Goal: Task Accomplishment & Management: Manage account settings

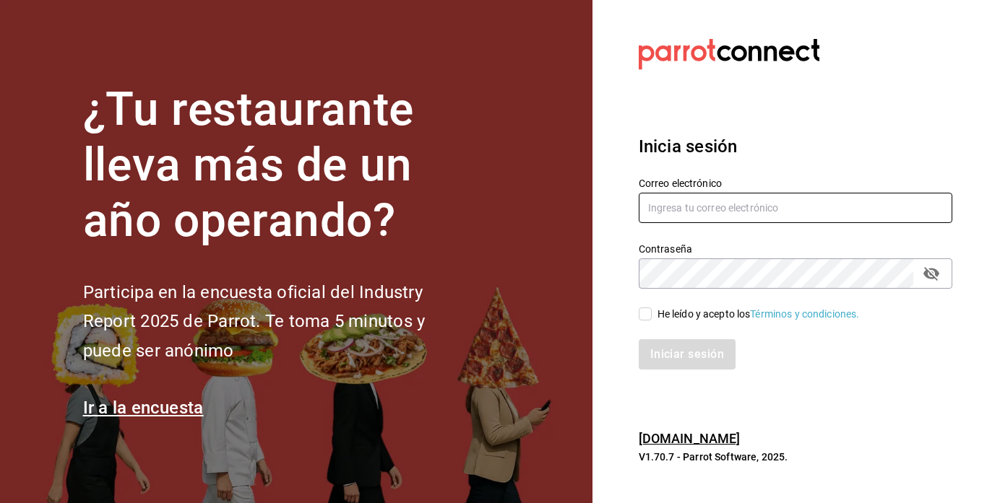
type input "[EMAIL_ADDRESS][DOMAIN_NAME]"
click at [641, 314] on input "He leído y acepto los Términos y condiciones." at bounding box center [645, 314] width 13 height 13
checkbox input "true"
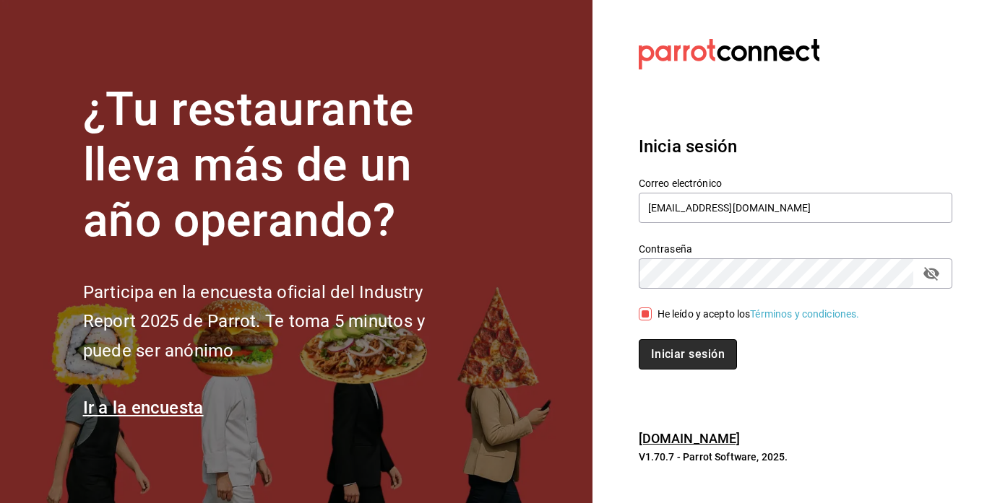
click at [662, 349] on button "Iniciar sesión" at bounding box center [688, 354] width 98 height 30
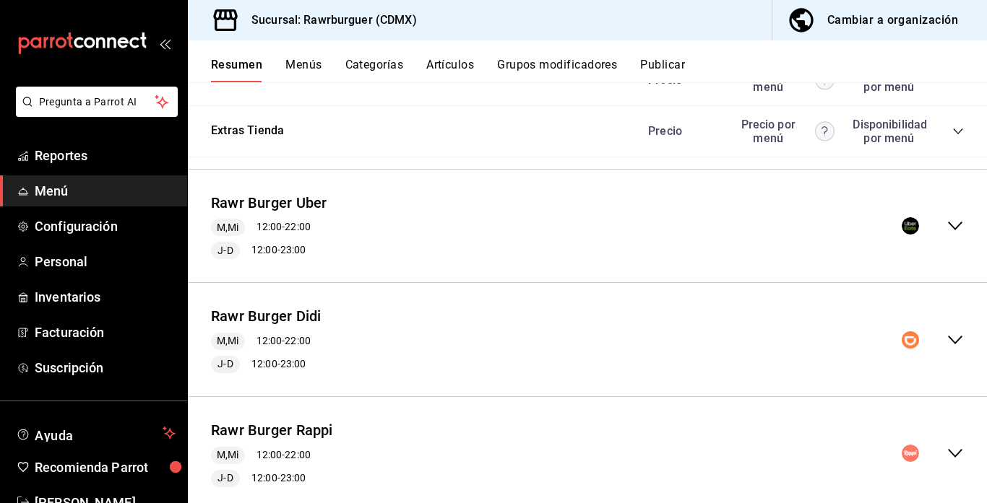
scroll to position [1051, 0]
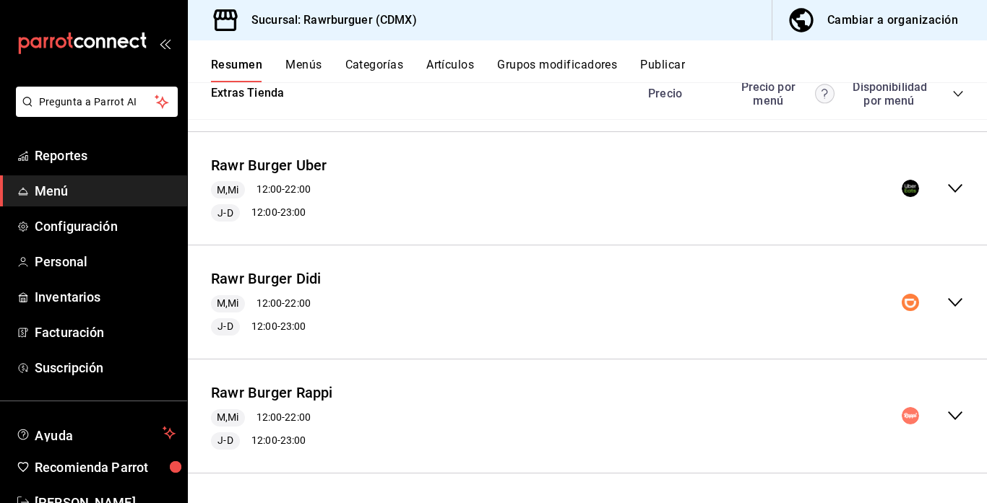
click at [956, 188] on icon "collapse-menu-row" at bounding box center [954, 188] width 17 height 17
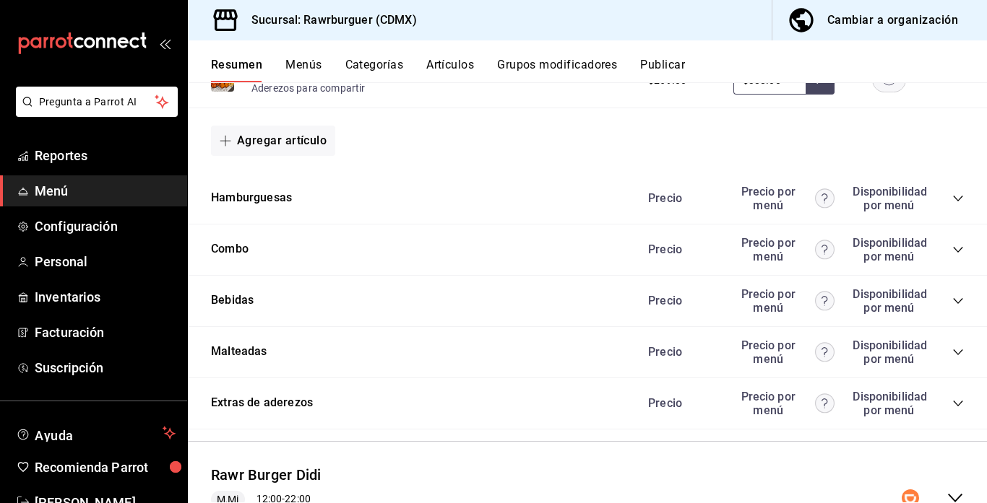
scroll to position [1776, 0]
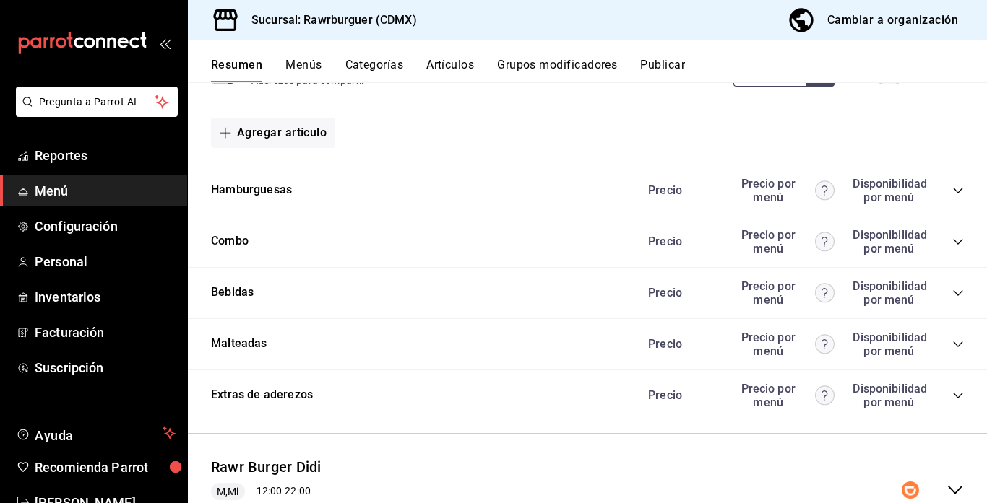
click at [624, 256] on div "Combo Precio Precio por menú Disponibilidad por menú" at bounding box center [587, 242] width 799 height 51
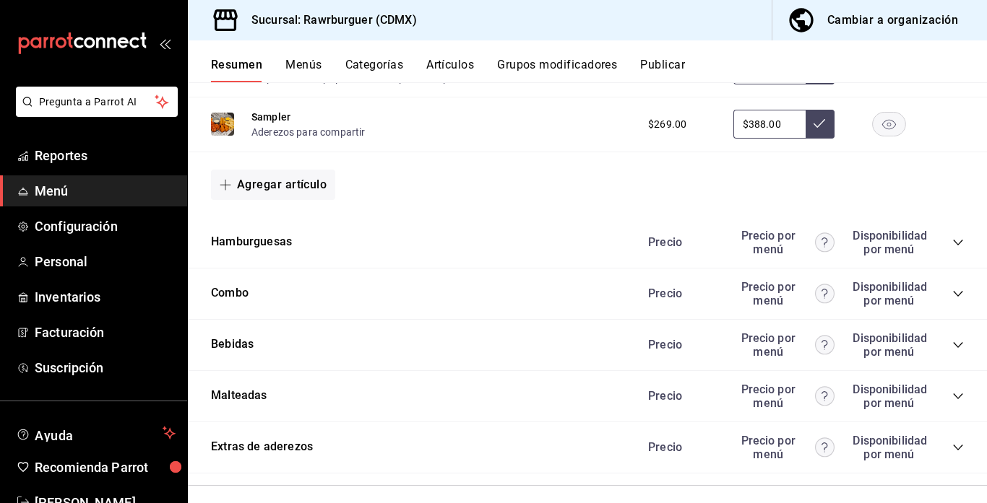
scroll to position [1721, 0]
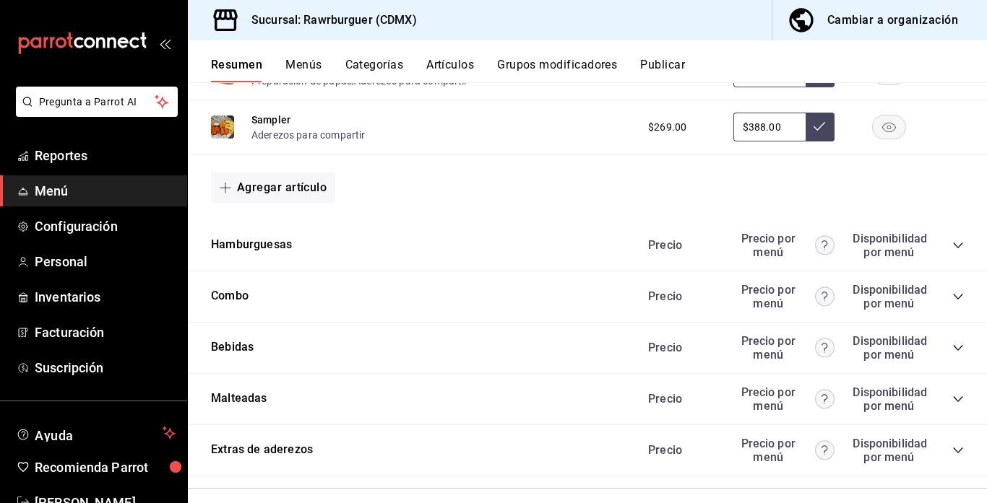
click at [960, 348] on icon "collapse-category-row" at bounding box center [958, 348] width 12 height 12
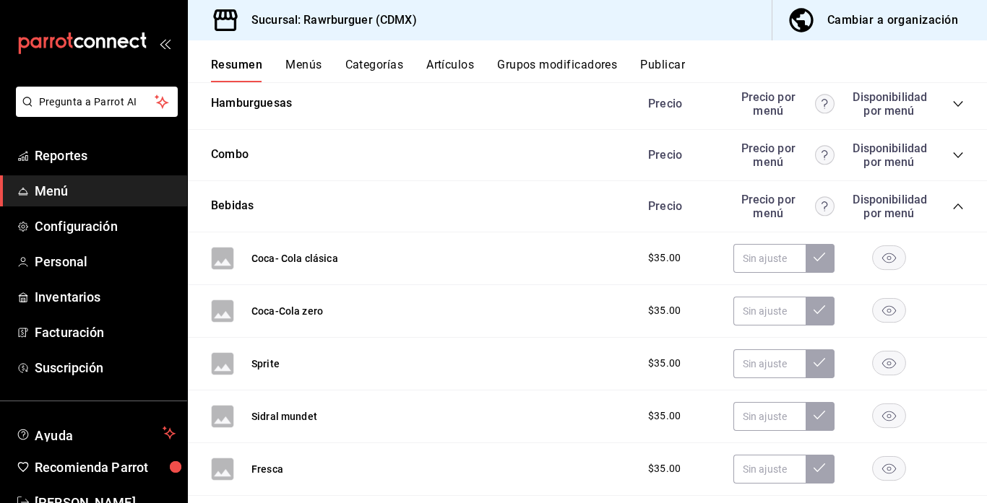
scroll to position [1863, 0]
click at [270, 260] on button "Coca- Cola clásica" at bounding box center [294, 258] width 87 height 14
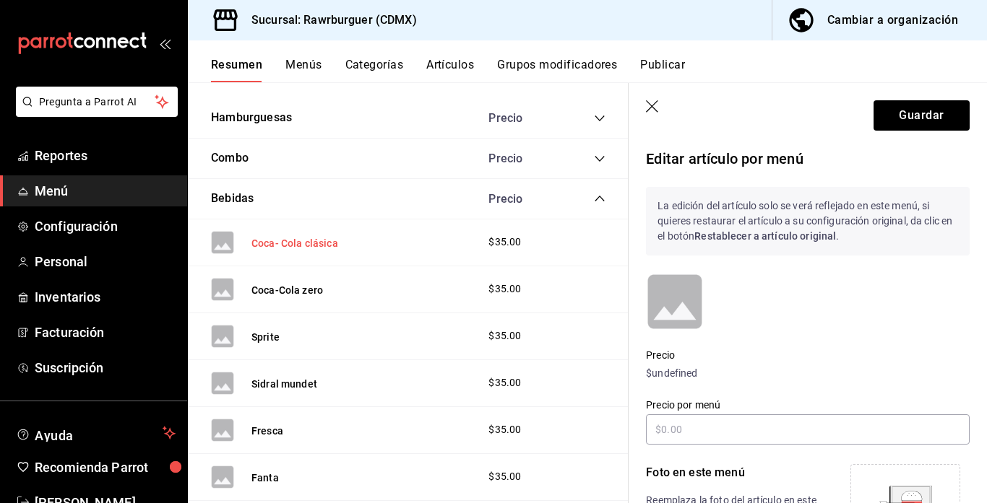
scroll to position [1770, 0]
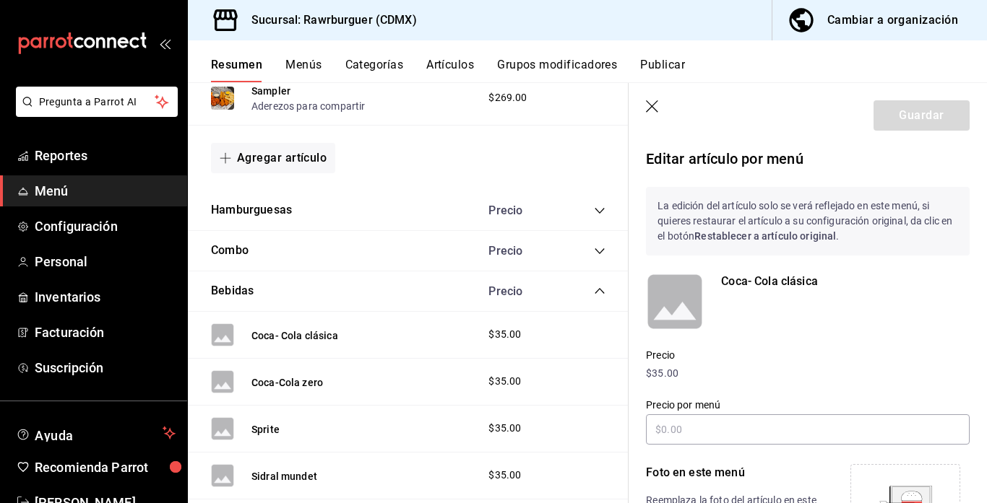
click at [651, 105] on icon "button" at bounding box center [652, 106] width 12 height 12
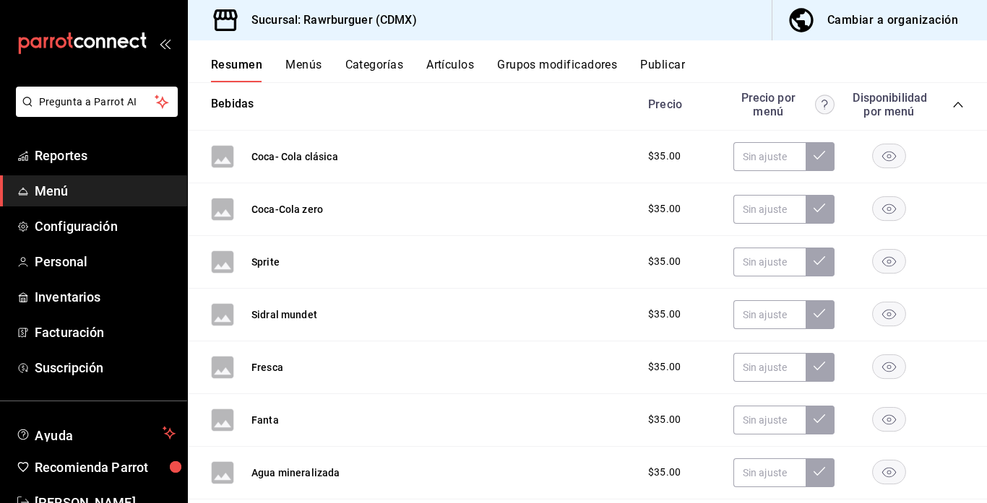
scroll to position [1898, 0]
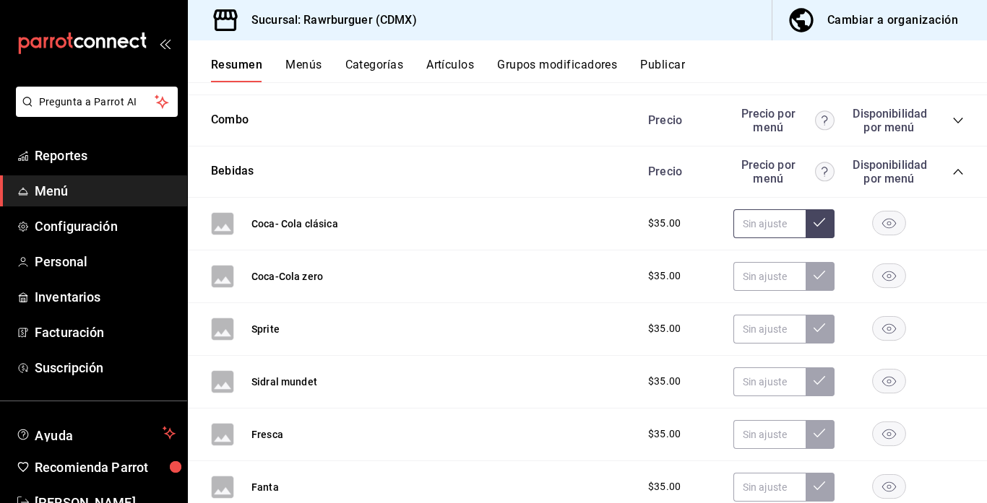
click at [763, 225] on input "text" at bounding box center [769, 223] width 72 height 29
click at [303, 218] on button "Coca- Cola clásica" at bounding box center [294, 224] width 87 height 14
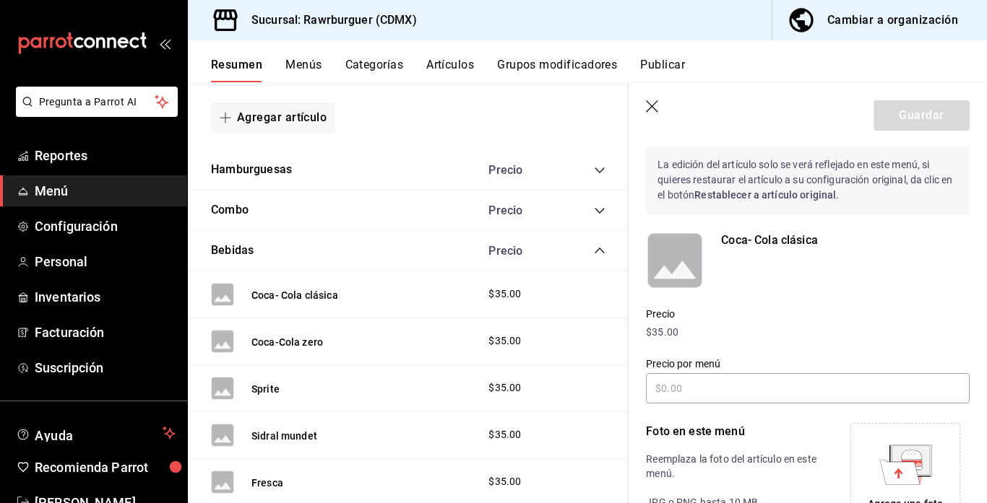
scroll to position [59, 0]
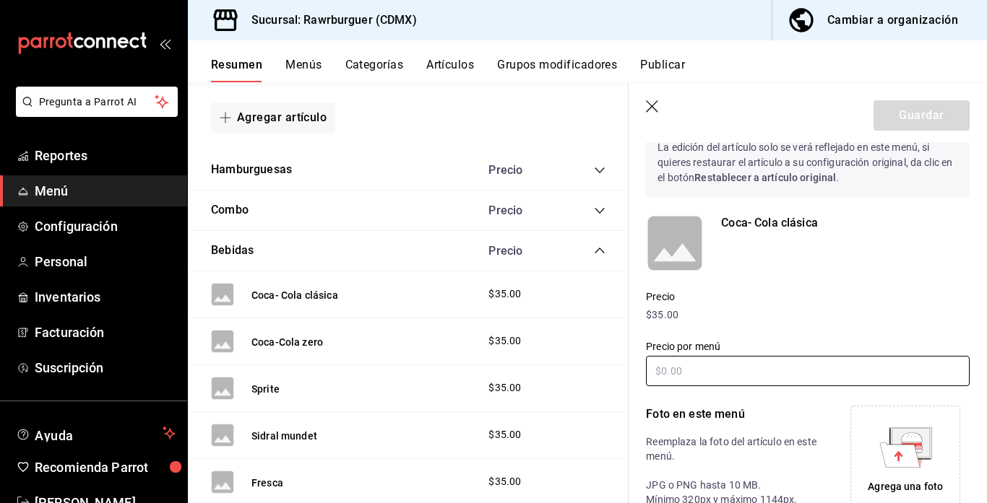
click at [740, 365] on input "text" at bounding box center [808, 371] width 324 height 30
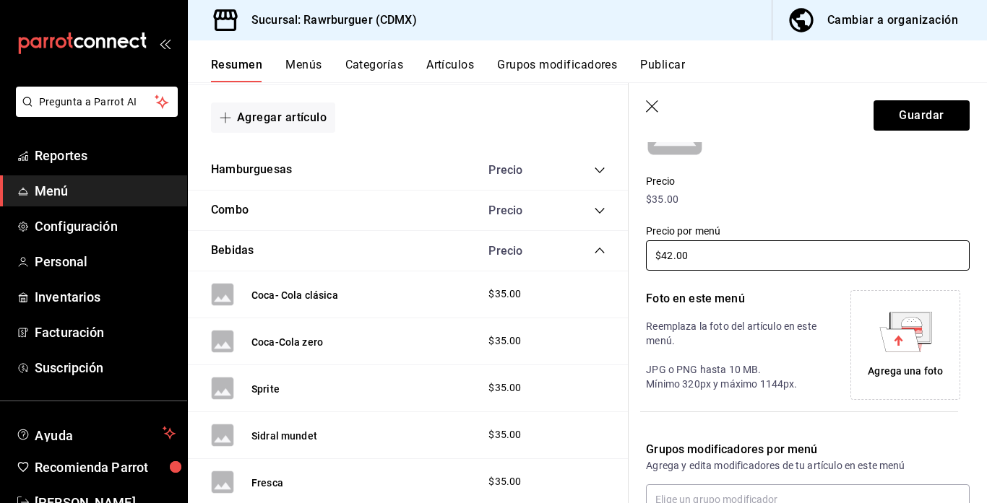
type input "$42.00"
click at [904, 336] on icon at bounding box center [899, 339] width 40 height 25
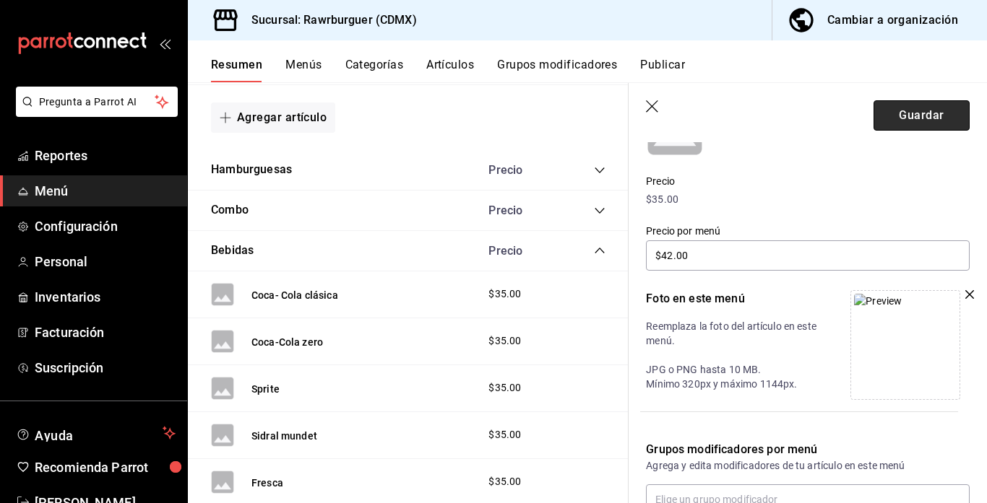
click at [902, 111] on button "Guardar" at bounding box center [921, 115] width 96 height 30
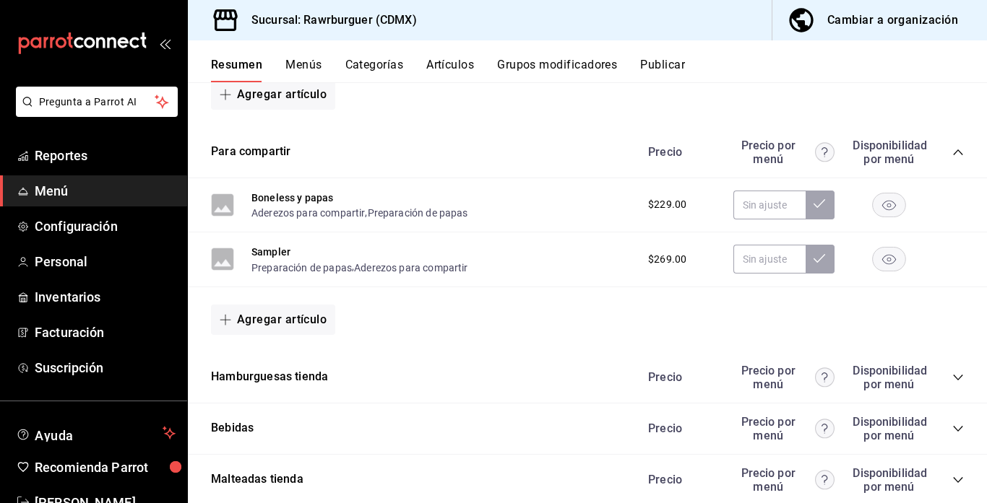
scroll to position [613, 0]
click at [834, 290] on div "Agregar artículo" at bounding box center [587, 319] width 799 height 65
click at [956, 152] on icon "collapse-category-row" at bounding box center [957, 153] width 9 height 6
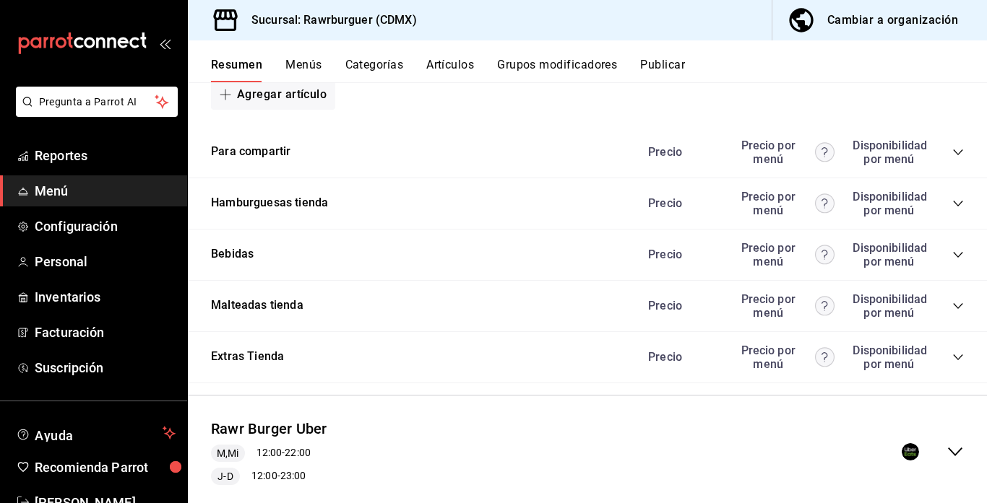
click at [962, 449] on icon "collapse-menu-row" at bounding box center [954, 452] width 17 height 17
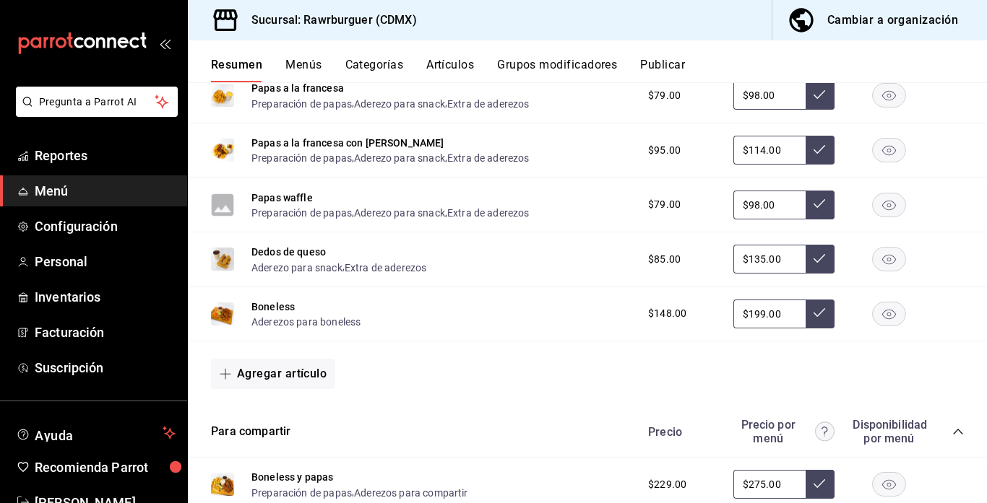
scroll to position [959, 0]
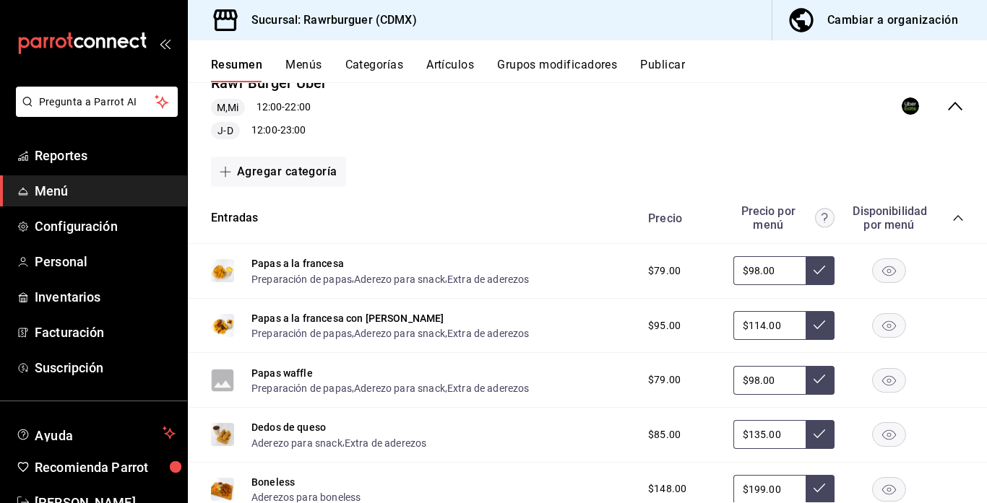
click at [956, 217] on icon "collapse-category-row" at bounding box center [958, 218] width 12 height 12
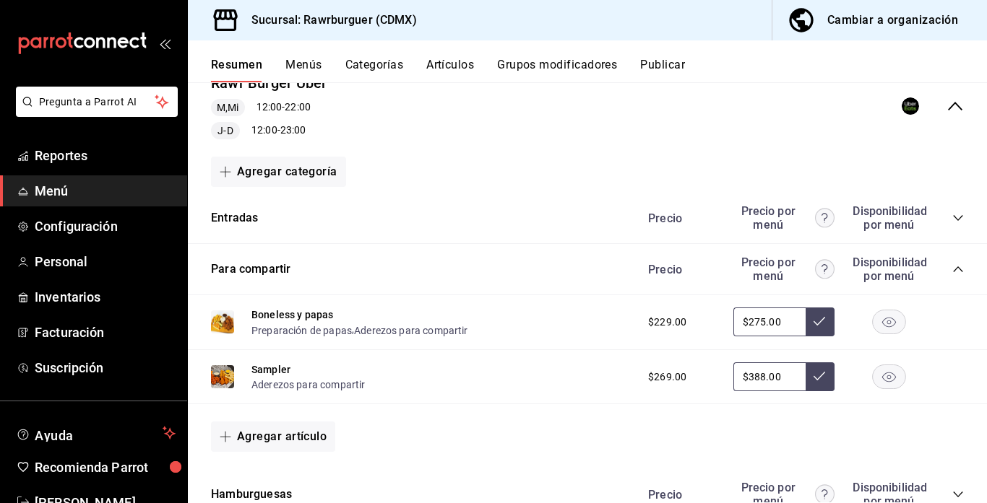
click at [954, 270] on icon "collapse-category-row" at bounding box center [957, 270] width 9 height 6
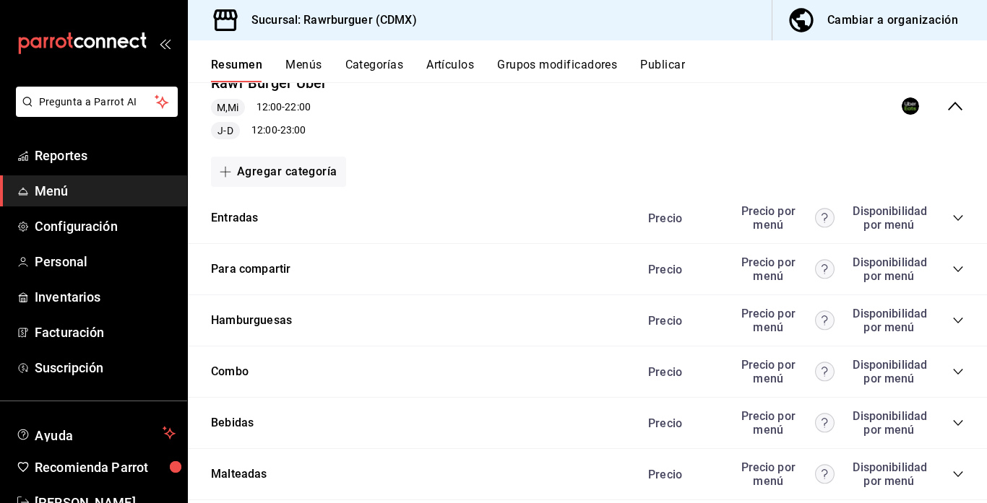
click at [957, 424] on icon "collapse-category-row" at bounding box center [958, 423] width 12 height 12
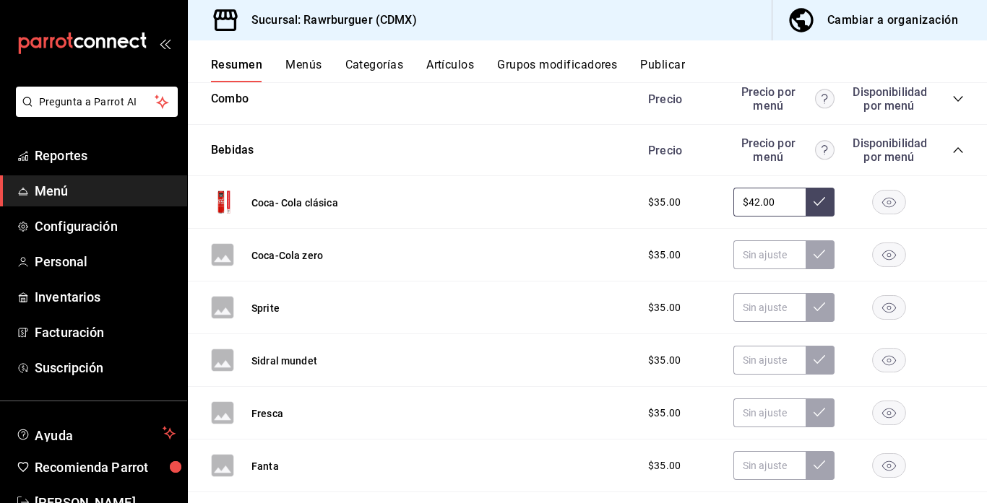
scroll to position [1236, 0]
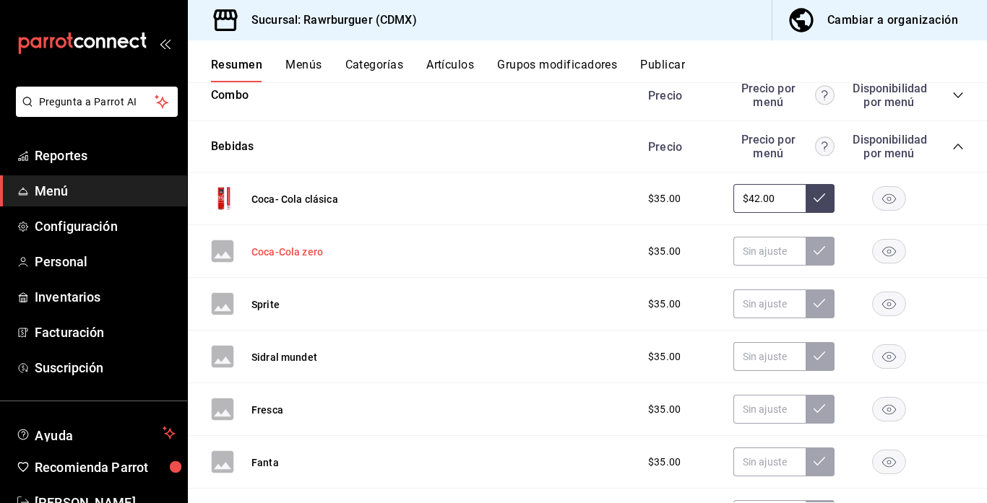
click at [302, 253] on button "Coca-Cola zero" at bounding box center [287, 252] width 72 height 14
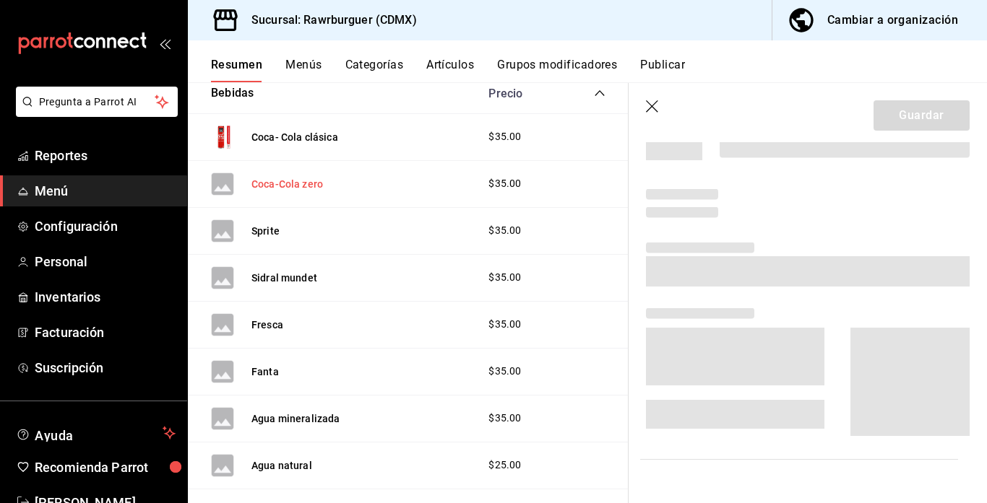
scroll to position [1132, 0]
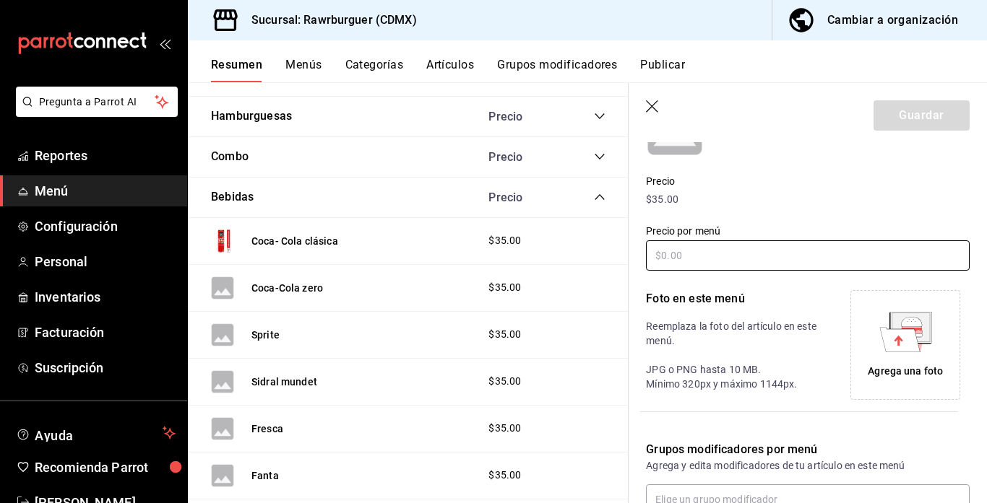
click at [748, 262] on input "text" at bounding box center [808, 256] width 324 height 30
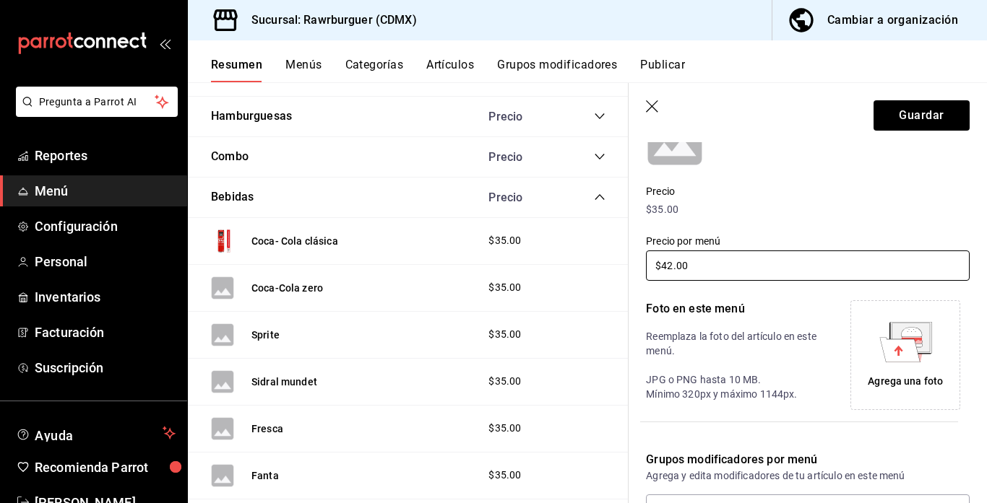
type input "$42.00"
click at [933, 344] on div "Agrega una foto" at bounding box center [905, 355] width 103 height 103
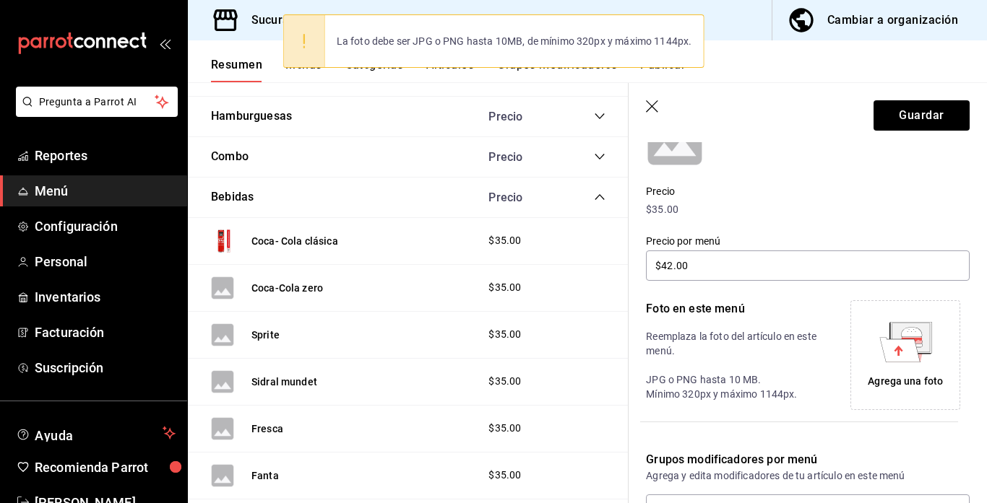
click at [874, 353] on div "Agrega una foto" at bounding box center [905, 355] width 103 height 103
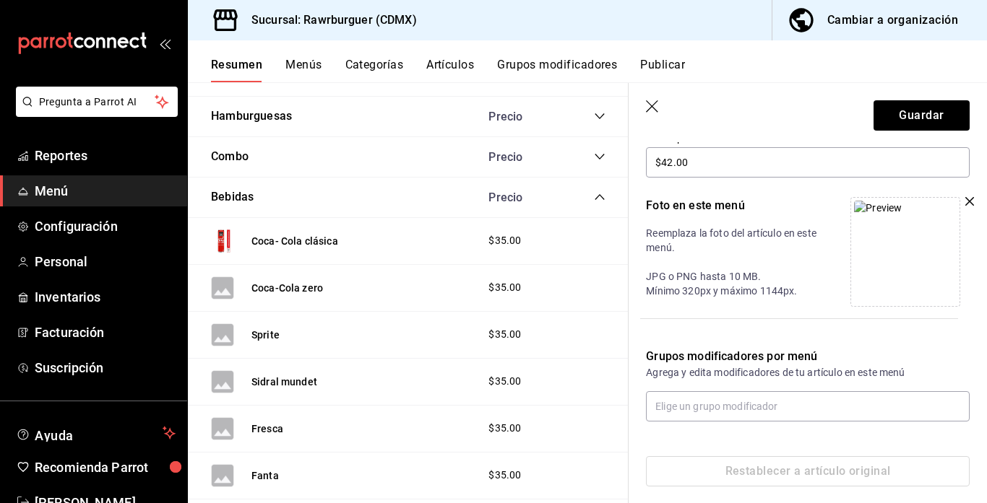
scroll to position [280, 0]
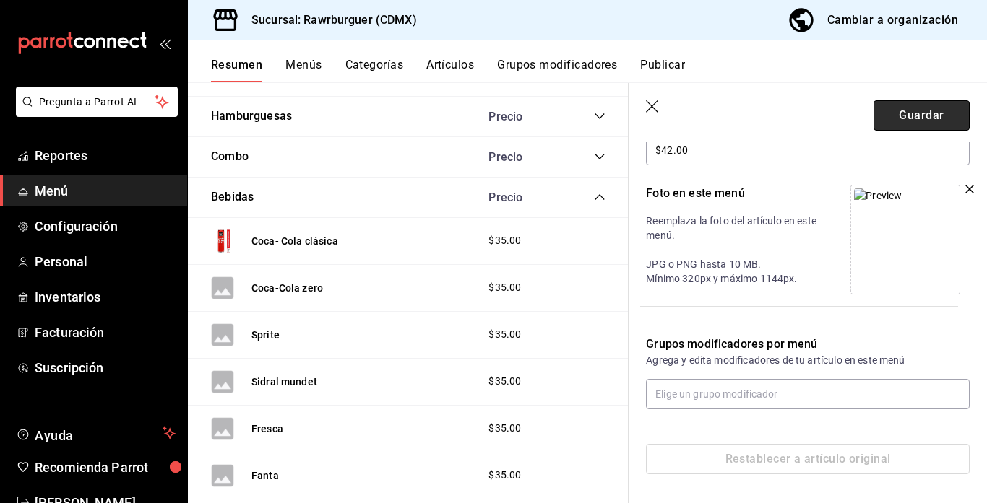
click at [903, 118] on button "Guardar" at bounding box center [921, 115] width 96 height 30
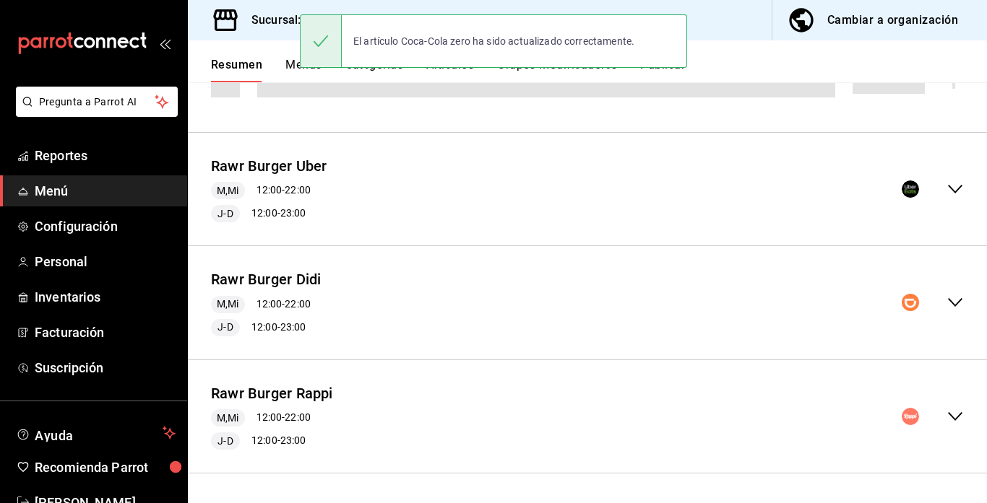
scroll to position [189, 0]
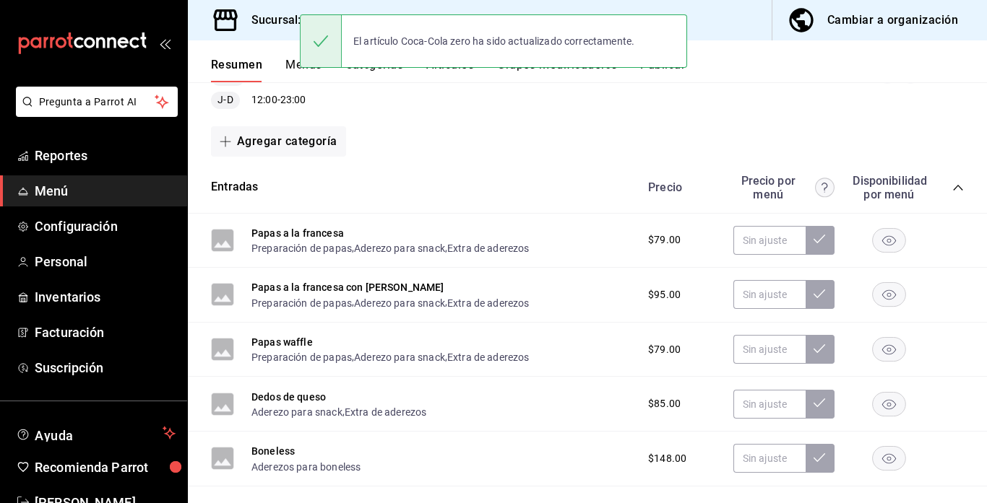
click at [848, 252] on div "$79.00" at bounding box center [798, 240] width 330 height 29
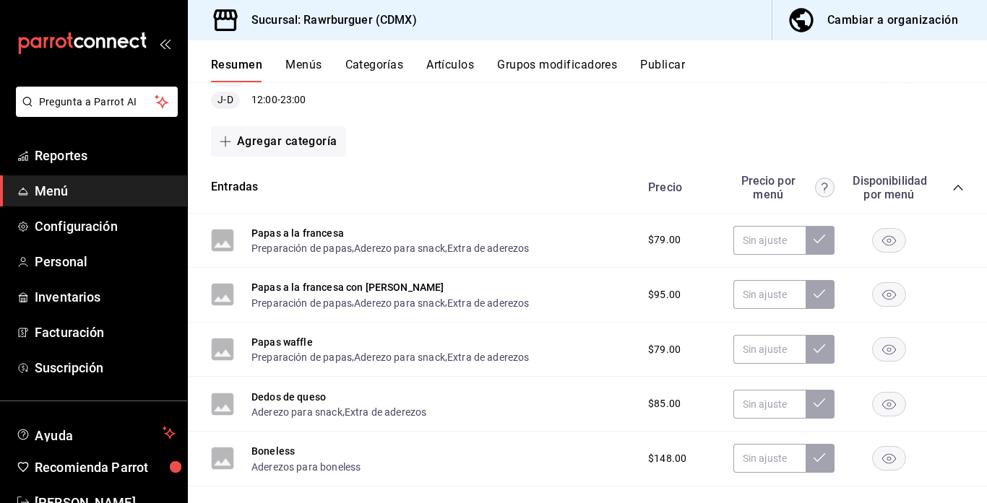
click at [957, 186] on icon "collapse-category-row" at bounding box center [957, 188] width 9 height 6
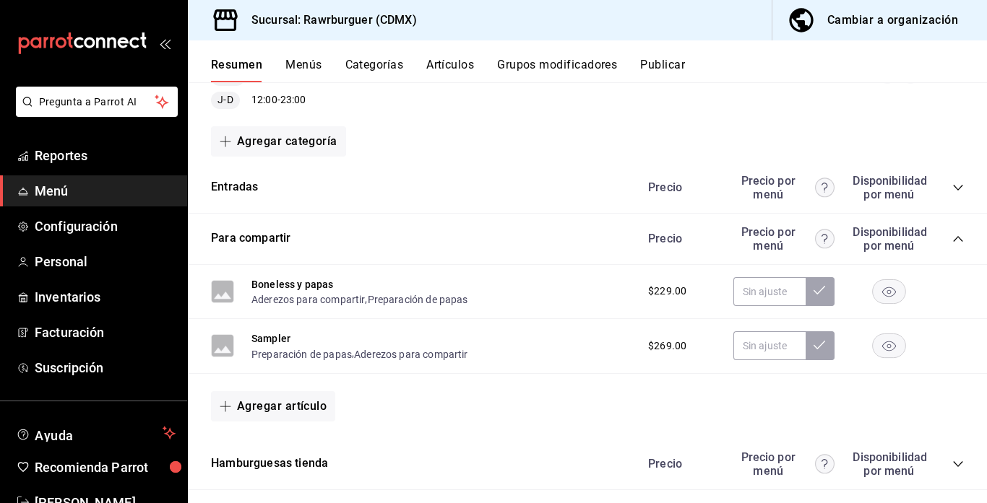
click at [954, 234] on icon "collapse-category-row" at bounding box center [958, 239] width 12 height 12
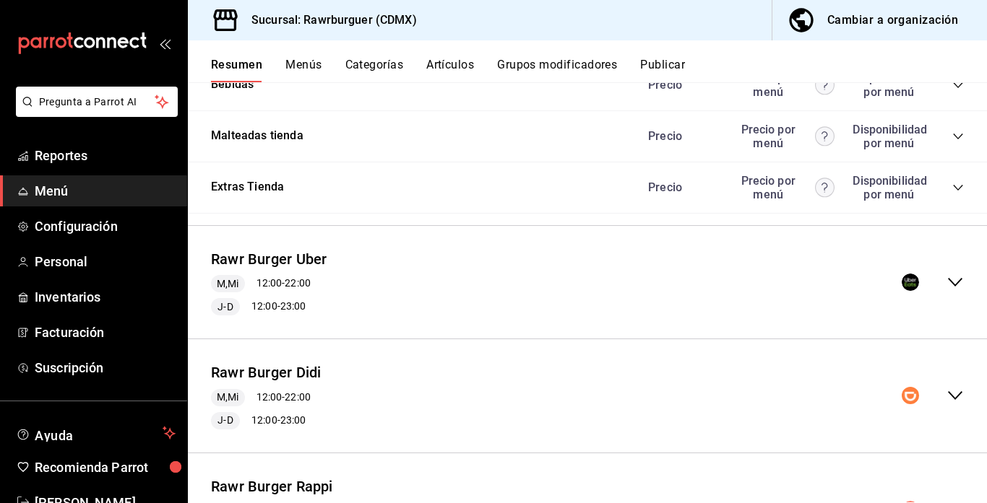
scroll to position [446, 0]
click at [951, 279] on icon "collapse-menu-row" at bounding box center [954, 281] width 17 height 17
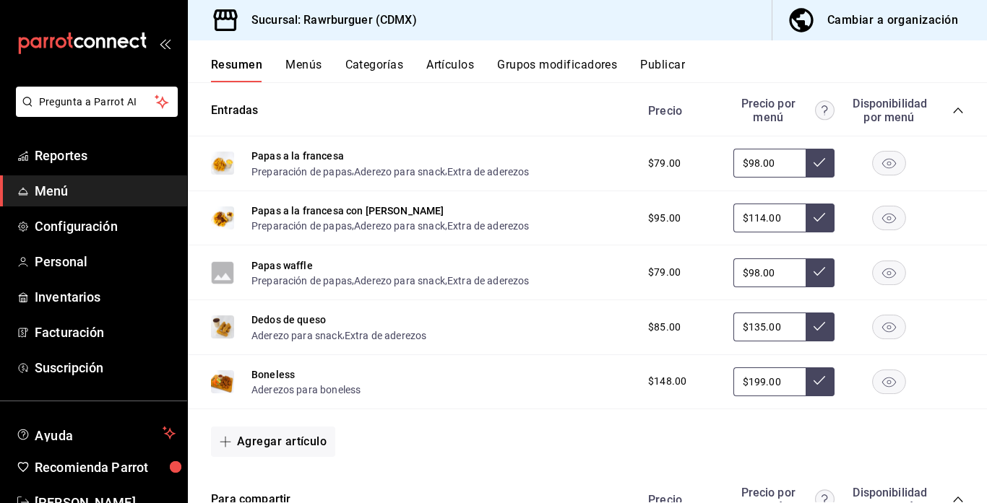
scroll to position [633, 0]
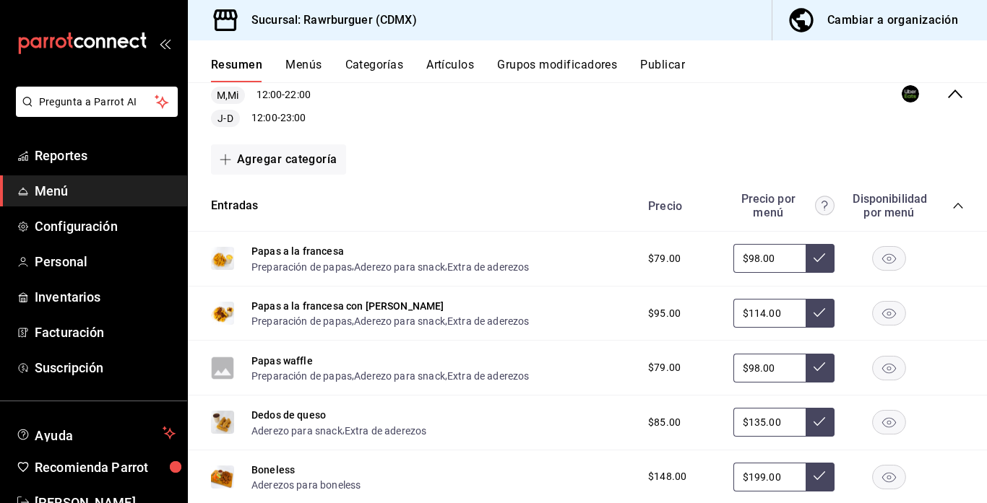
click at [955, 204] on icon "collapse-category-row" at bounding box center [958, 206] width 12 height 12
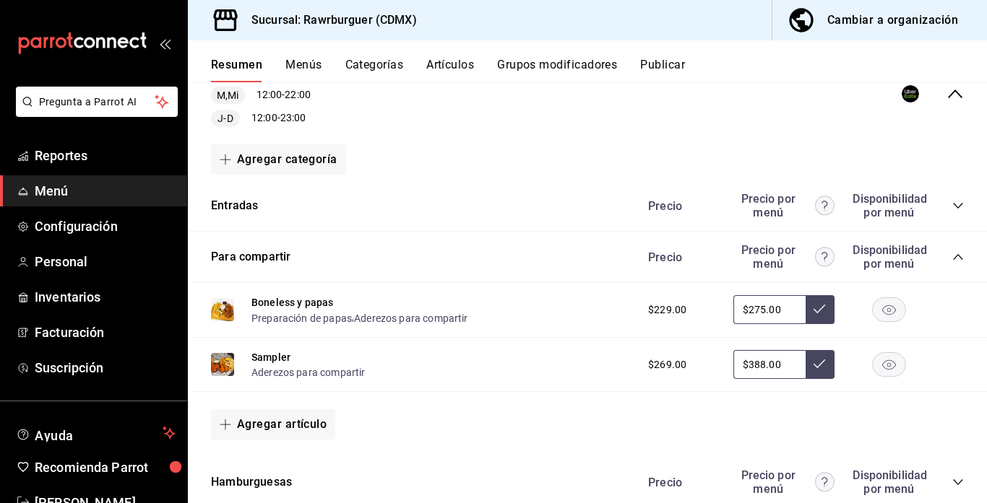
click at [956, 258] on icon "collapse-category-row" at bounding box center [958, 257] width 12 height 12
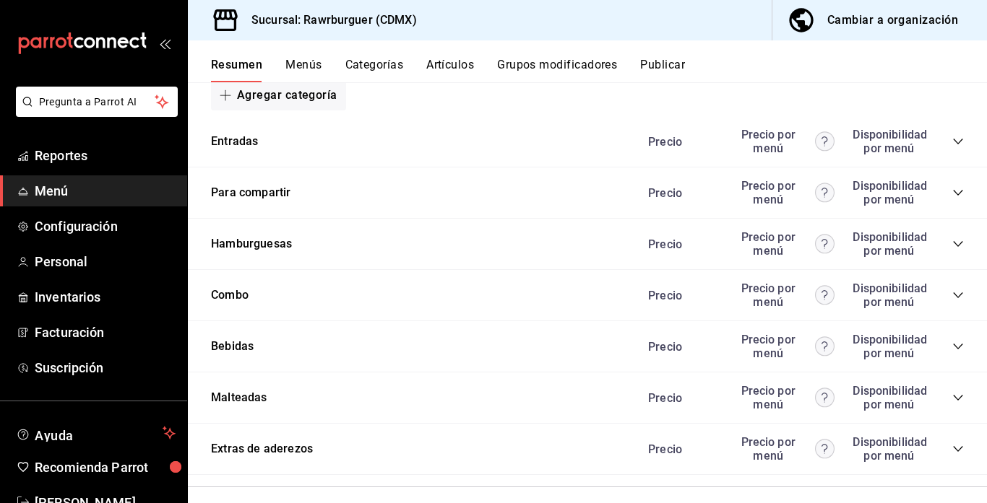
scroll to position [713, 0]
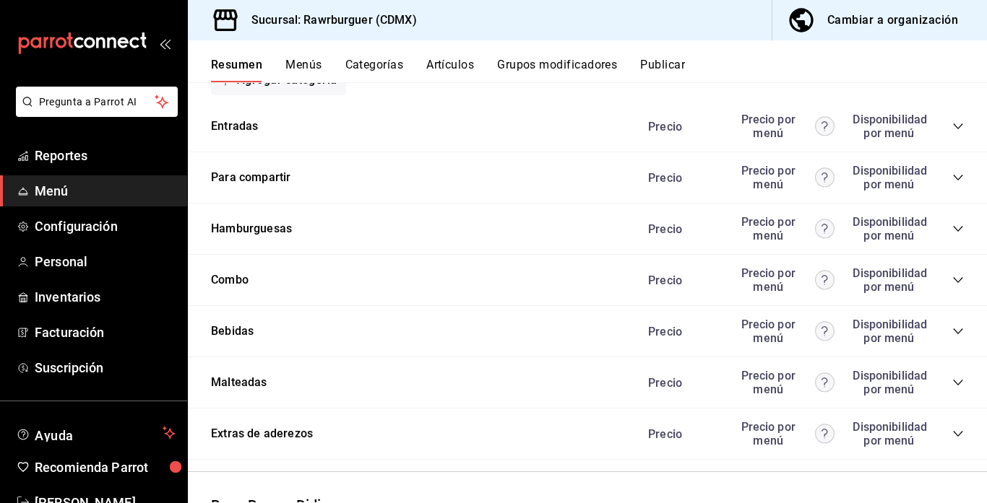
click at [955, 329] on icon "collapse-category-row" at bounding box center [958, 332] width 12 height 12
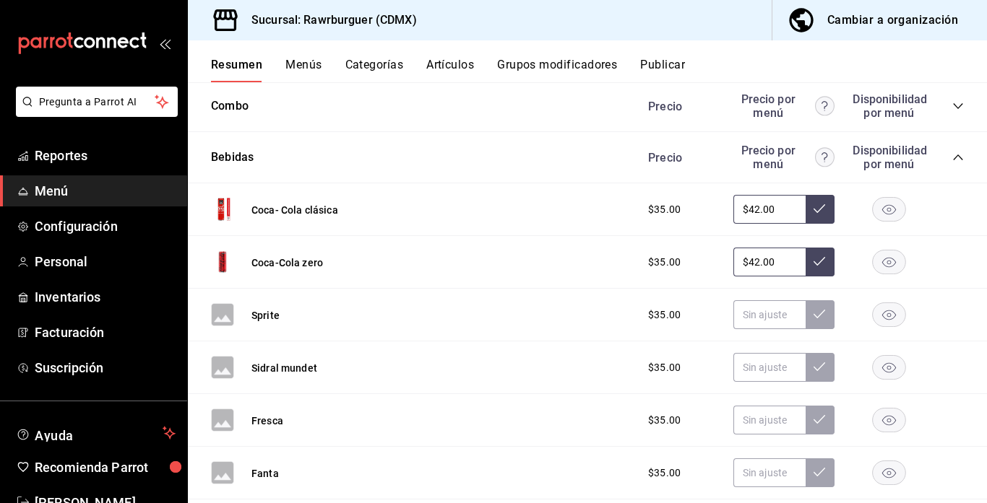
scroll to position [901, 0]
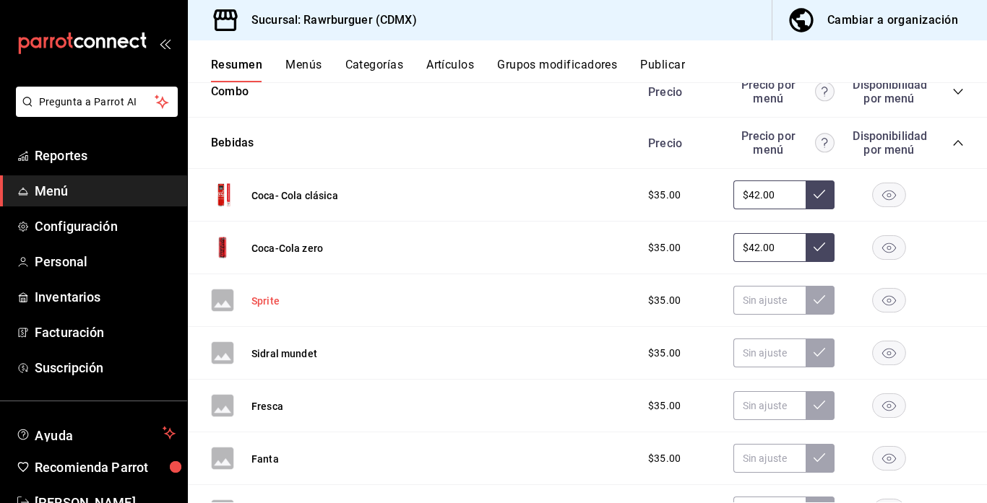
click at [267, 300] on button "Sprite" at bounding box center [265, 301] width 28 height 14
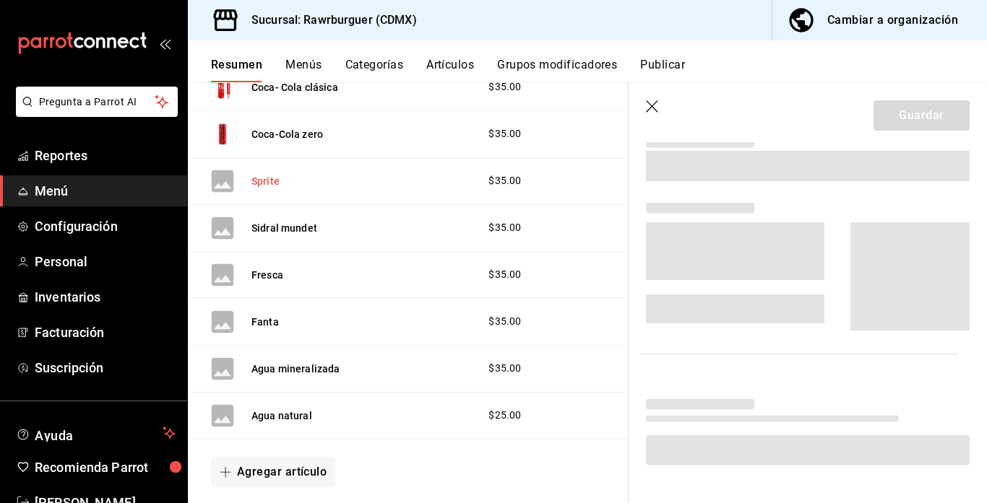
scroll to position [797, 0]
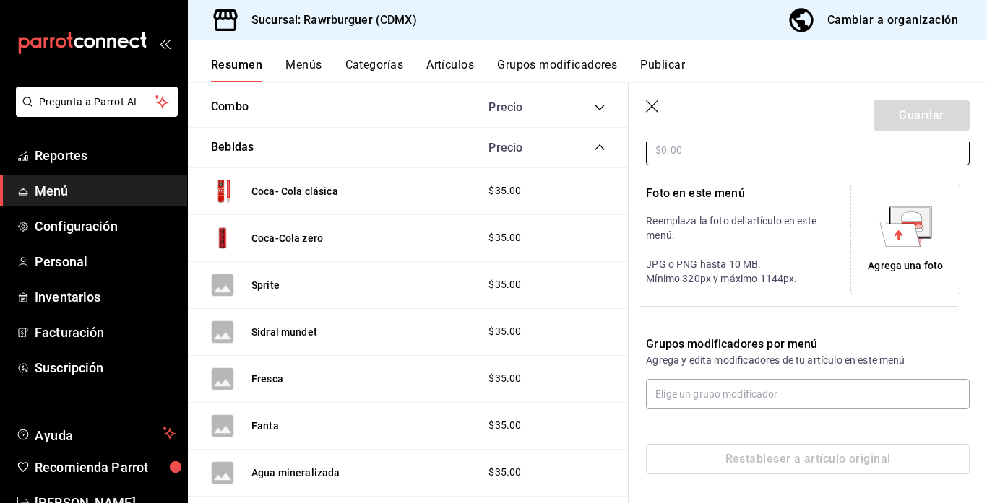
click at [697, 156] on input "text" at bounding box center [808, 150] width 324 height 30
type input "$42.00"
click at [920, 246] on icon at bounding box center [905, 227] width 53 height 40
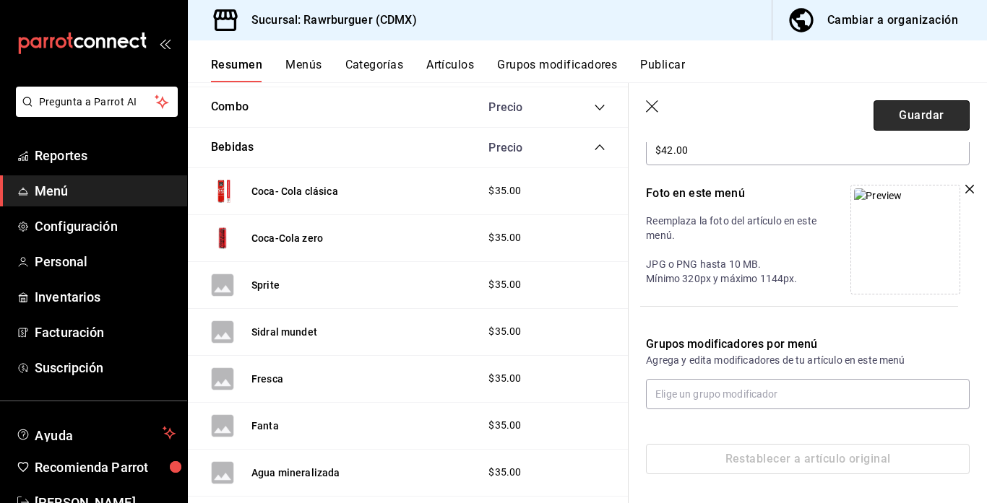
click at [899, 117] on button "Guardar" at bounding box center [921, 115] width 96 height 30
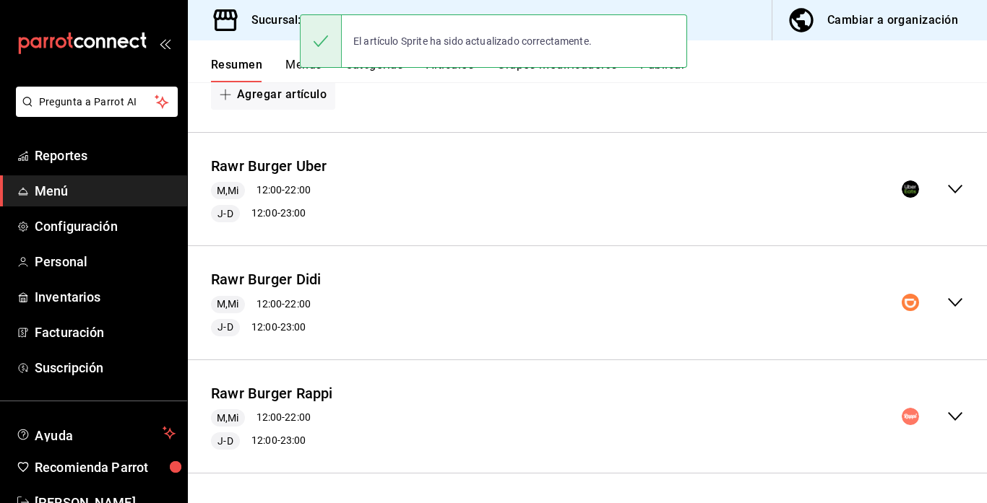
click at [951, 193] on div "$229.00" at bounding box center [798, 205] width 330 height 29
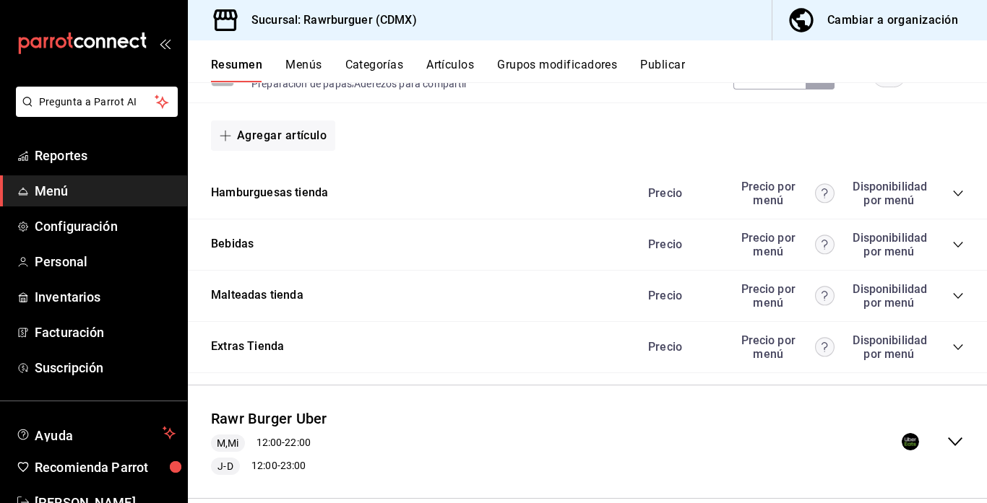
scroll to position [613, 0]
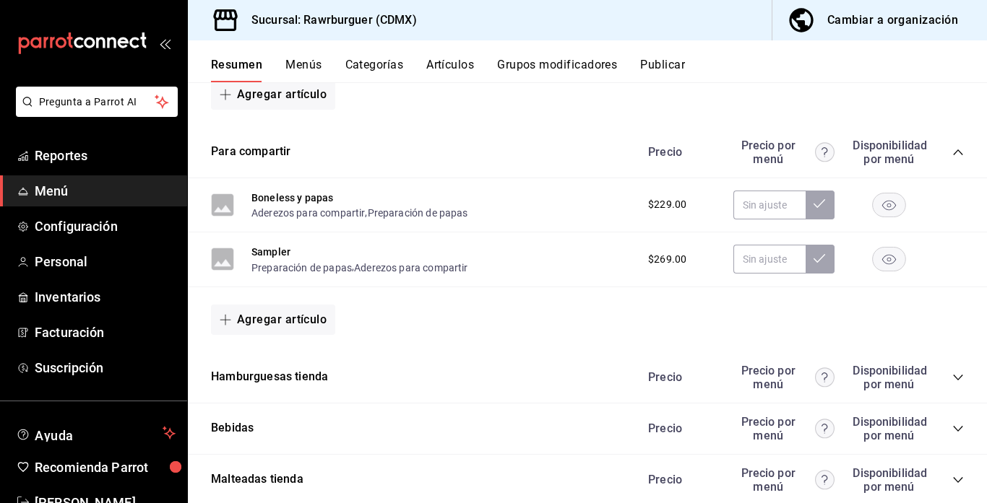
click at [957, 147] on icon "collapse-category-row" at bounding box center [958, 153] width 12 height 12
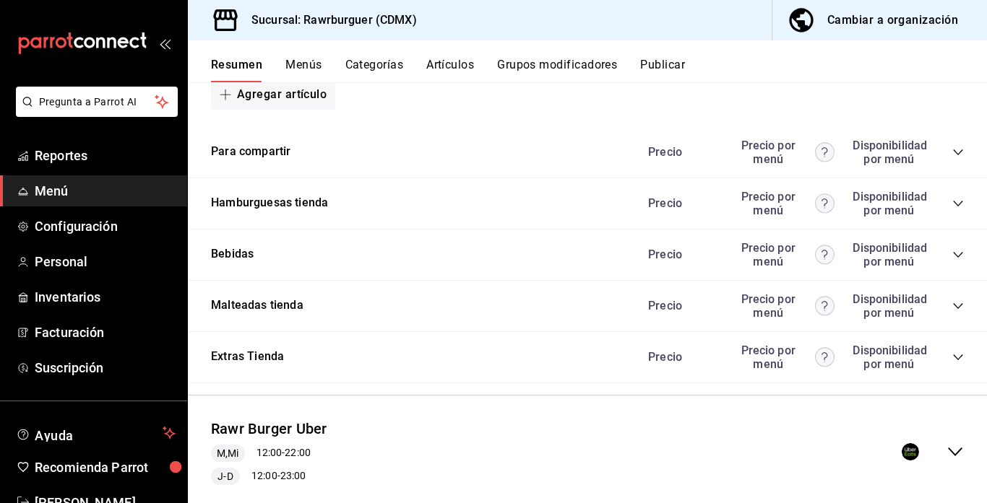
click at [951, 451] on icon "collapse-menu-row" at bounding box center [955, 452] width 14 height 9
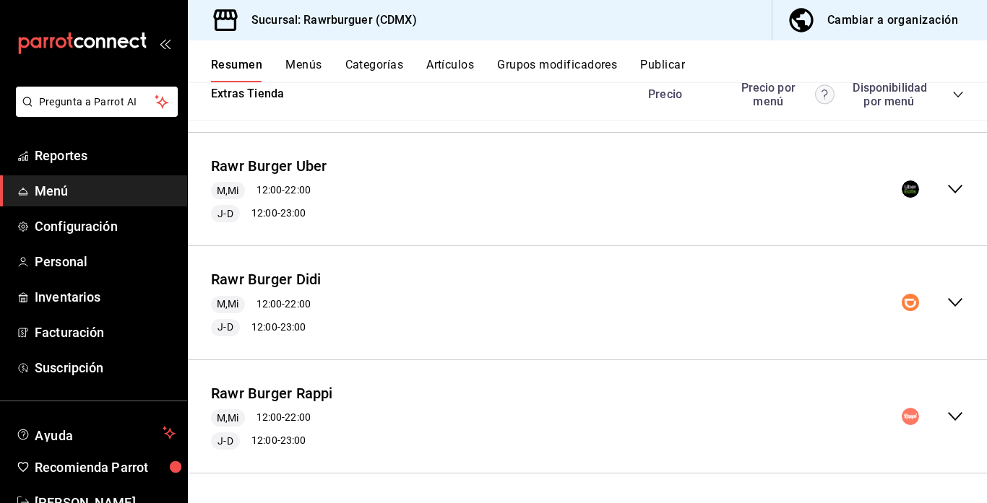
click at [953, 193] on icon "collapse-menu-row" at bounding box center [954, 189] width 17 height 17
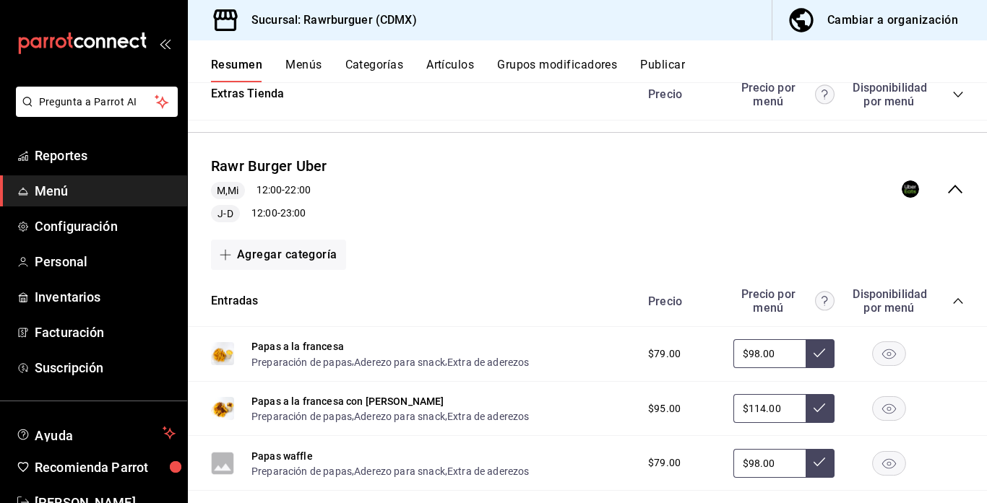
click at [952, 299] on icon "collapse-category-row" at bounding box center [958, 301] width 12 height 12
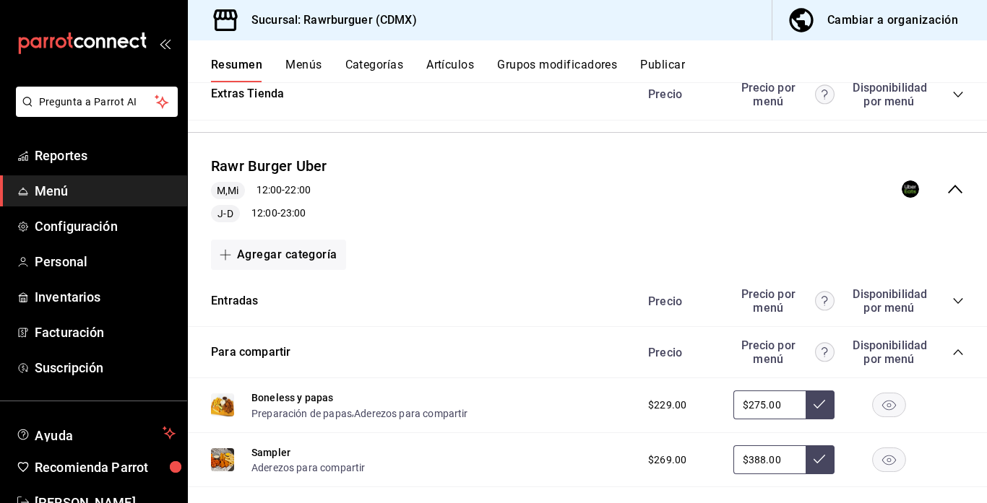
click at [956, 351] on icon "collapse-category-row" at bounding box center [957, 353] width 9 height 6
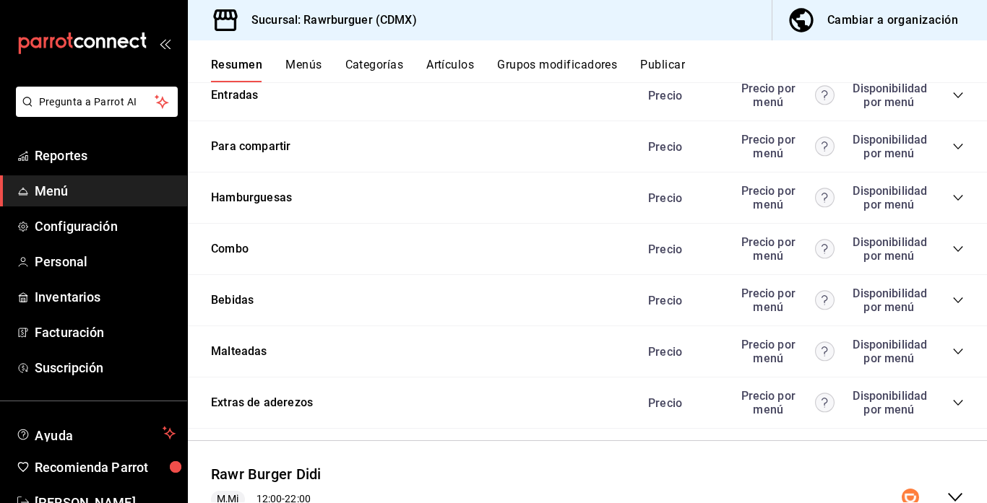
scroll to position [1086, 0]
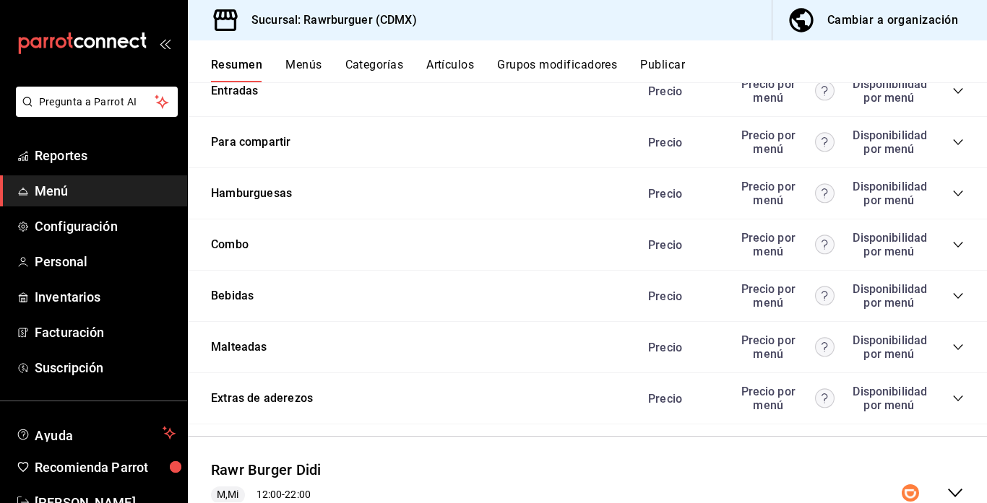
click at [956, 295] on icon "collapse-category-row" at bounding box center [958, 296] width 12 height 12
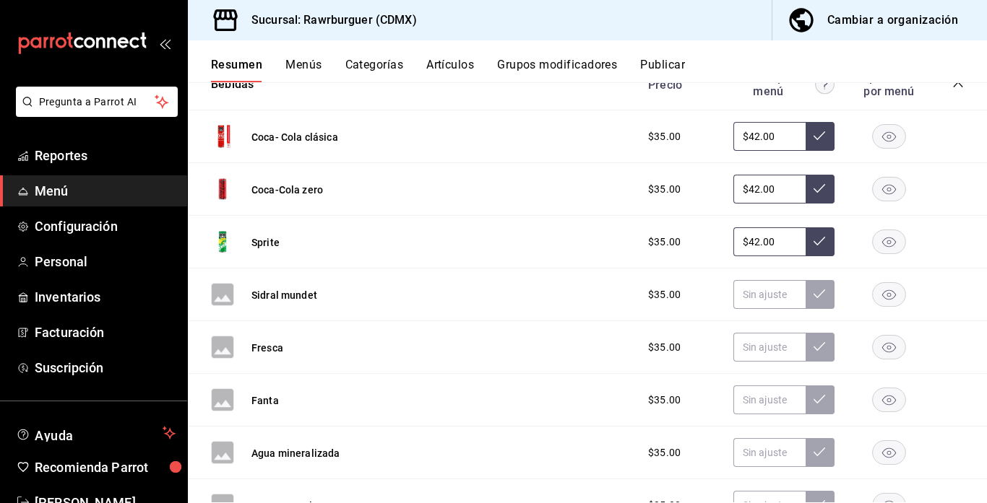
scroll to position [1300, 0]
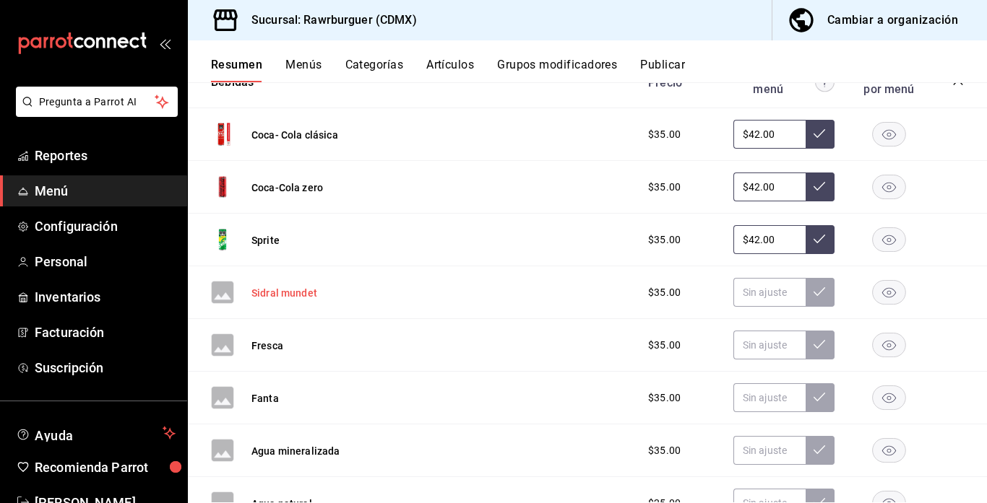
click at [288, 293] on button "Sidral mundet" at bounding box center [284, 293] width 66 height 14
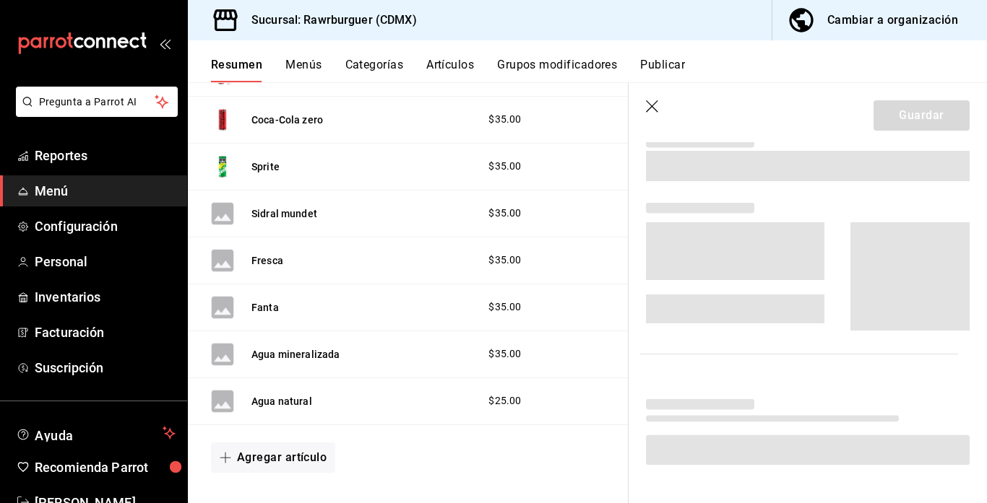
scroll to position [1185, 0]
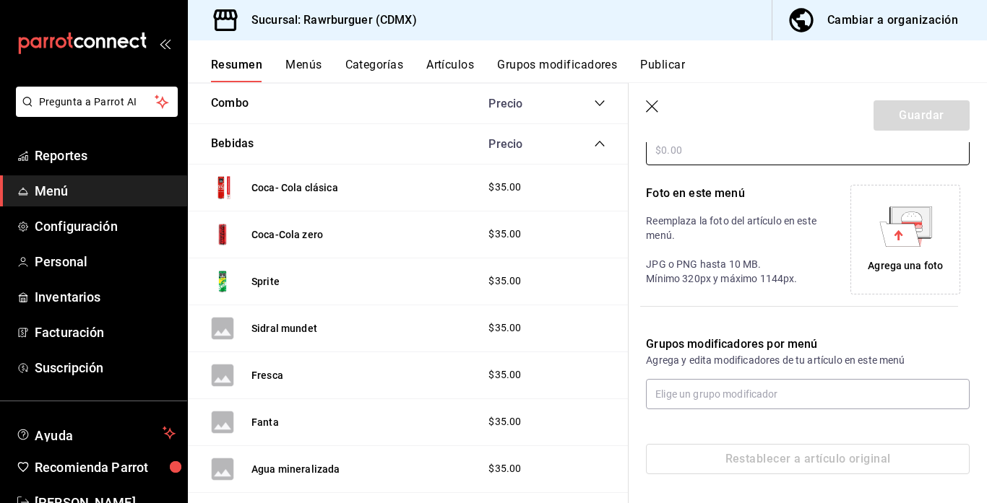
click at [791, 159] on input "text" at bounding box center [808, 150] width 324 height 30
type input "$42.00"
click at [894, 234] on icon at bounding box center [899, 234] width 40 height 25
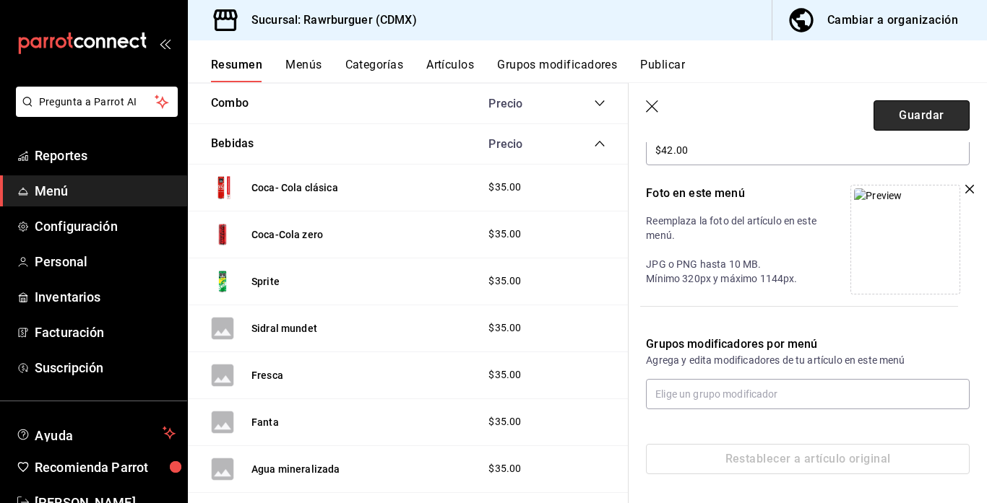
click at [935, 116] on button "Guardar" at bounding box center [921, 115] width 96 height 30
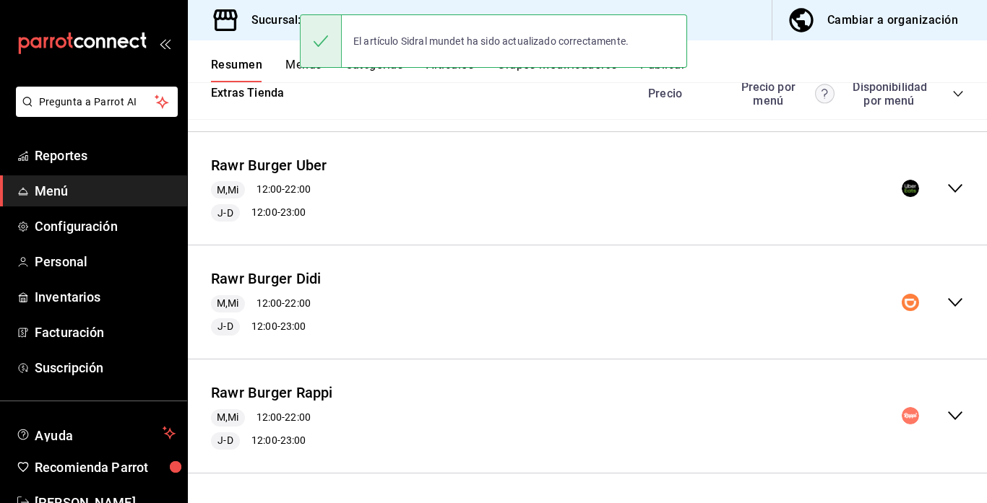
scroll to position [613, 0]
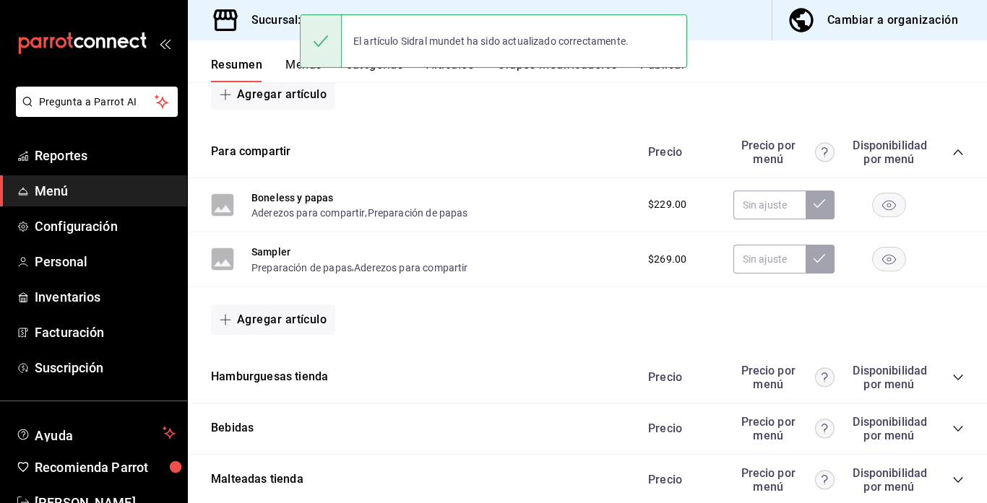
click at [820, 324] on div "Agregar artículo" at bounding box center [587, 320] width 753 height 30
click at [956, 150] on icon "collapse-category-row" at bounding box center [958, 153] width 12 height 12
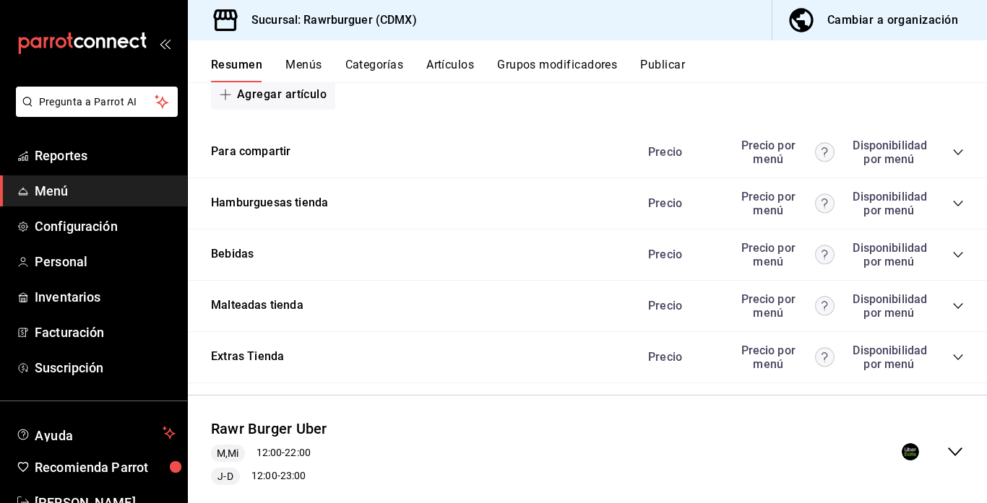
click at [955, 444] on icon "collapse-menu-row" at bounding box center [954, 452] width 17 height 17
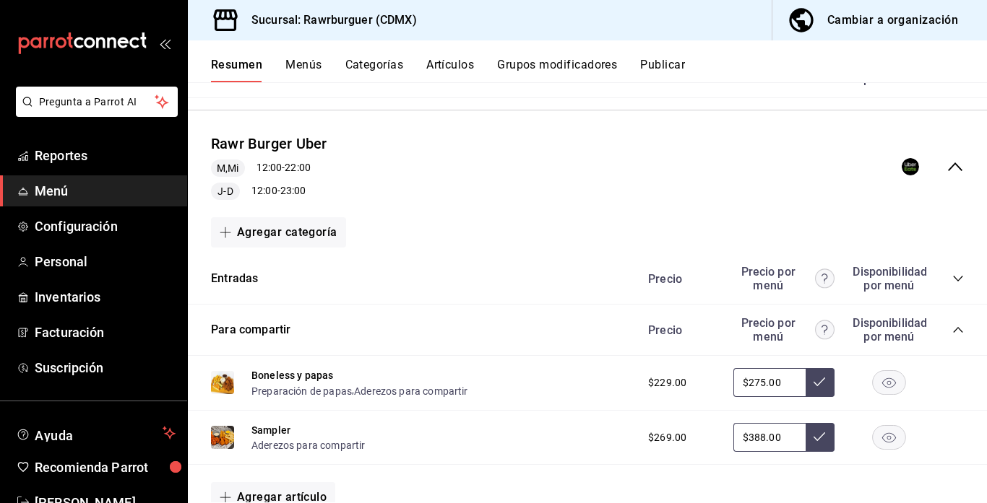
click at [953, 328] on icon "collapse-category-row" at bounding box center [958, 330] width 12 height 12
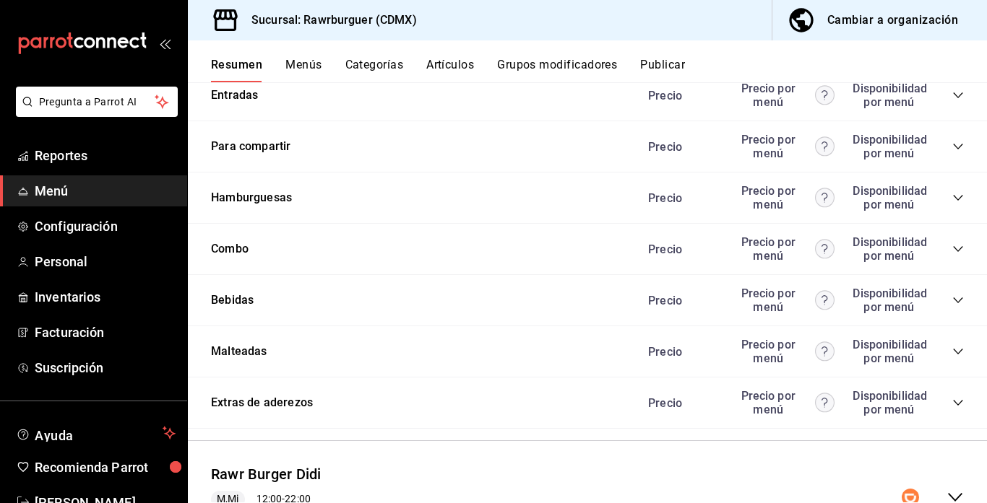
scroll to position [1083, 0]
click at [956, 298] on icon "collapse-category-row" at bounding box center [958, 300] width 12 height 12
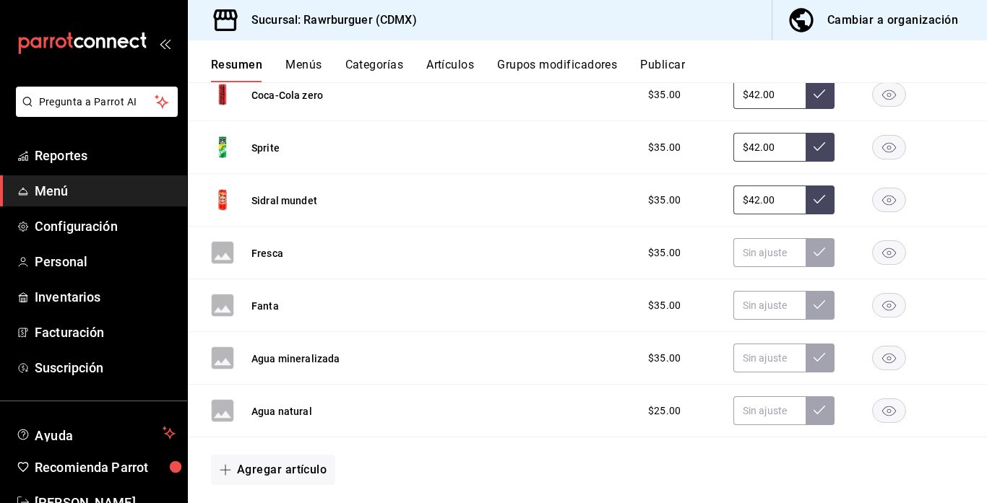
scroll to position [1412, 0]
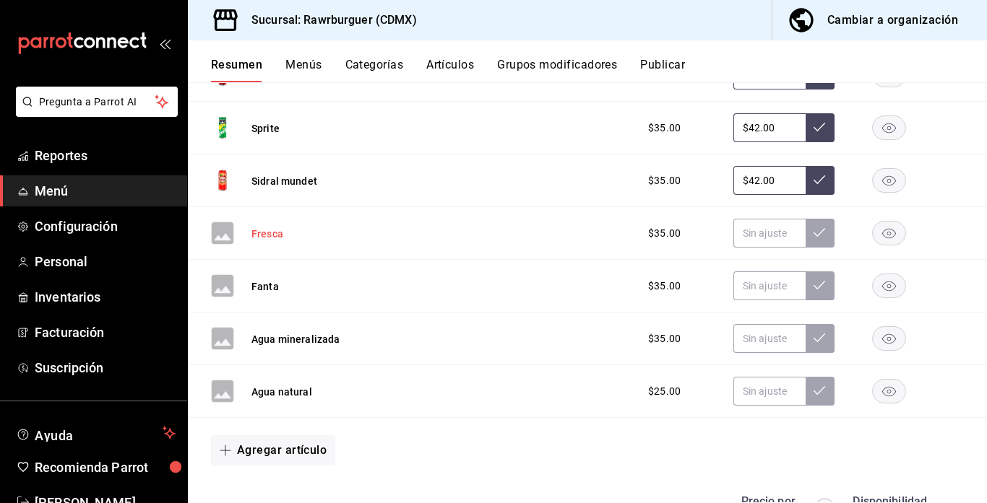
click at [269, 232] on button "Fresca" at bounding box center [267, 234] width 32 height 14
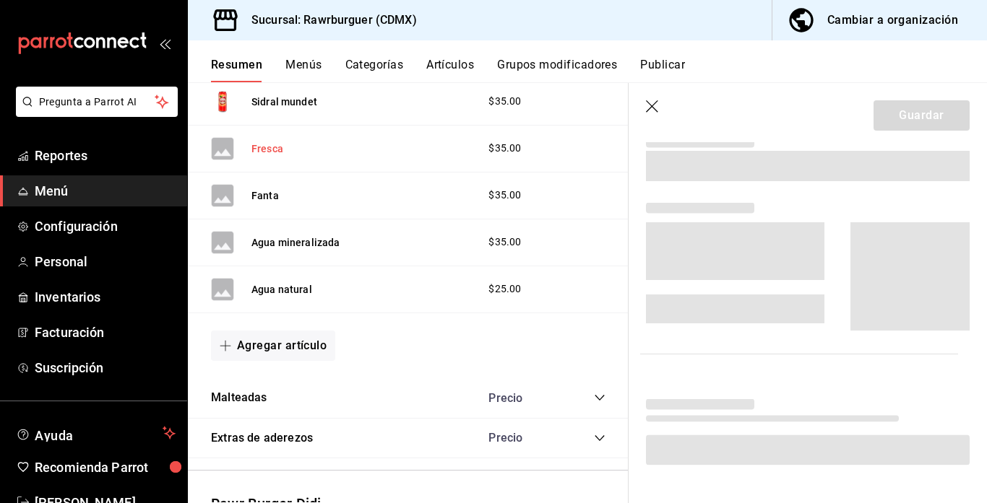
scroll to position [1284, 0]
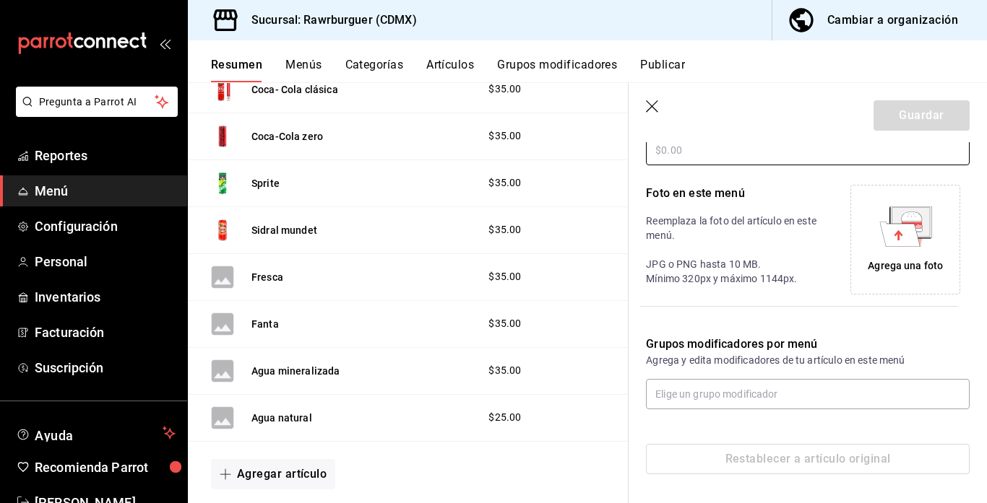
click at [753, 157] on input "text" at bounding box center [808, 150] width 324 height 30
type input "$42.00"
click at [900, 107] on button "Guardar" at bounding box center [921, 115] width 96 height 30
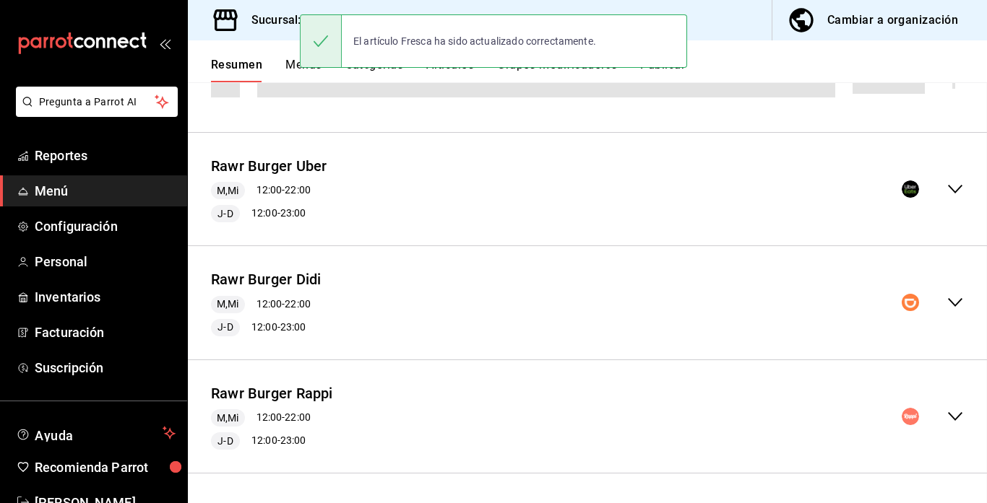
scroll to position [189, 0]
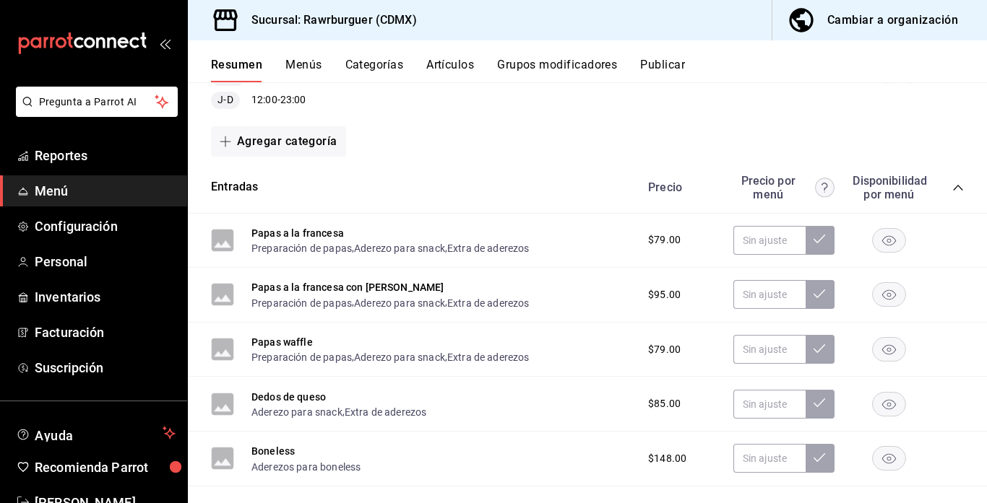
click at [854, 251] on div at bounding box center [888, 240] width 72 height 25
click at [953, 187] on icon "collapse-category-row" at bounding box center [958, 188] width 12 height 12
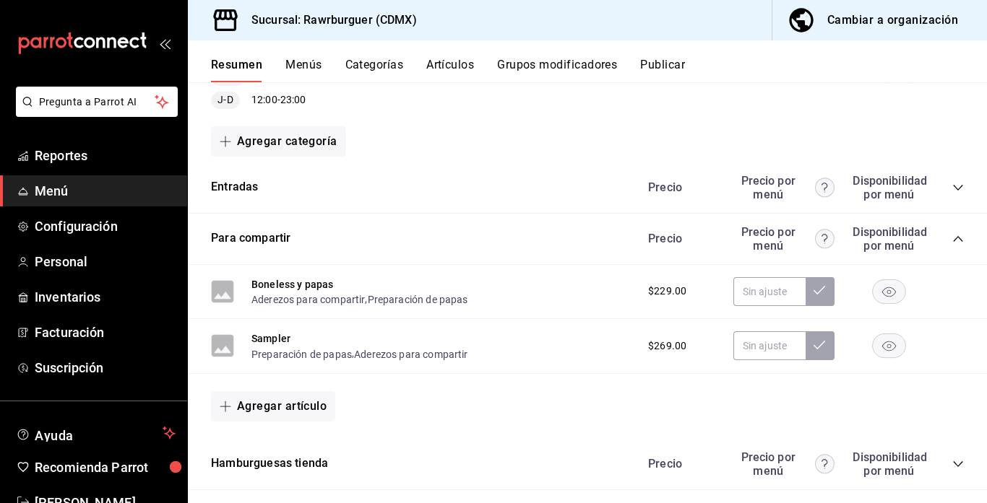
click at [955, 234] on icon "collapse-category-row" at bounding box center [958, 239] width 12 height 12
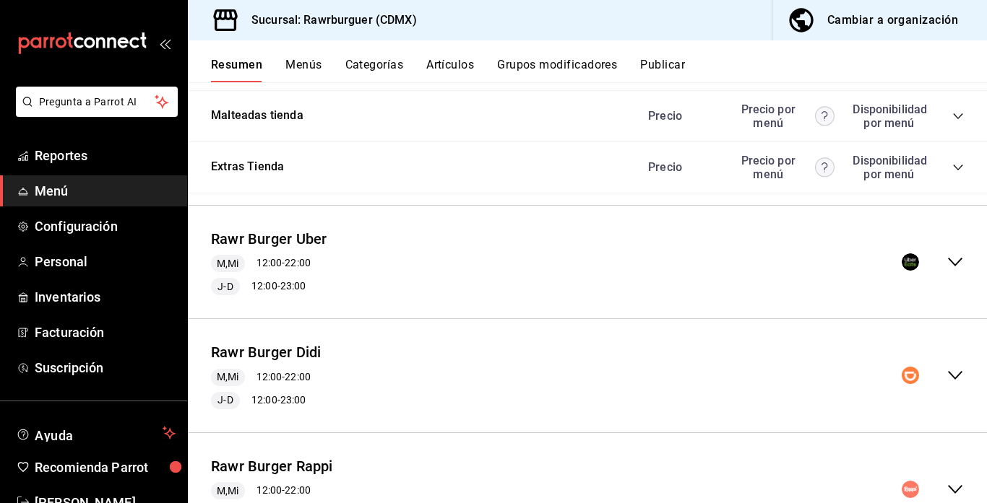
scroll to position [475, 0]
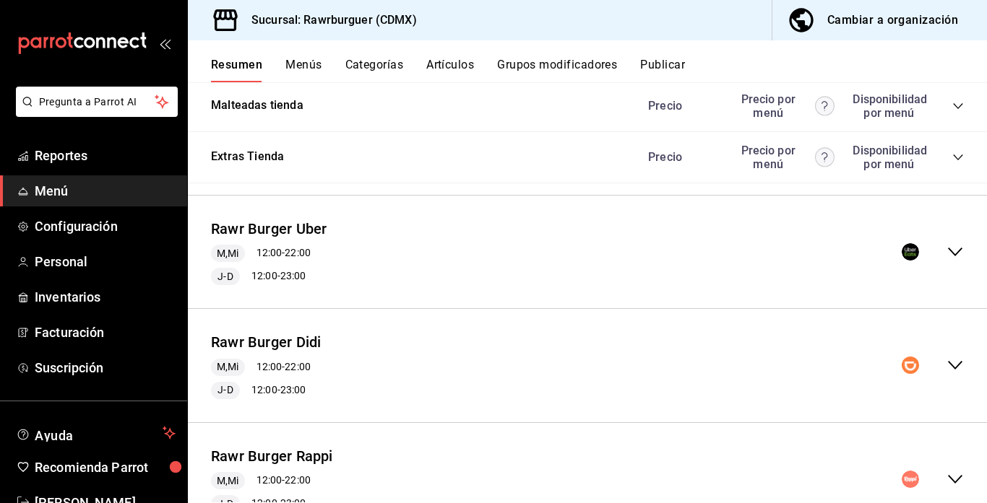
click at [958, 250] on icon "collapse-menu-row" at bounding box center [954, 251] width 17 height 17
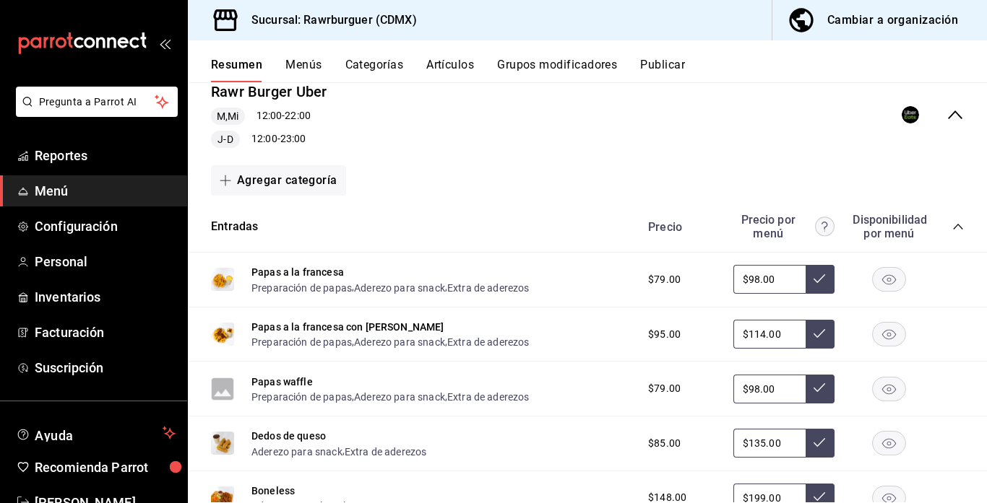
scroll to position [716, 0]
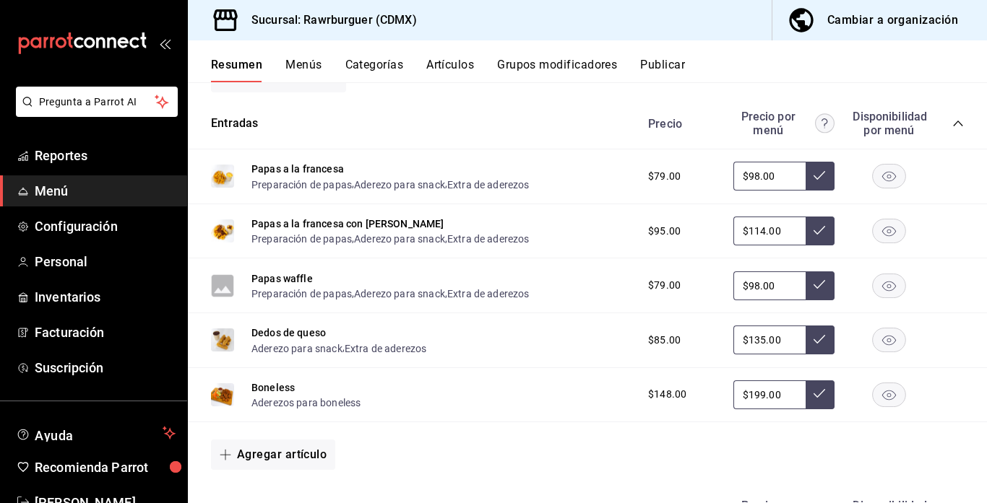
click at [955, 123] on icon "collapse-category-row" at bounding box center [957, 124] width 9 height 6
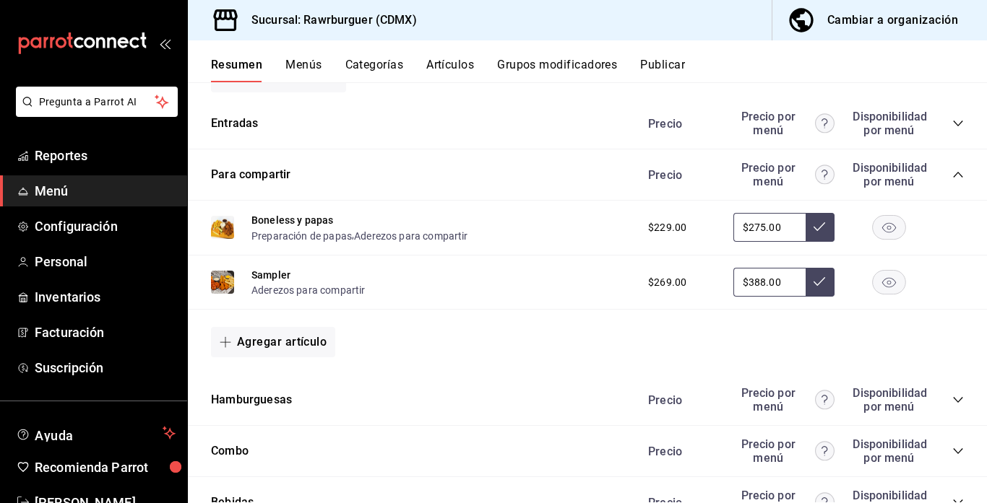
click at [956, 171] on icon "collapse-category-row" at bounding box center [958, 175] width 12 height 12
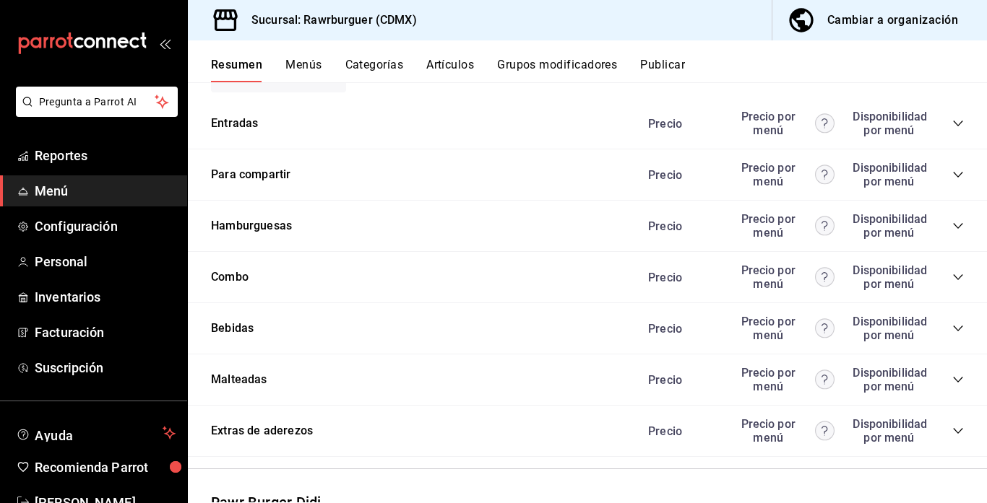
click at [958, 332] on icon "collapse-category-row" at bounding box center [958, 329] width 12 height 12
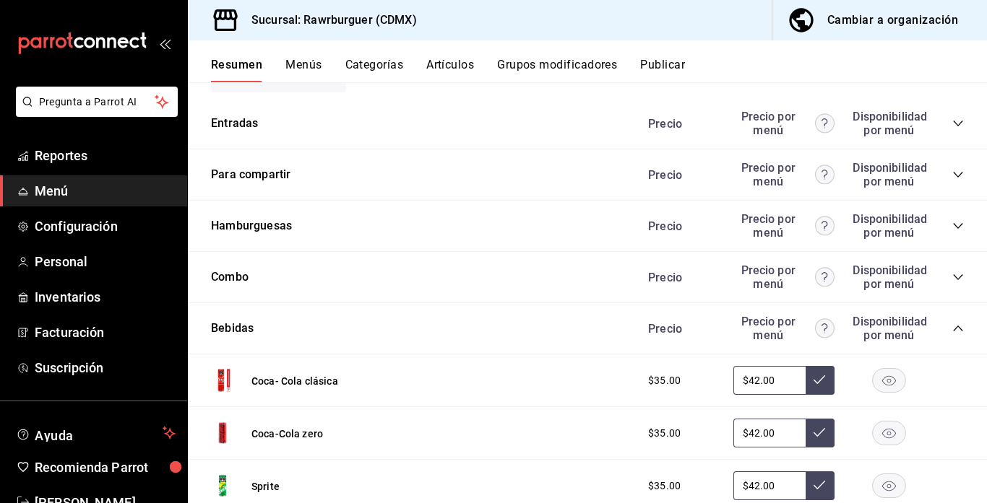
drag, startPoint x: 958, startPoint y: 332, endPoint x: 743, endPoint y: 329, distance: 215.3
click at [743, 329] on div "Precio Precio por menú Disponibilidad por menú" at bounding box center [798, 328] width 330 height 27
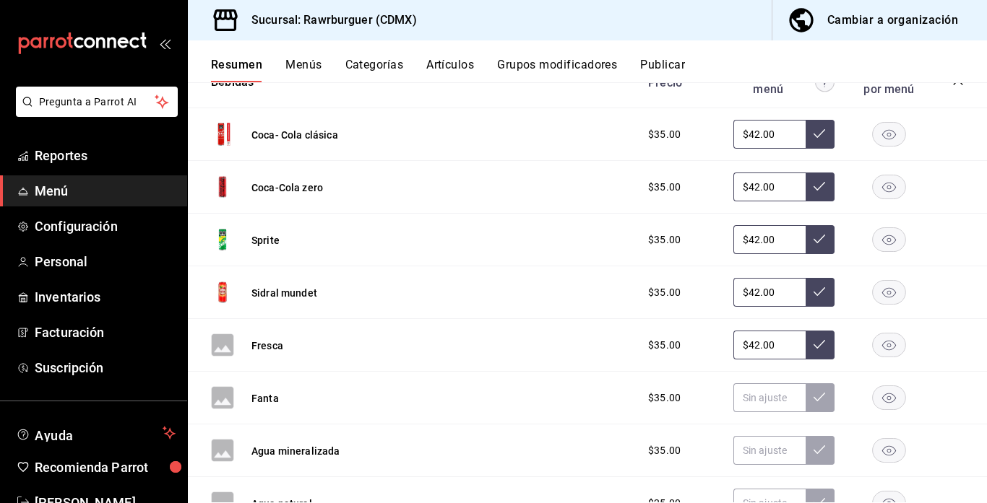
scroll to position [990, 0]
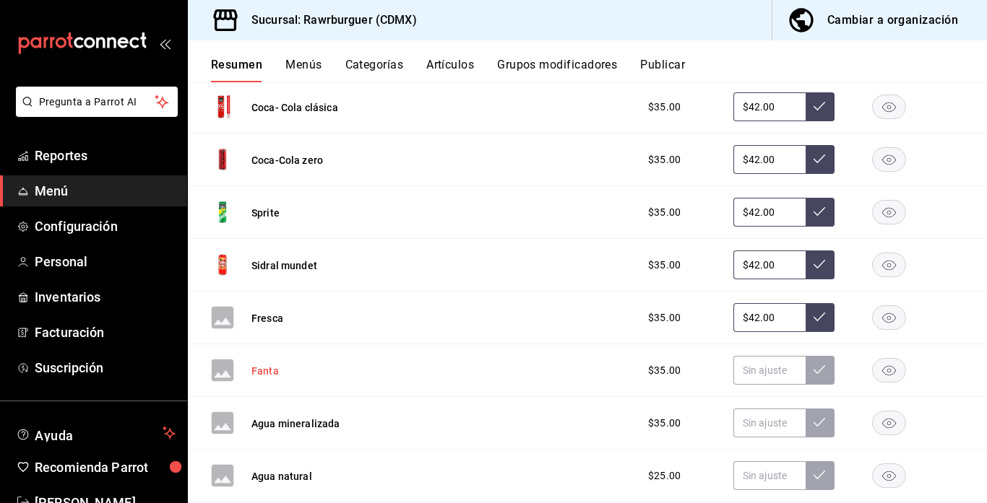
click at [259, 374] on button "Fanta" at bounding box center [264, 371] width 27 height 14
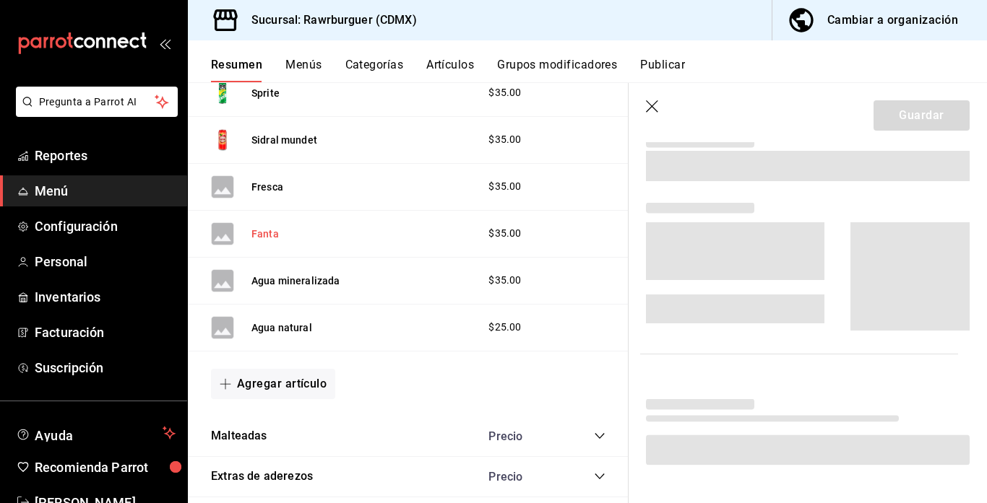
scroll to position [867, 0]
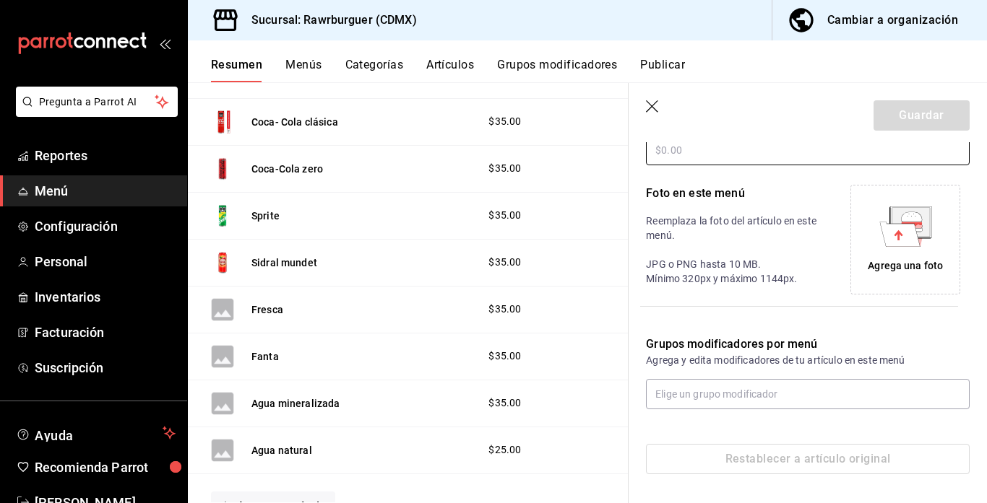
click at [729, 156] on input "text" at bounding box center [808, 150] width 324 height 30
type input "$42.00"
click at [883, 241] on icon at bounding box center [905, 227] width 53 height 40
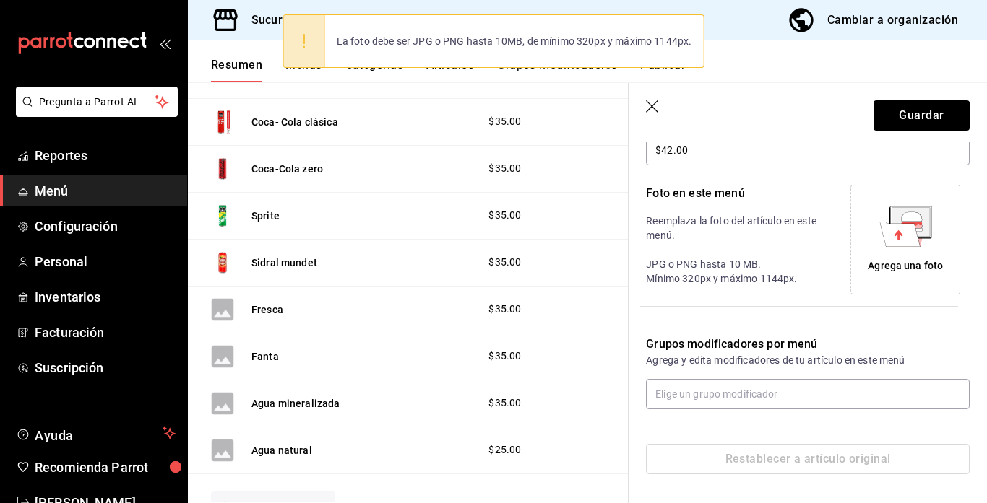
click at [905, 242] on icon at bounding box center [899, 234] width 40 height 25
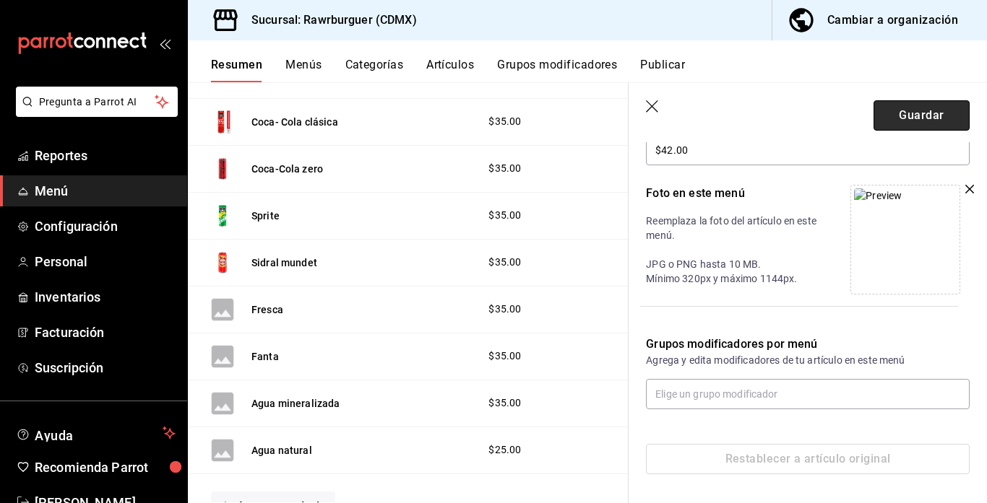
click at [914, 117] on button "Guardar" at bounding box center [921, 115] width 96 height 30
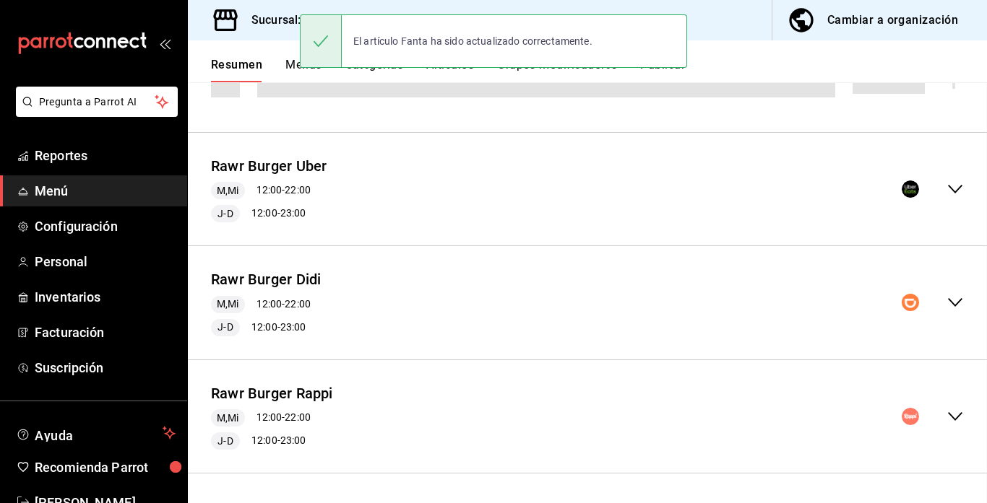
scroll to position [563, 0]
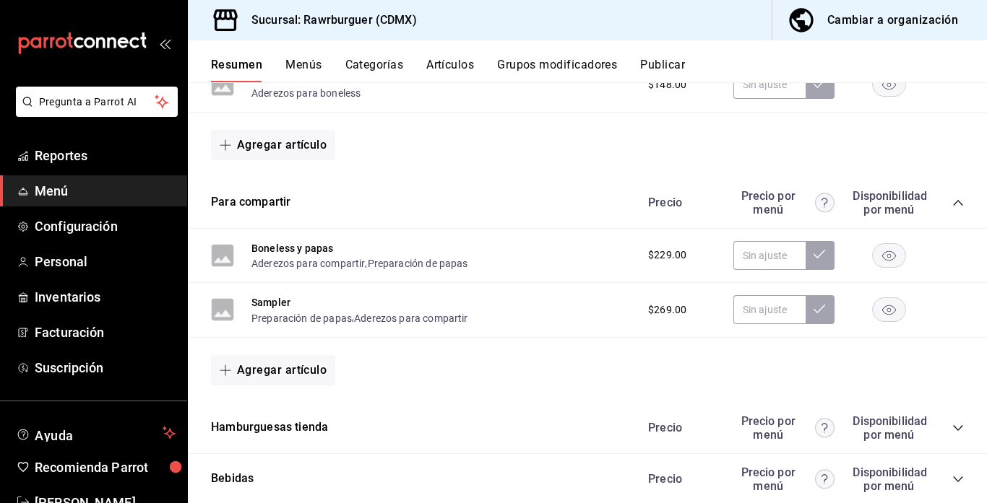
click at [958, 203] on icon "collapse-category-row" at bounding box center [958, 203] width 12 height 12
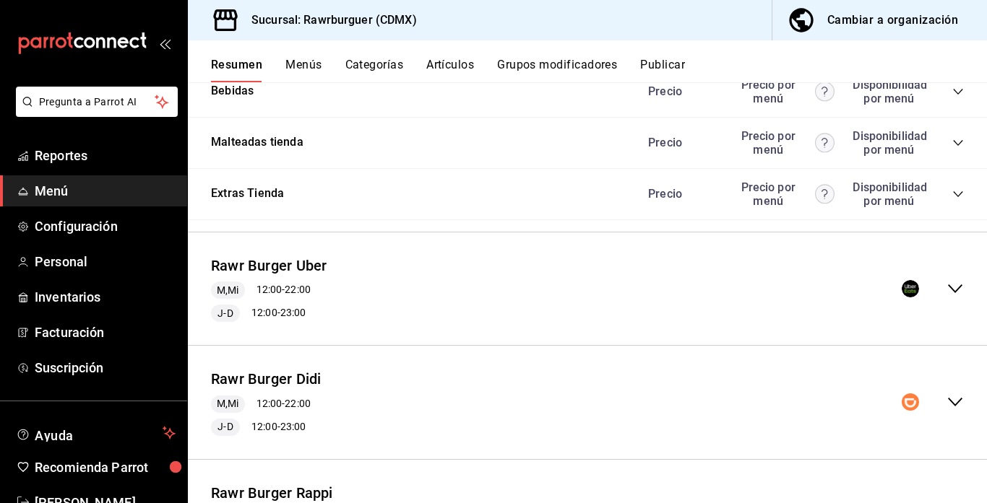
scroll to position [862, 0]
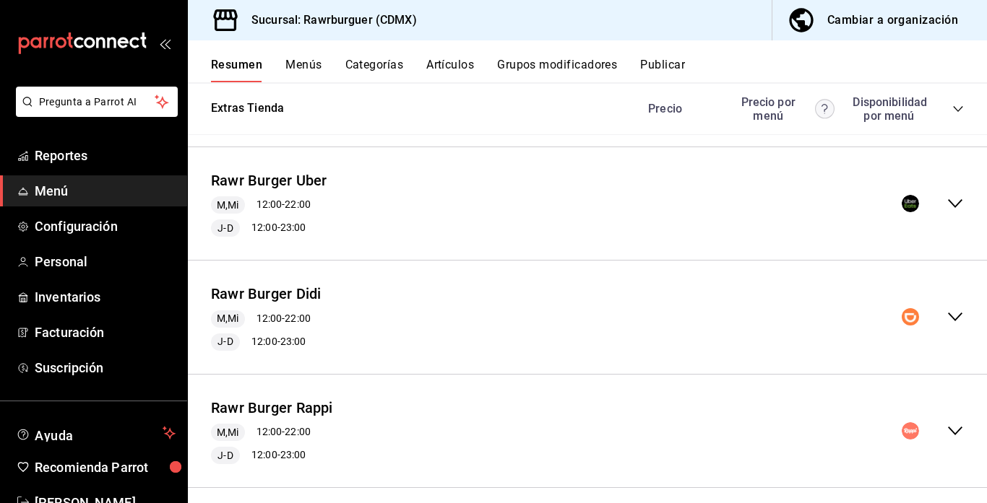
click at [953, 207] on icon "collapse-menu-row" at bounding box center [954, 203] width 17 height 17
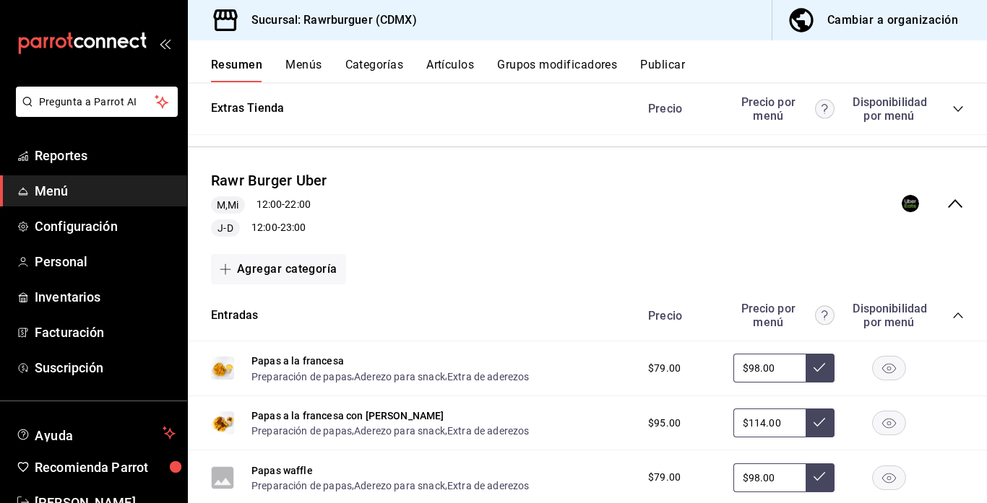
click at [952, 313] on icon "collapse-category-row" at bounding box center [958, 316] width 12 height 12
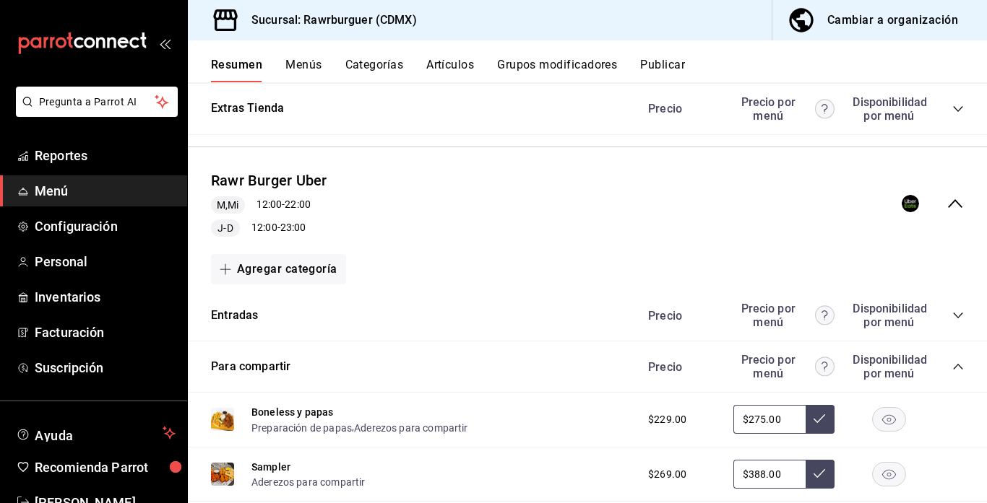
click at [956, 365] on icon "collapse-category-row" at bounding box center [957, 367] width 9 height 6
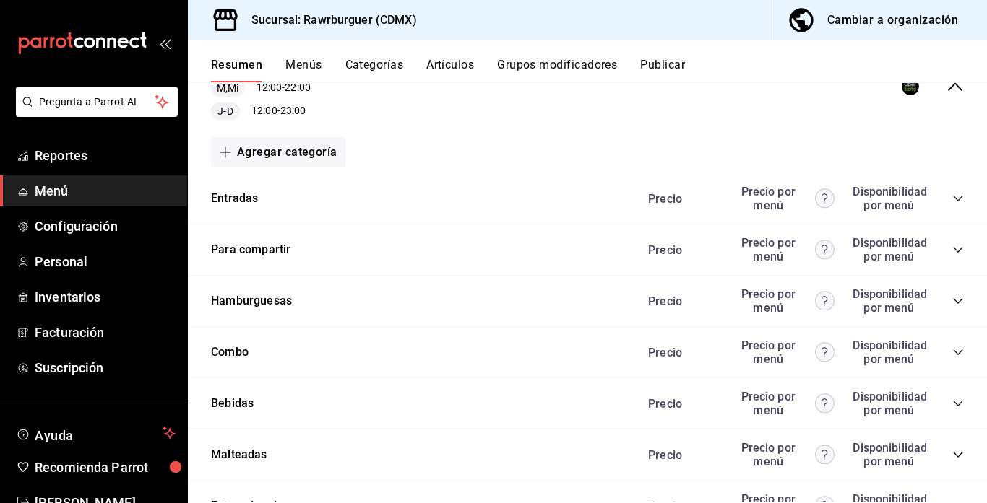
scroll to position [986, 0]
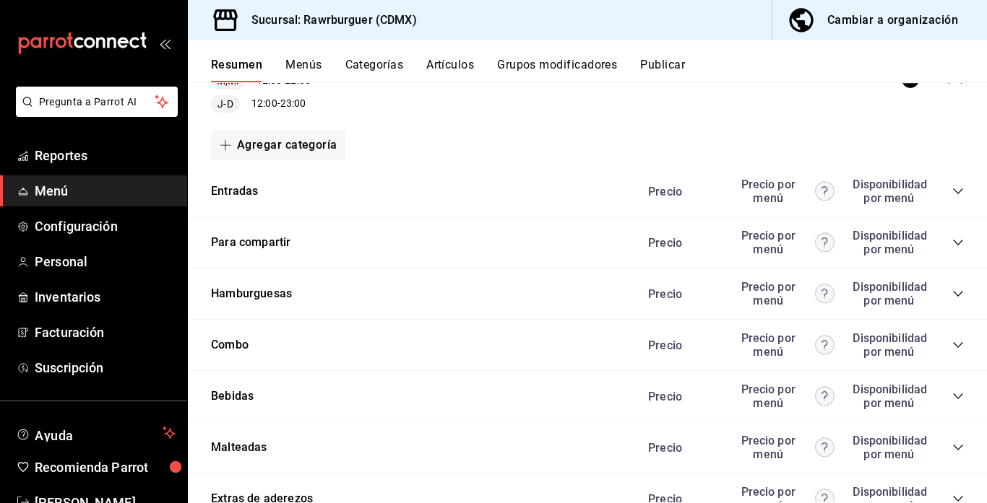
click at [959, 346] on icon "collapse-category-row" at bounding box center [957, 345] width 9 height 6
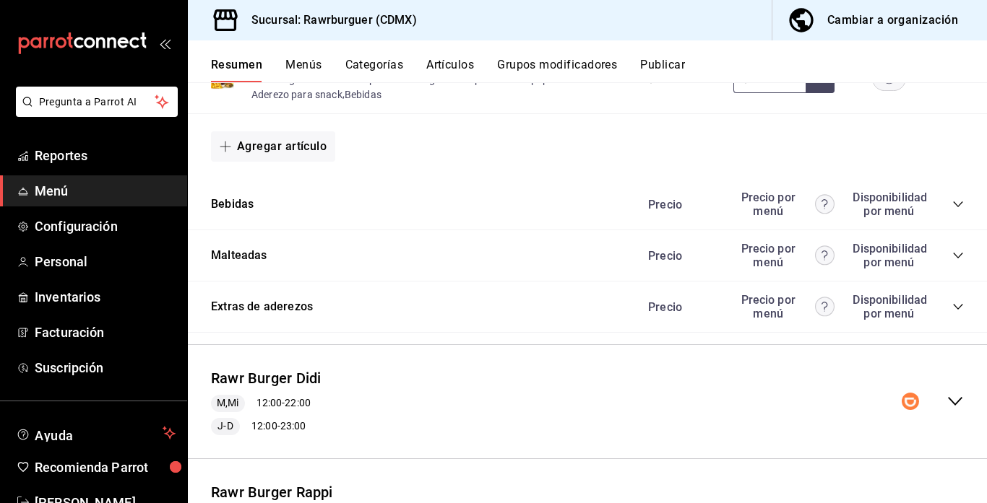
scroll to position [1313, 0]
click at [953, 204] on icon "collapse-category-row" at bounding box center [958, 205] width 12 height 12
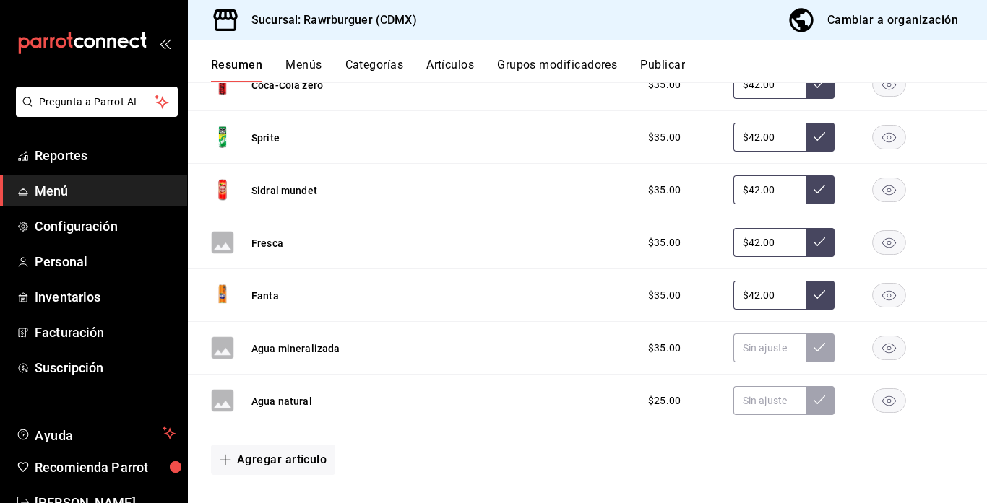
scroll to position [1543, 0]
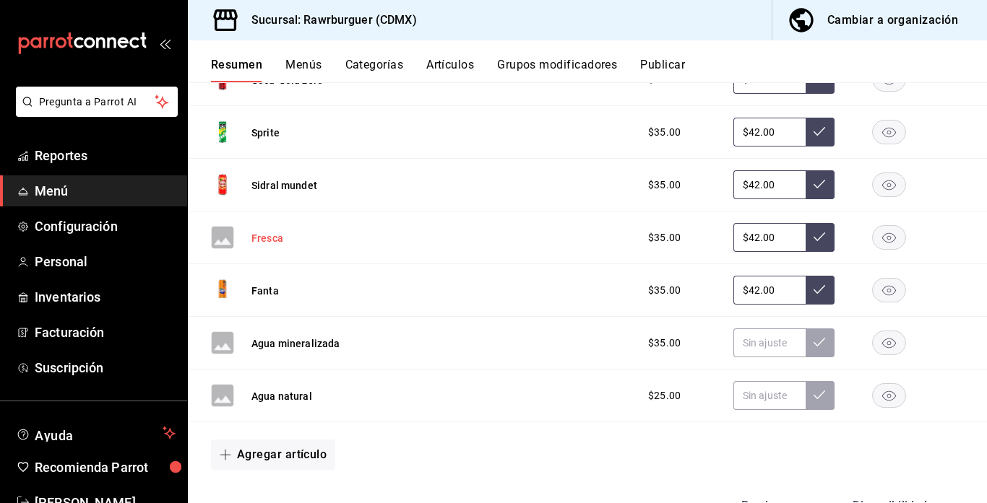
click at [272, 239] on button "Fresca" at bounding box center [267, 238] width 32 height 14
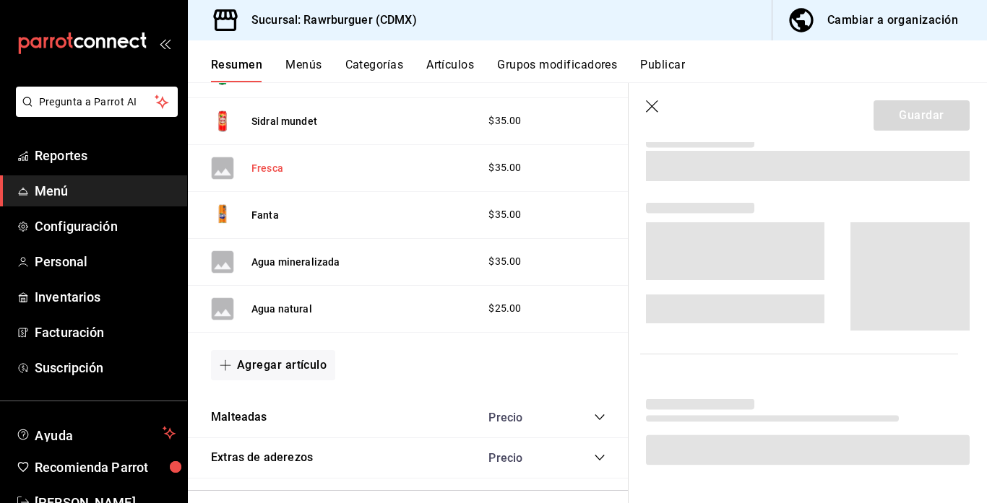
scroll to position [1398, 0]
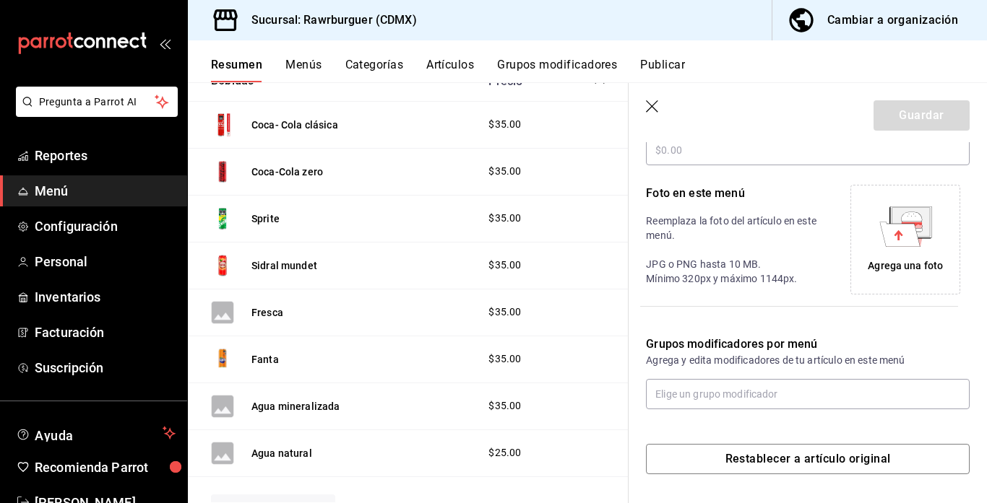
type input "$42.00"
click at [894, 243] on icon at bounding box center [899, 234] width 40 height 25
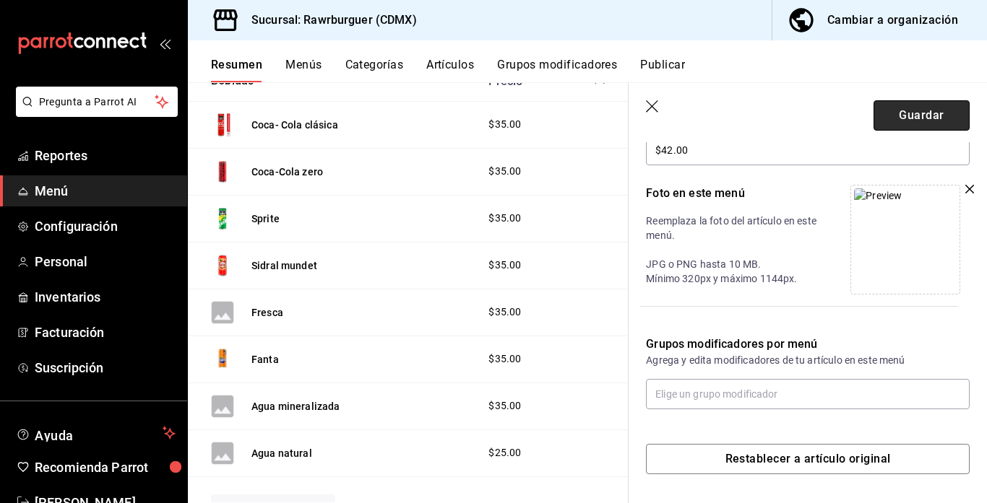
click at [897, 124] on button "Guardar" at bounding box center [921, 115] width 96 height 30
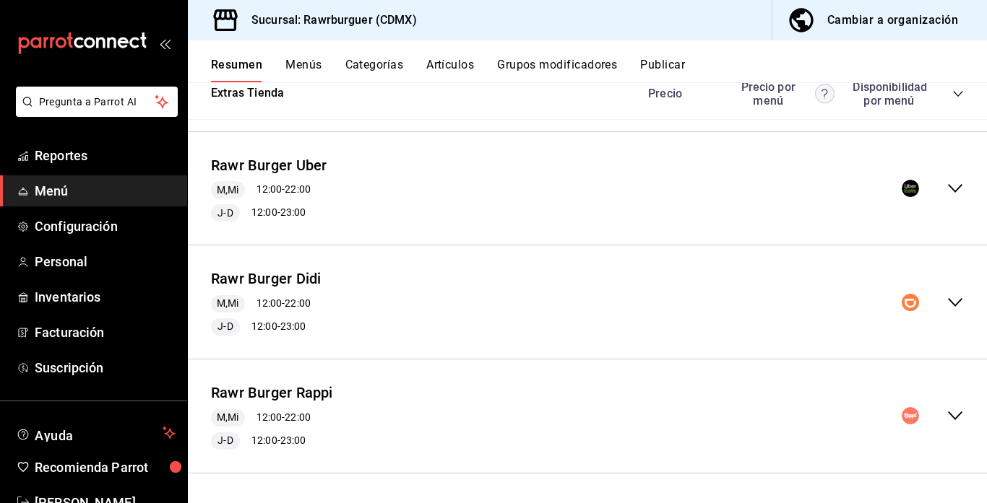
scroll to position [1051, 0]
click at [953, 185] on icon "collapse-menu-row" at bounding box center [954, 188] width 17 height 17
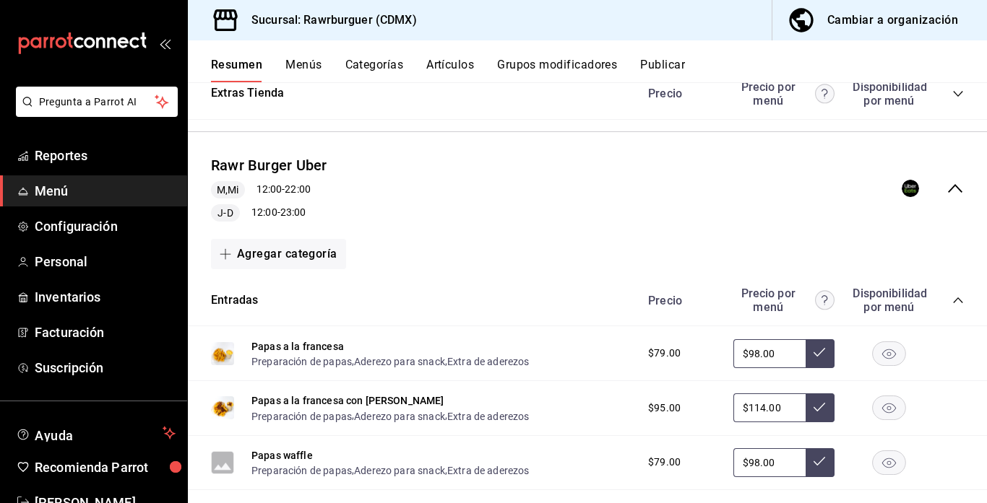
click at [954, 295] on icon "collapse-category-row" at bounding box center [958, 301] width 12 height 12
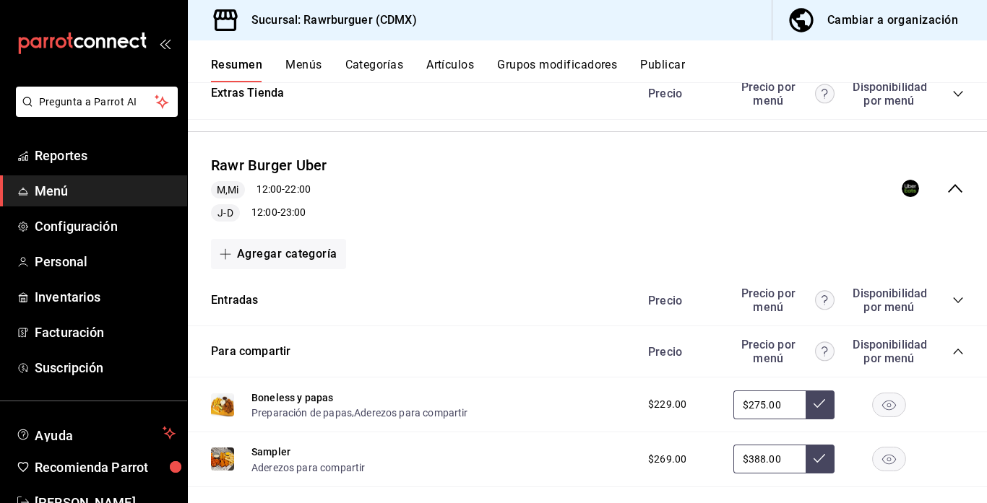
click at [956, 347] on icon "collapse-category-row" at bounding box center [958, 352] width 12 height 12
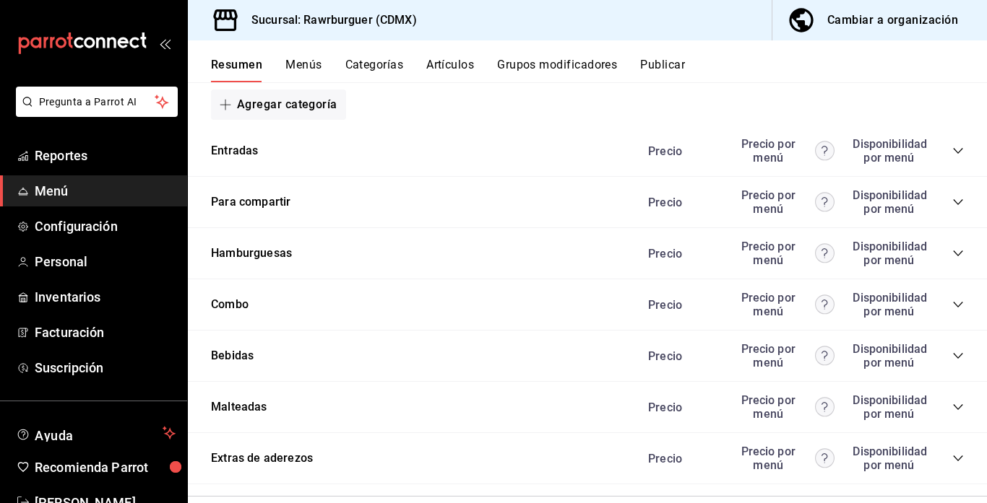
scroll to position [1273, 0]
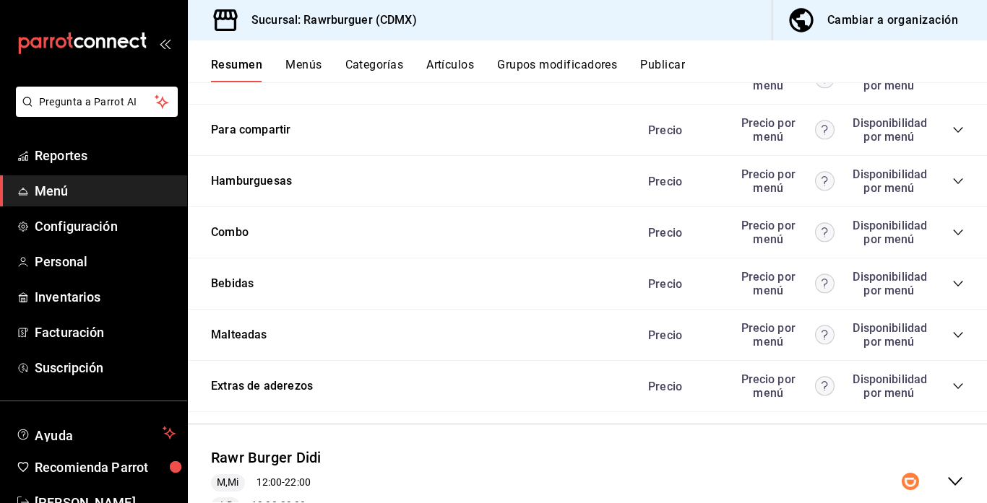
click at [956, 283] on icon "collapse-category-row" at bounding box center [958, 284] width 12 height 12
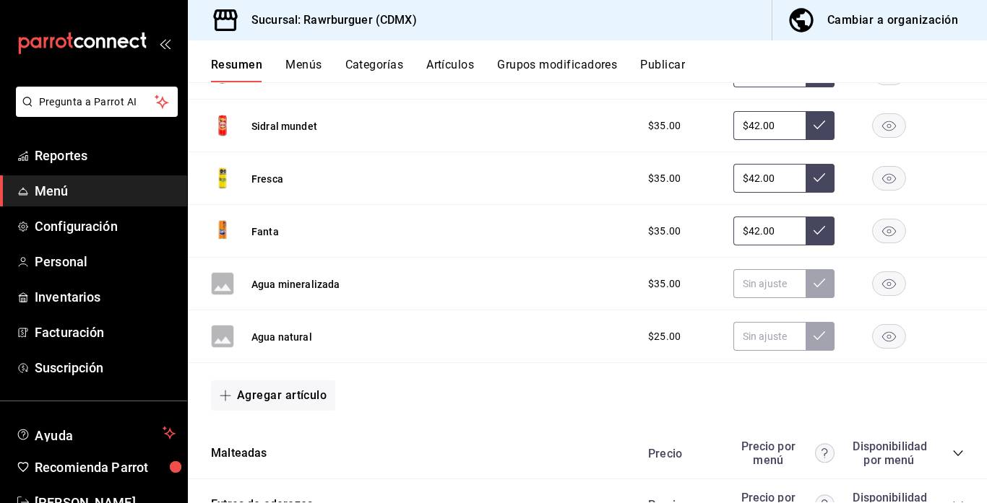
scroll to position [1642, 0]
click at [271, 280] on button "Agua mineralizada" at bounding box center [295, 284] width 89 height 14
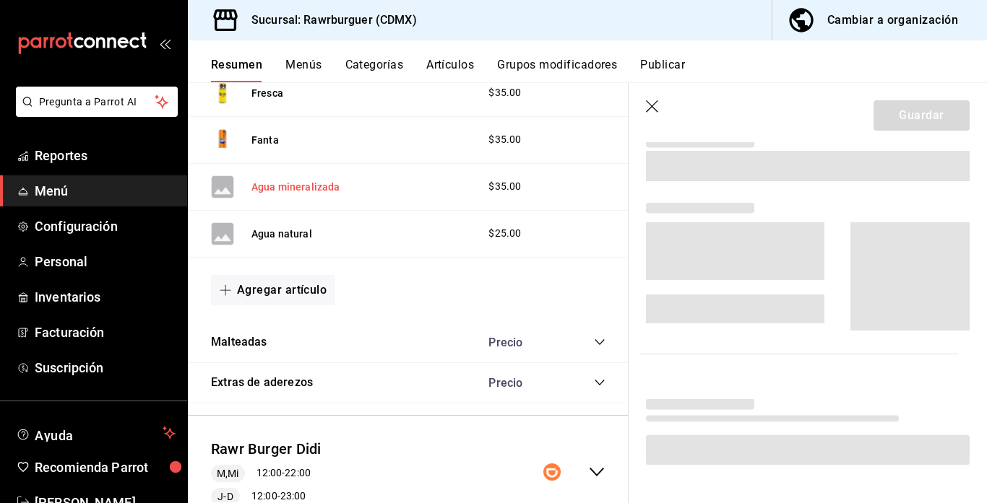
scroll to position [1507, 0]
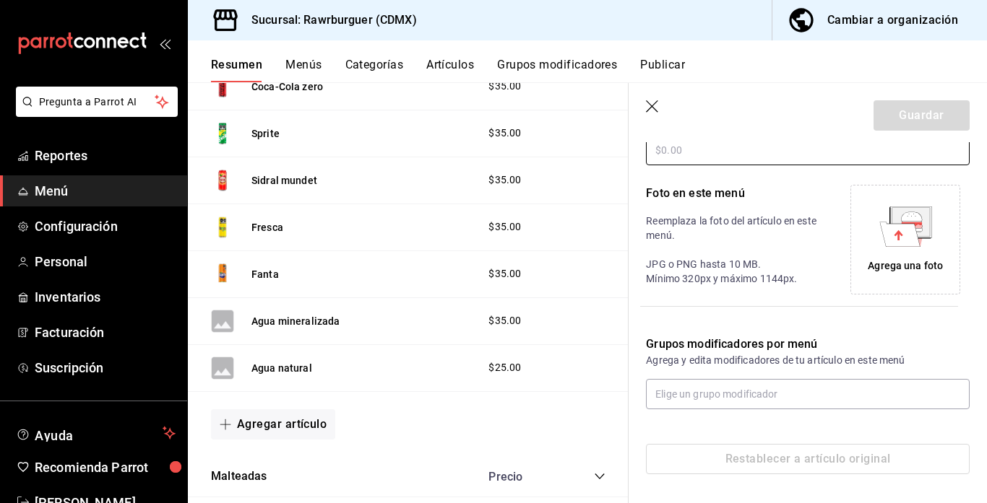
click at [708, 154] on input "text" at bounding box center [808, 150] width 324 height 30
type input "$42.00"
click at [909, 246] on icon at bounding box center [899, 234] width 40 height 25
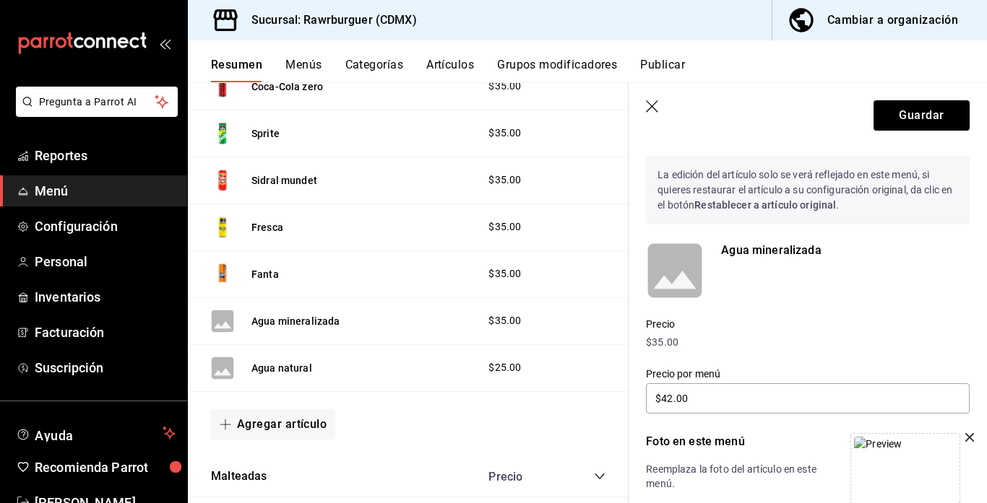
scroll to position [24, 0]
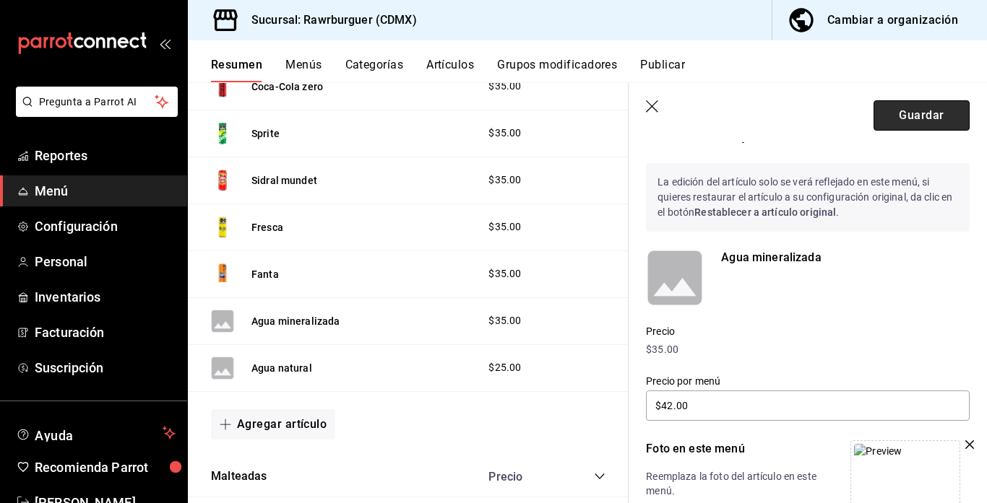
click at [899, 121] on button "Guardar" at bounding box center [921, 115] width 96 height 30
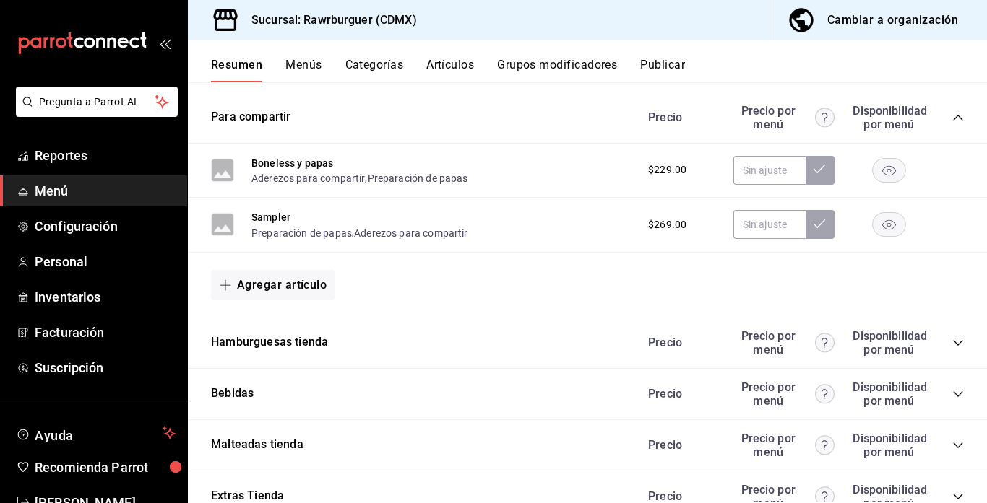
scroll to position [613, 0]
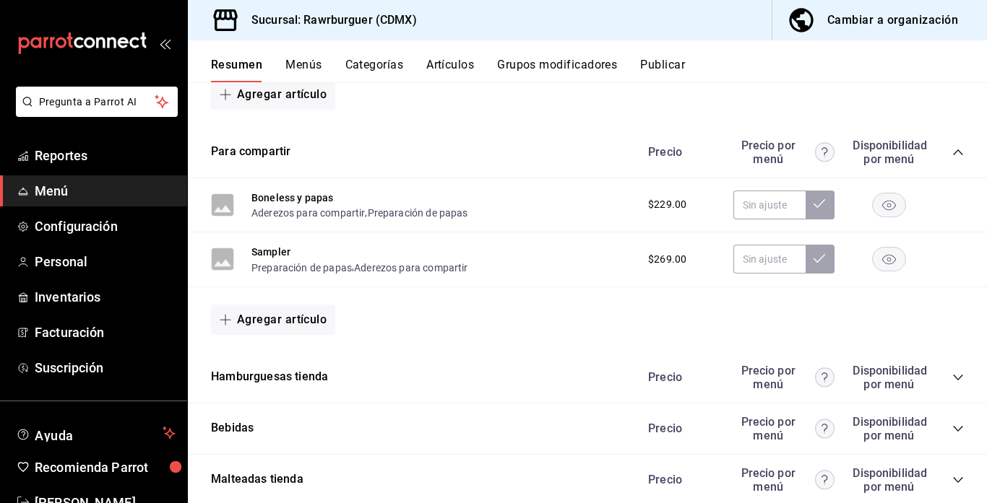
click at [958, 151] on icon "collapse-category-row" at bounding box center [958, 153] width 12 height 12
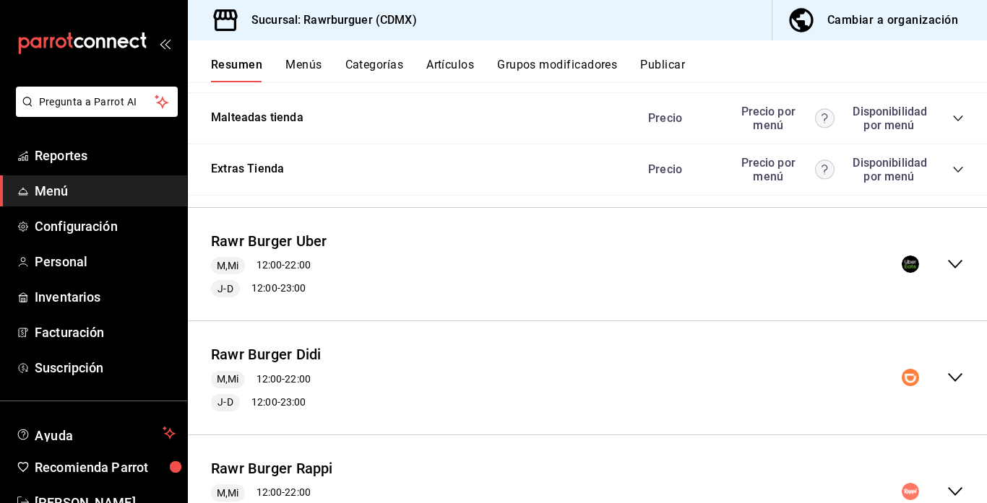
scroll to position [821, 0]
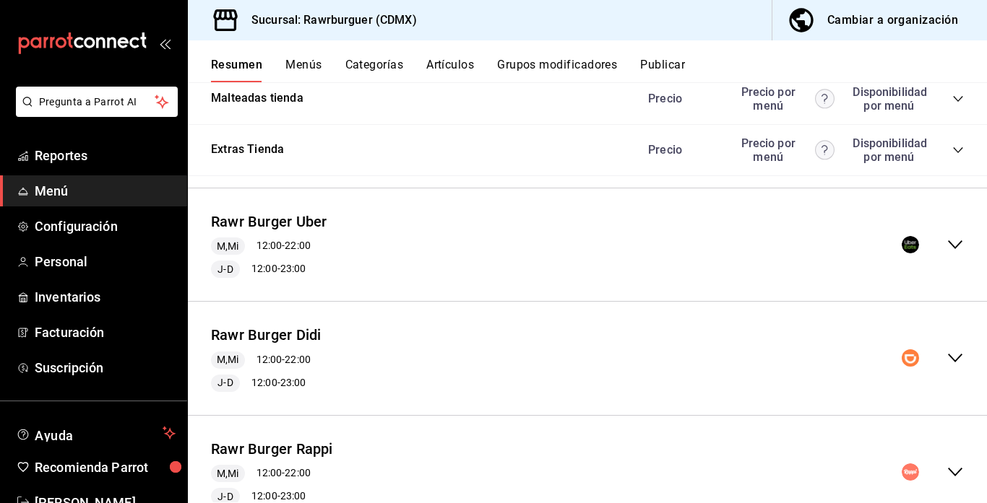
click at [953, 248] on icon "collapse-menu-row" at bounding box center [954, 244] width 17 height 17
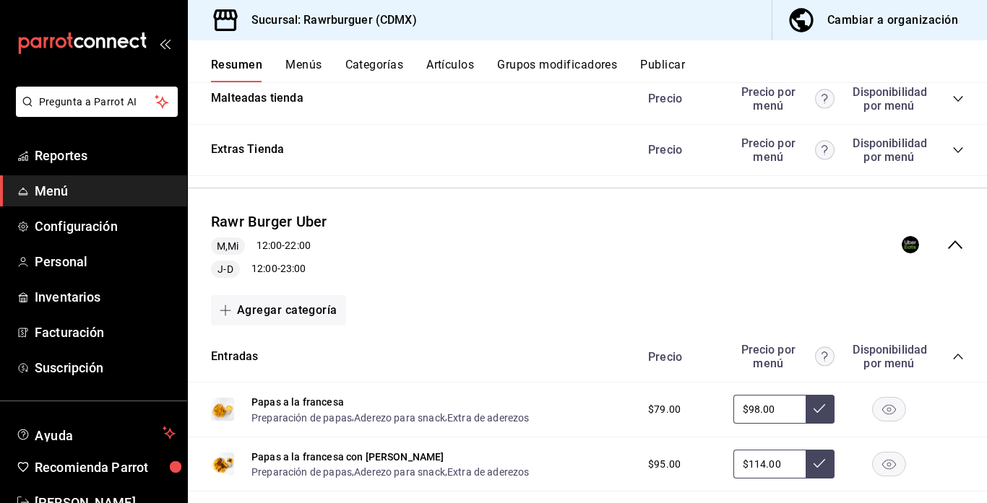
click at [953, 355] on icon "collapse-category-row" at bounding box center [958, 357] width 12 height 12
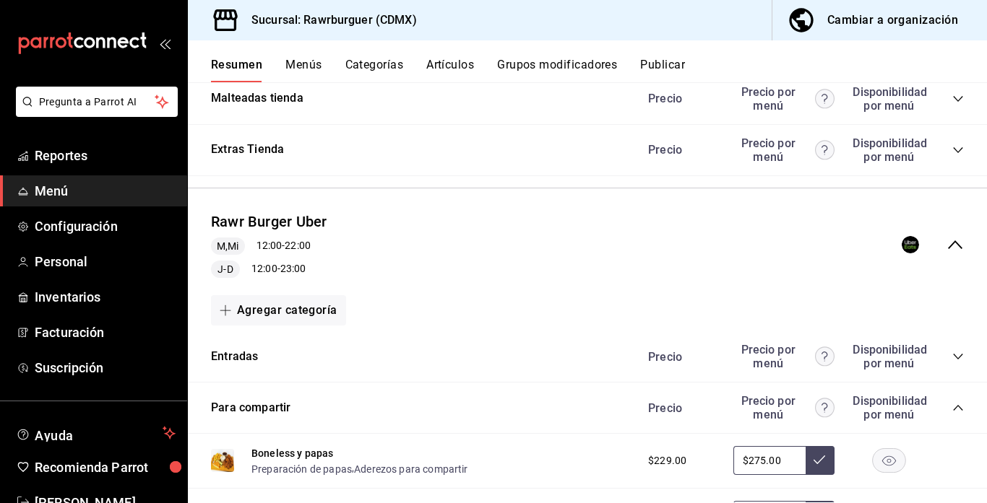
scroll to position [948, 0]
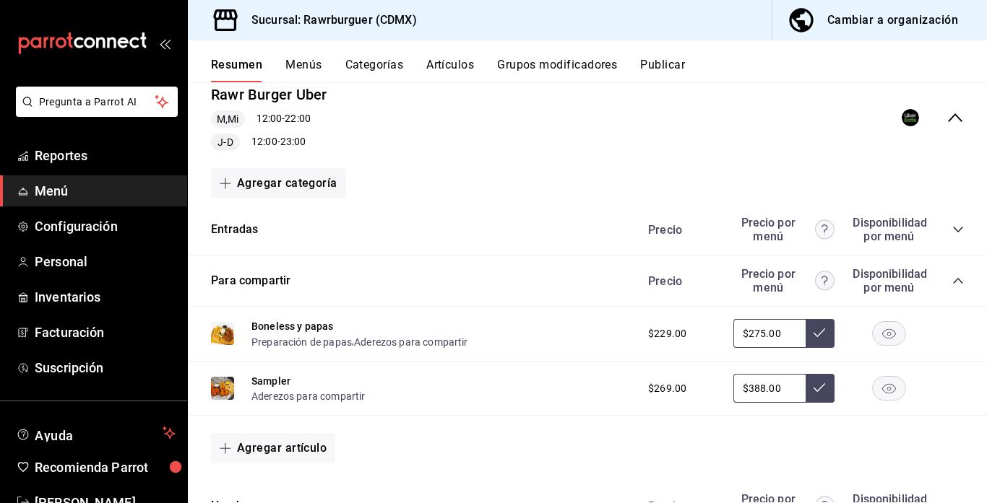
click at [956, 285] on icon "collapse-category-row" at bounding box center [958, 281] width 12 height 12
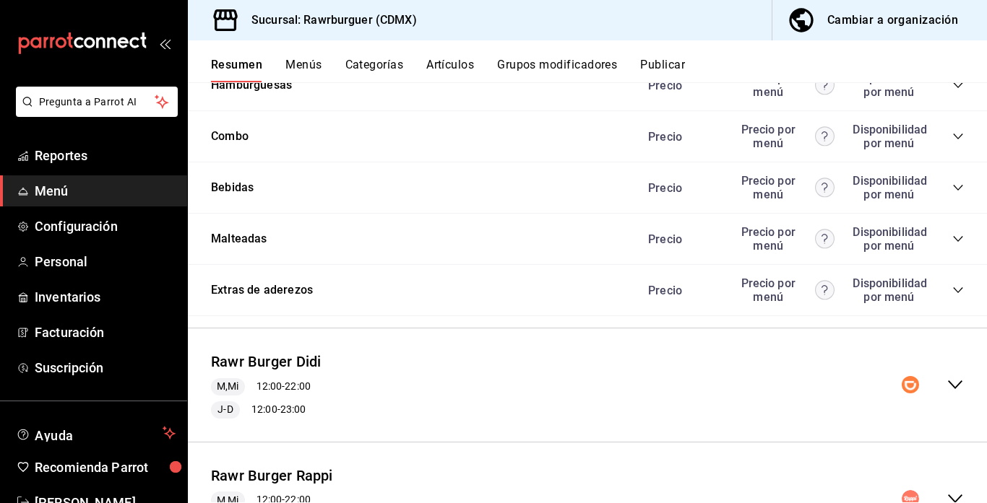
scroll to position [1197, 0]
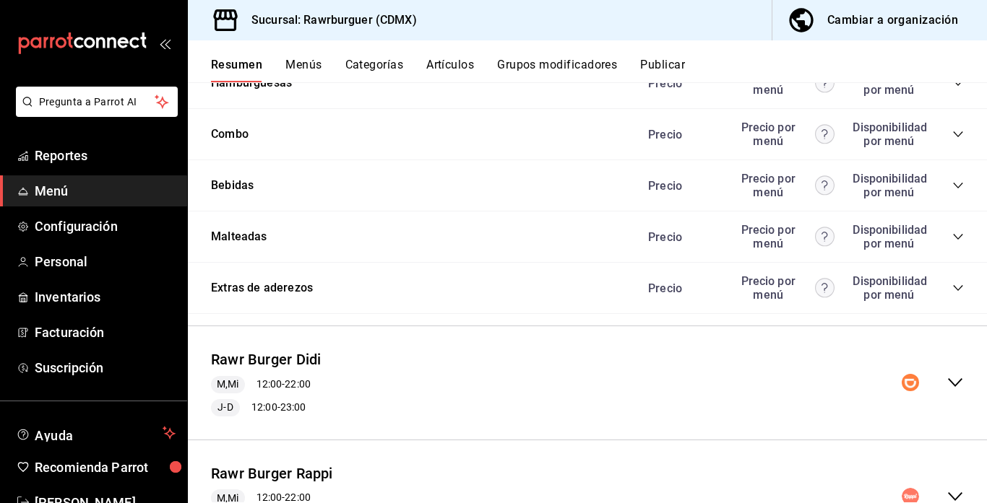
click at [954, 181] on icon "collapse-category-row" at bounding box center [958, 186] width 12 height 12
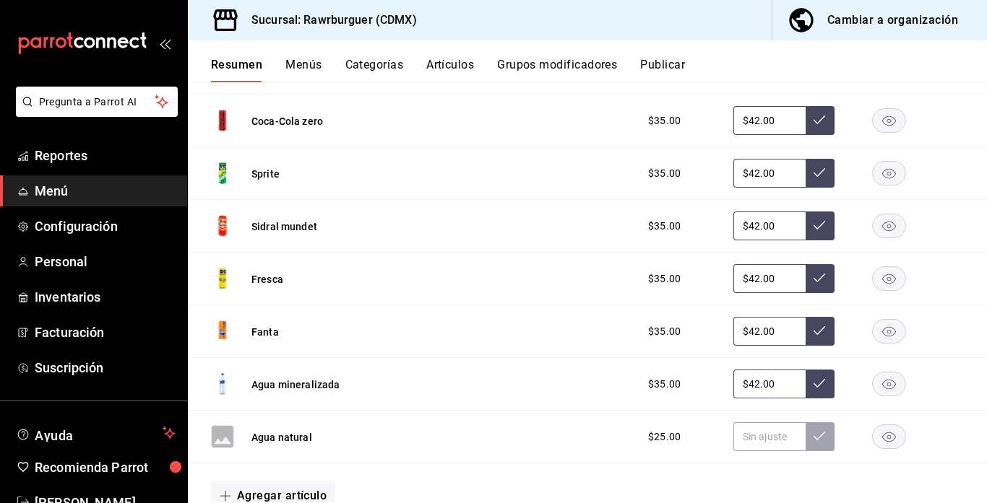
scroll to position [1369, 0]
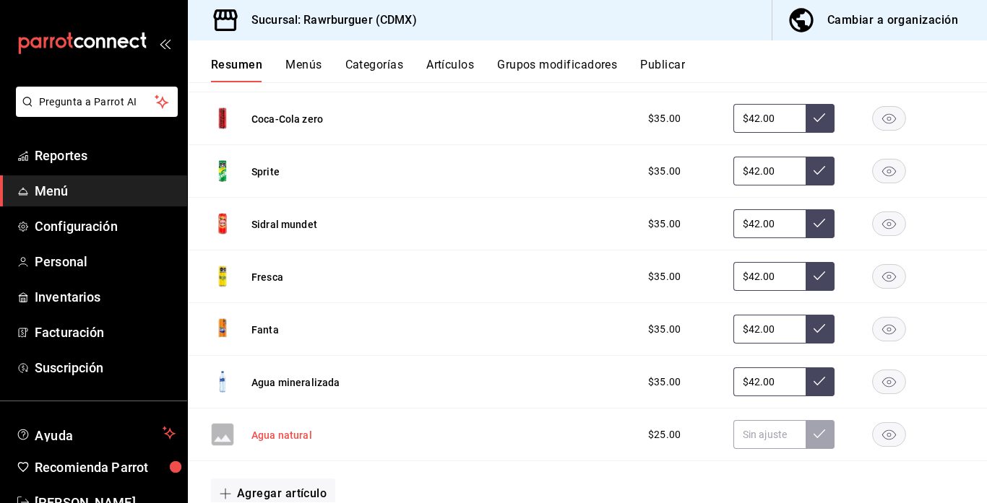
click at [308, 436] on button "Agua natural" at bounding box center [281, 435] width 61 height 14
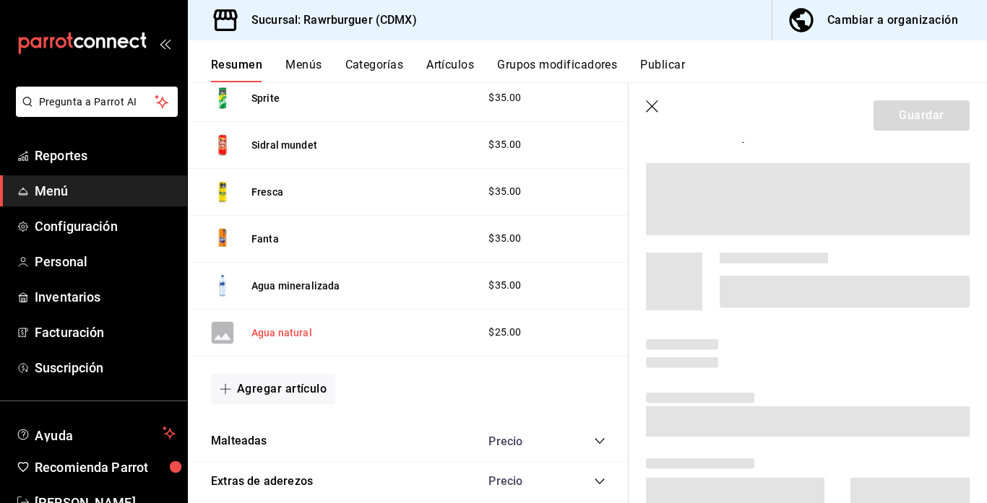
scroll to position [1249, 0]
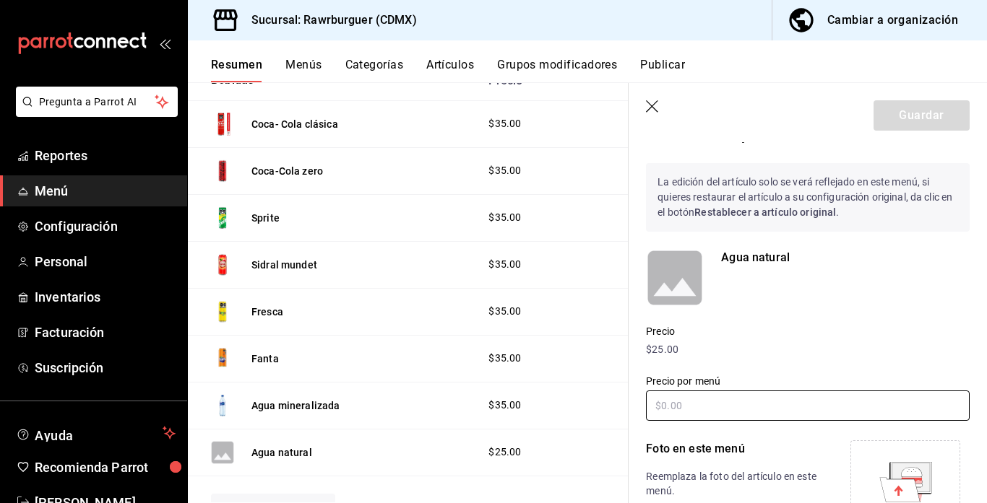
click at [688, 401] on input "text" at bounding box center [808, 406] width 324 height 30
type input "$3.00"
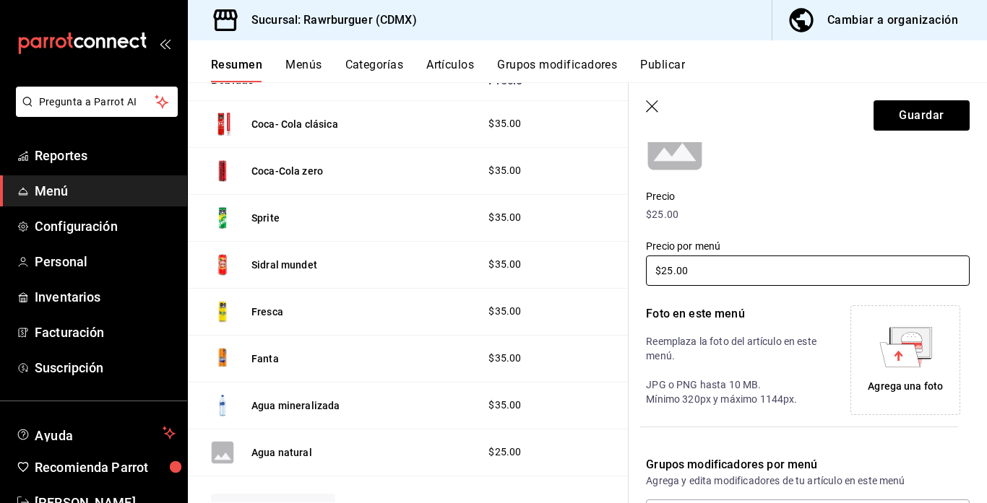
scroll to position [160, 0]
type input "$25.00"
click at [904, 360] on icon at bounding box center [899, 354] width 40 height 25
click at [672, 269] on input "$25.00" at bounding box center [808, 270] width 324 height 30
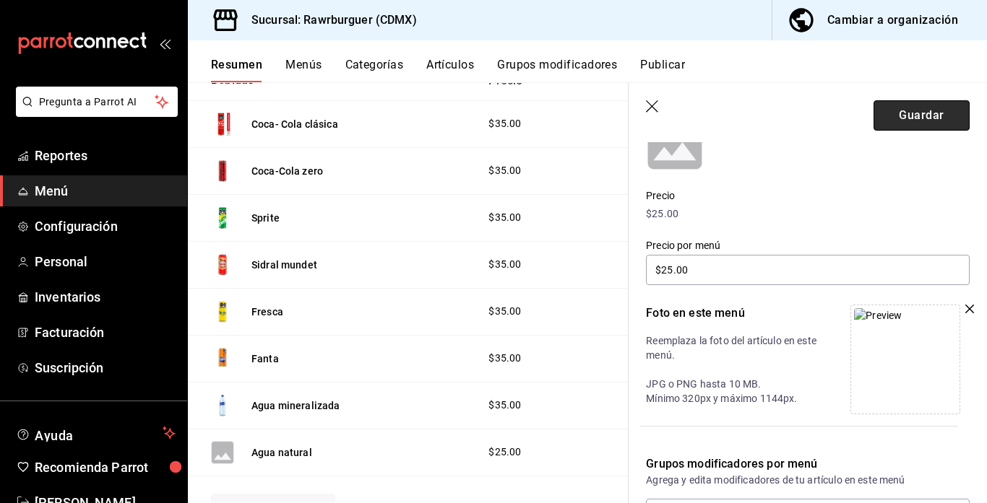
click at [904, 110] on button "Guardar" at bounding box center [921, 115] width 96 height 30
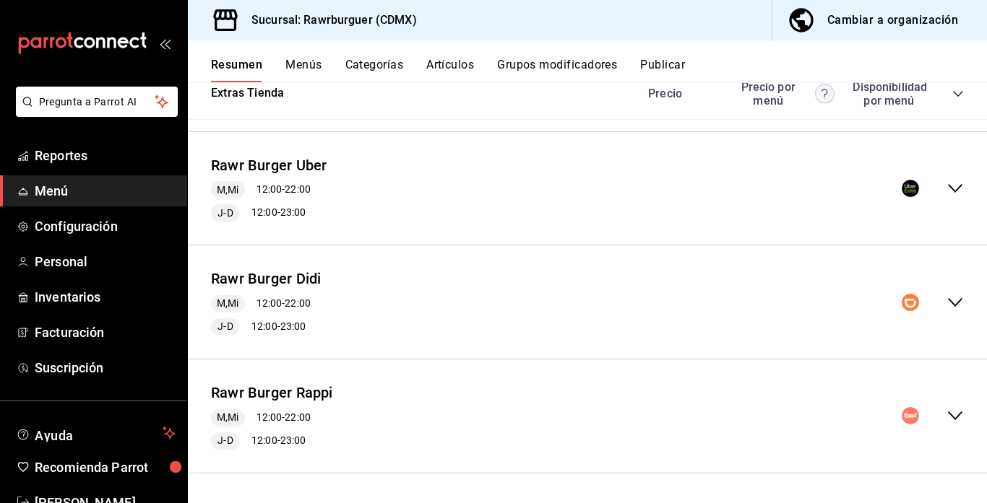
scroll to position [613, 0]
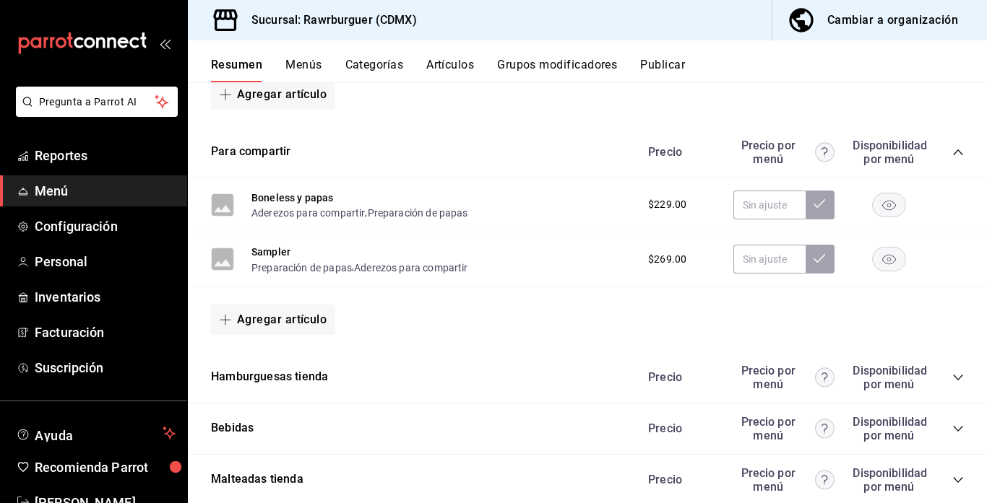
click at [957, 188] on div "Boneless y papas Aderezos para compartir , Preparación [PERSON_NAME] $229.00" at bounding box center [587, 205] width 799 height 55
click at [959, 153] on icon "collapse-category-row" at bounding box center [958, 153] width 12 height 12
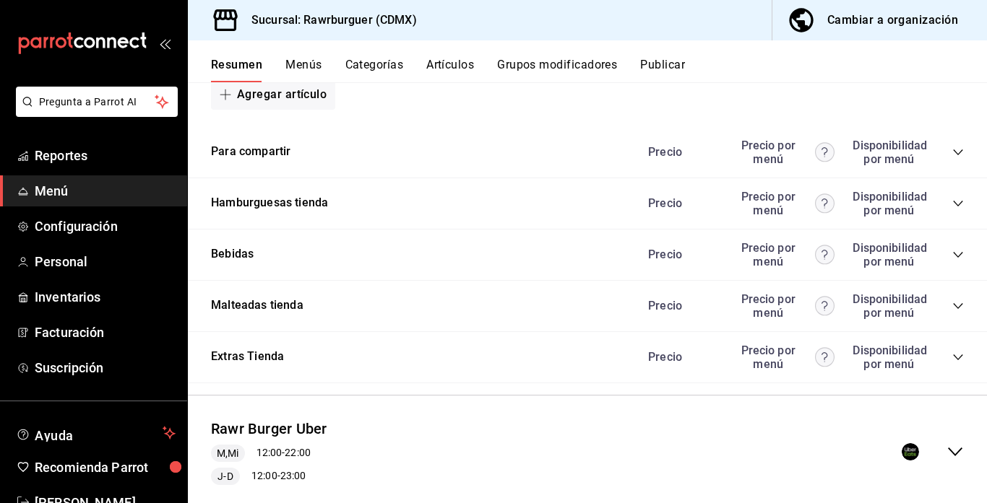
scroll to position [732, 0]
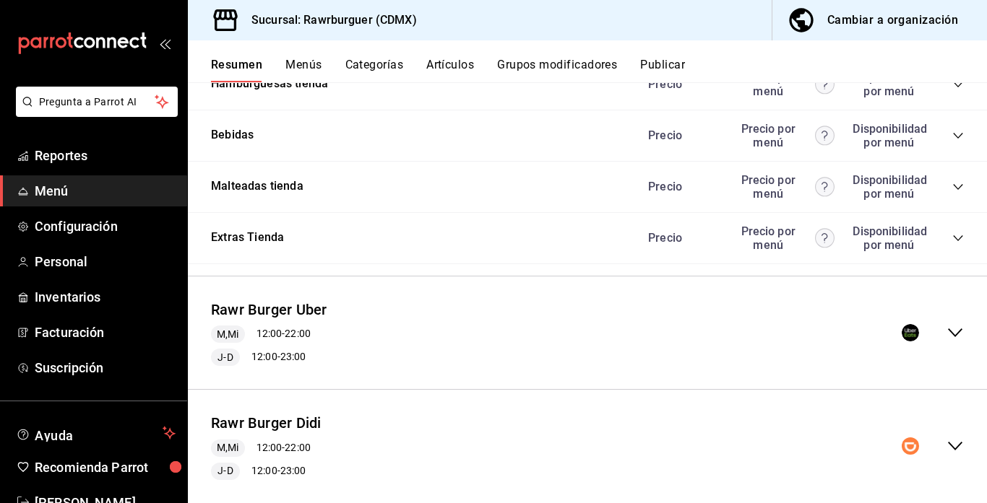
click at [956, 329] on icon "collapse-menu-row" at bounding box center [954, 332] width 17 height 17
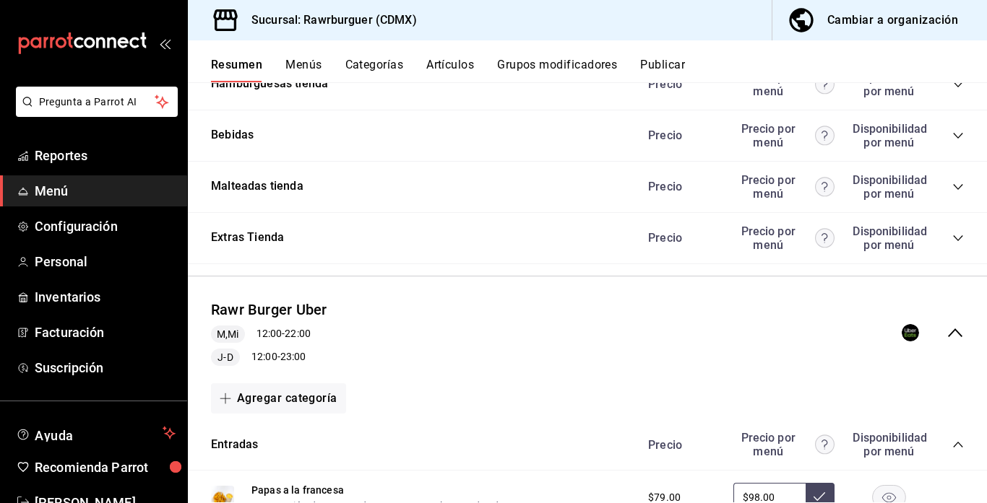
scroll to position [886, 0]
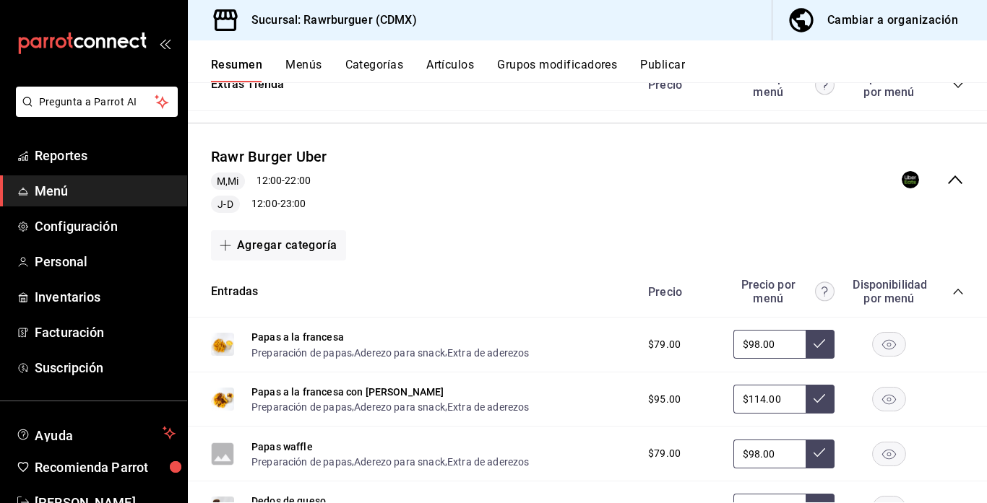
click at [956, 290] on icon "collapse-category-row" at bounding box center [958, 292] width 12 height 12
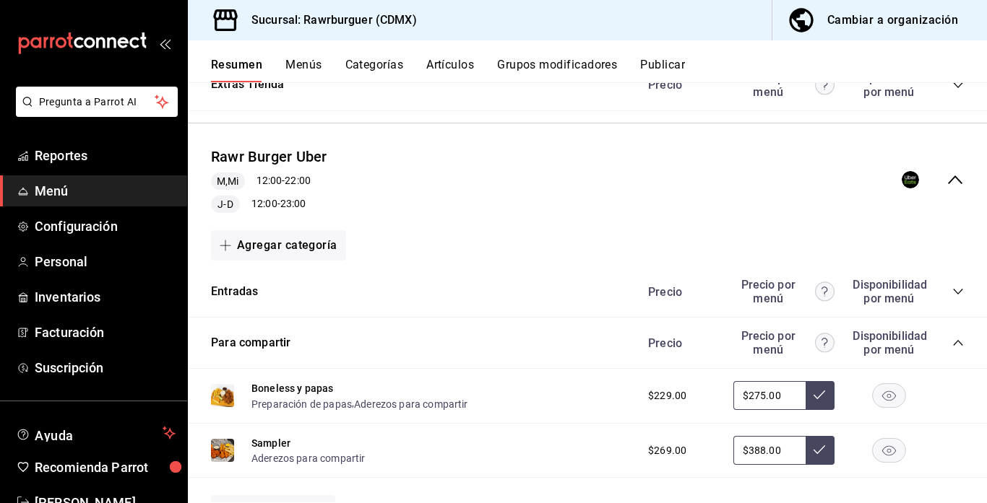
click at [955, 343] on icon "collapse-category-row" at bounding box center [957, 343] width 9 height 6
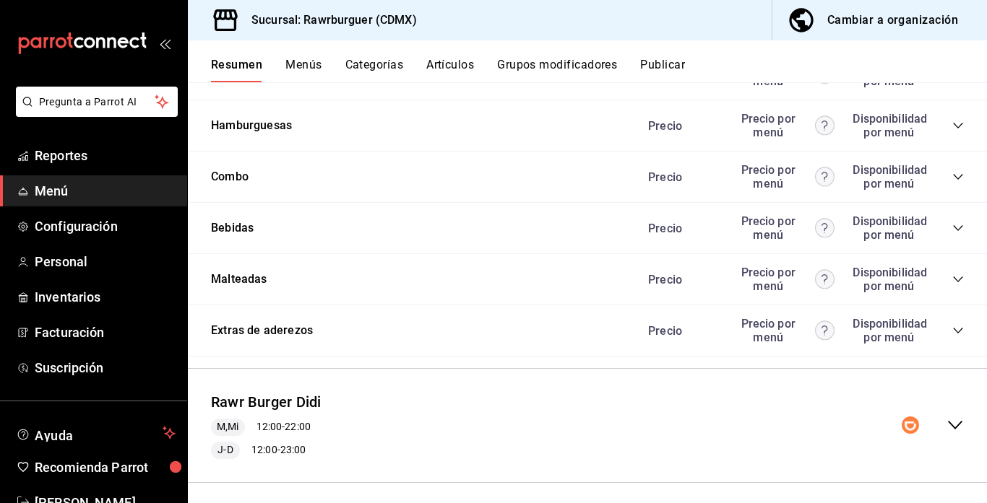
scroll to position [1156, 0]
click at [953, 275] on icon "collapse-category-row" at bounding box center [958, 278] width 12 height 12
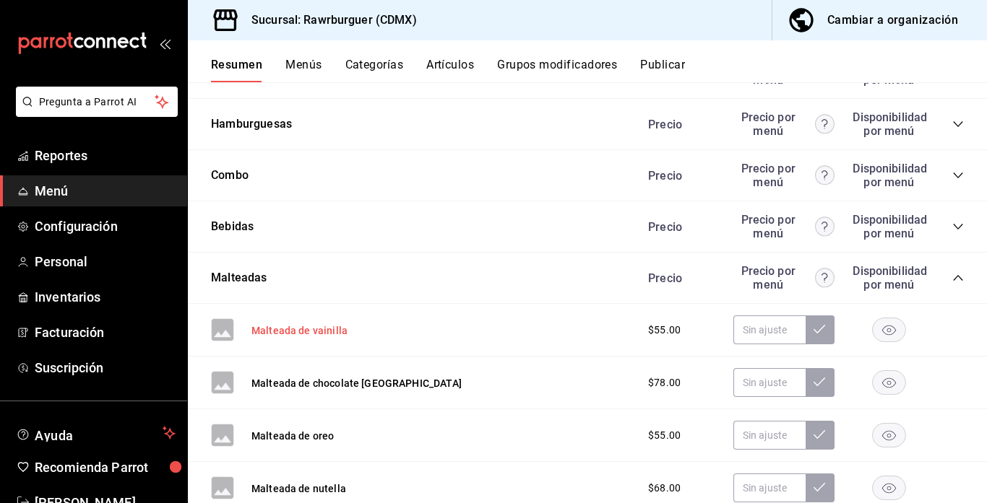
click at [300, 329] on button "Malteada de vainilla" at bounding box center [299, 331] width 96 height 14
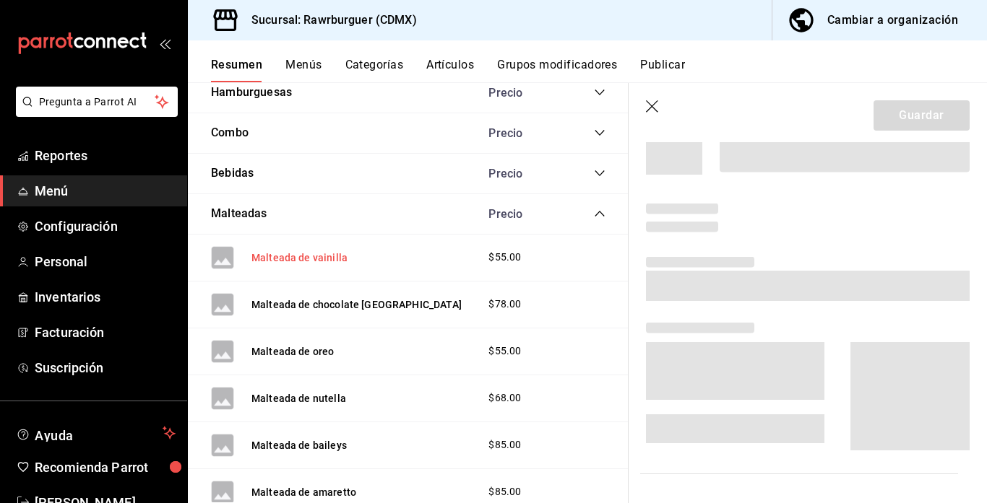
scroll to position [1081, 0]
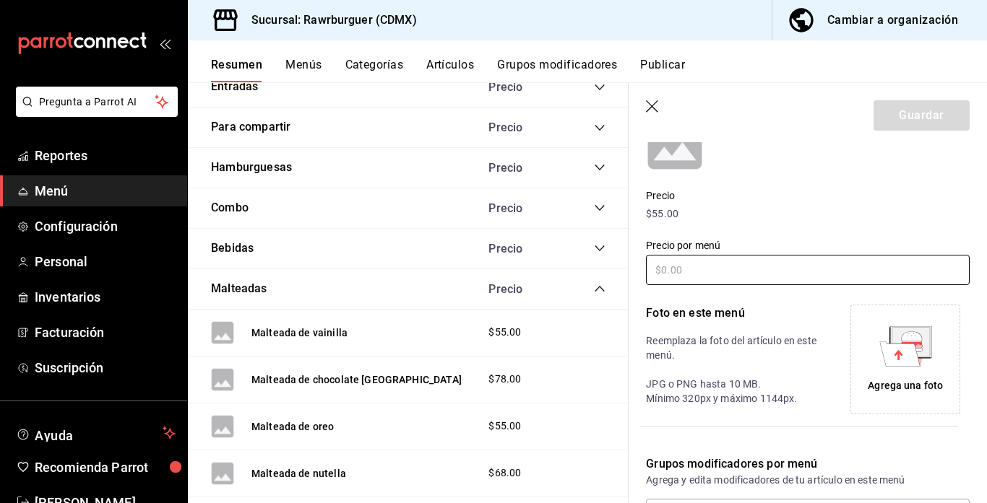
click at [743, 274] on input "text" at bounding box center [808, 270] width 324 height 30
type input "$78.00"
click at [904, 366] on icon at bounding box center [899, 354] width 40 height 25
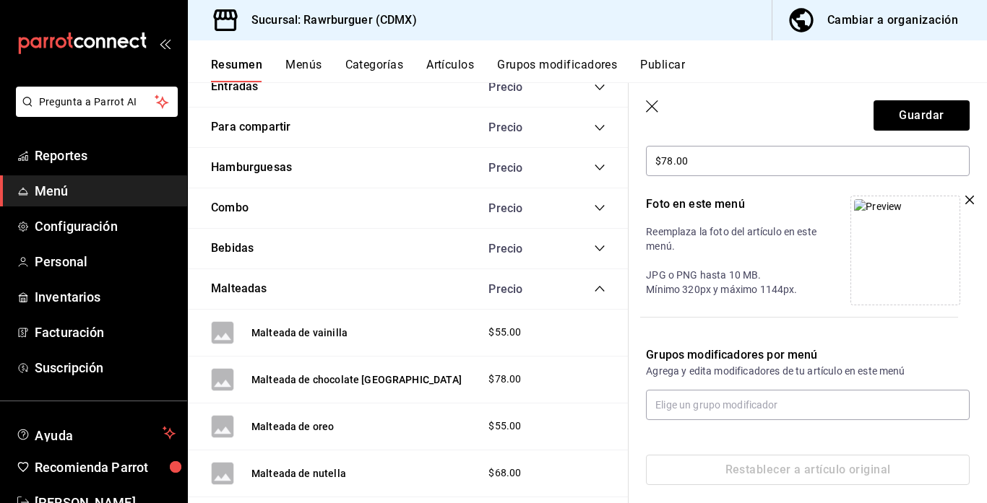
scroll to position [280, 0]
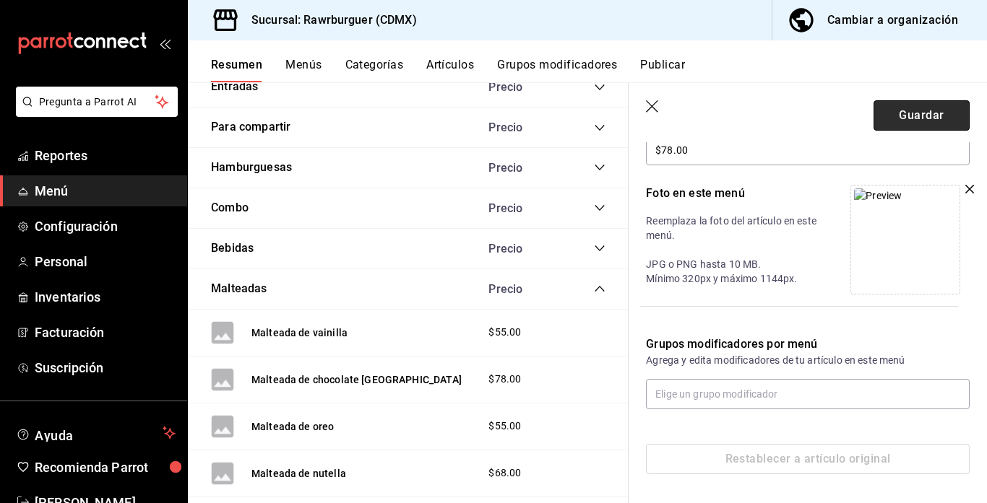
click at [922, 106] on button "Guardar" at bounding box center [921, 115] width 96 height 30
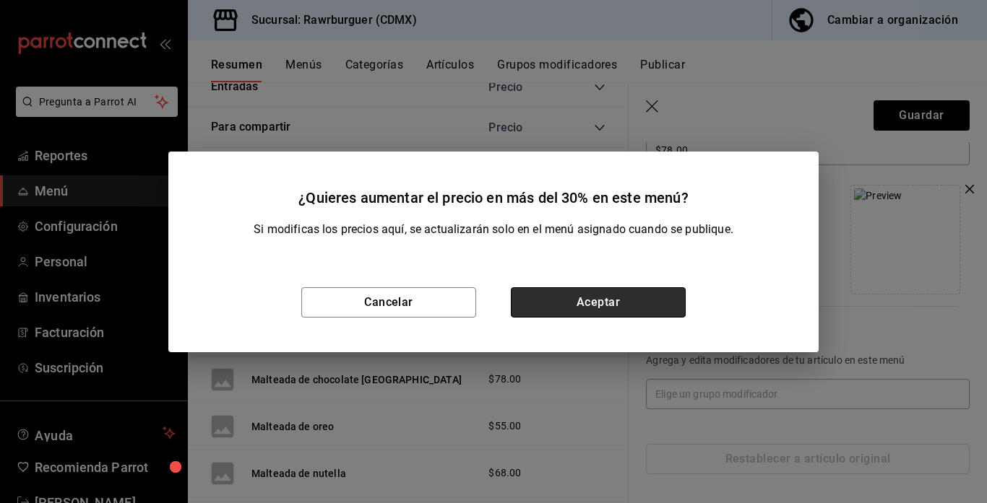
click at [562, 295] on button "Aceptar" at bounding box center [598, 302] width 175 height 30
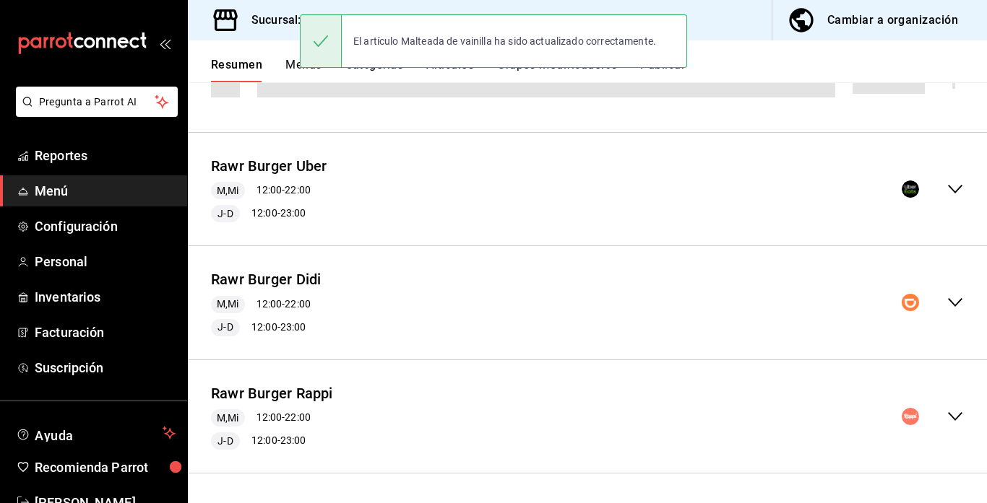
scroll to position [613, 0]
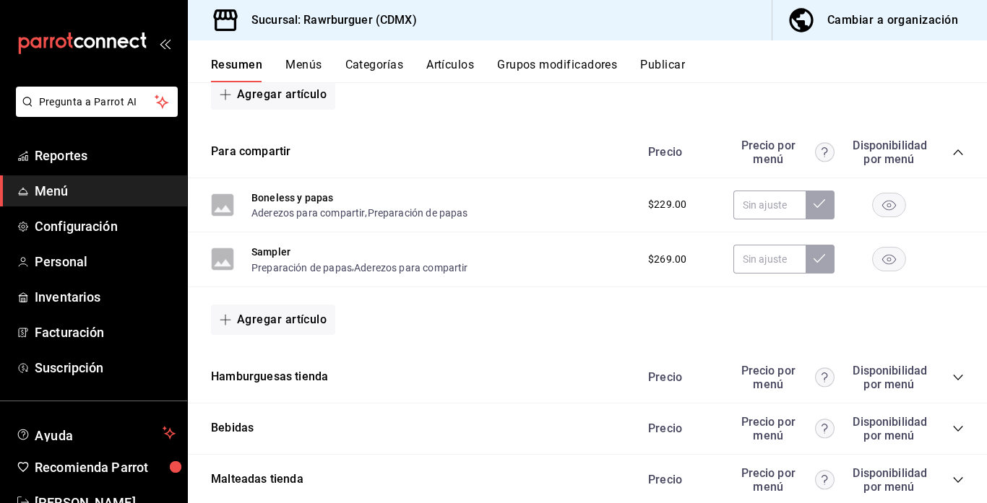
click at [957, 152] on icon "collapse-category-row" at bounding box center [958, 153] width 12 height 12
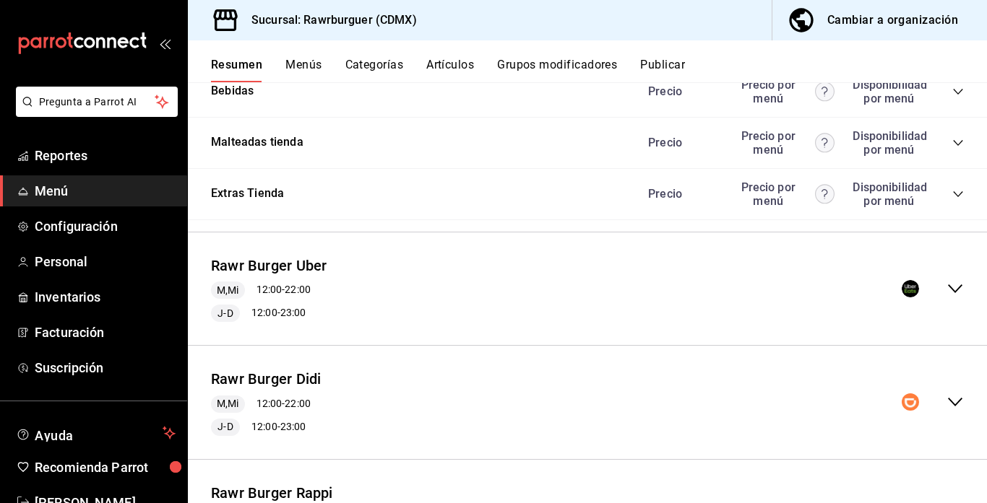
scroll to position [782, 0]
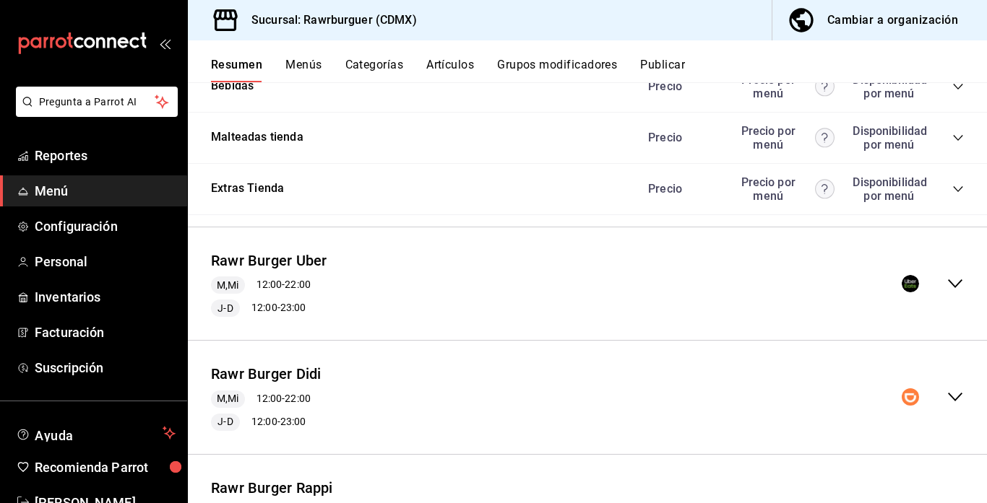
click at [959, 289] on icon "collapse-menu-row" at bounding box center [954, 283] width 17 height 17
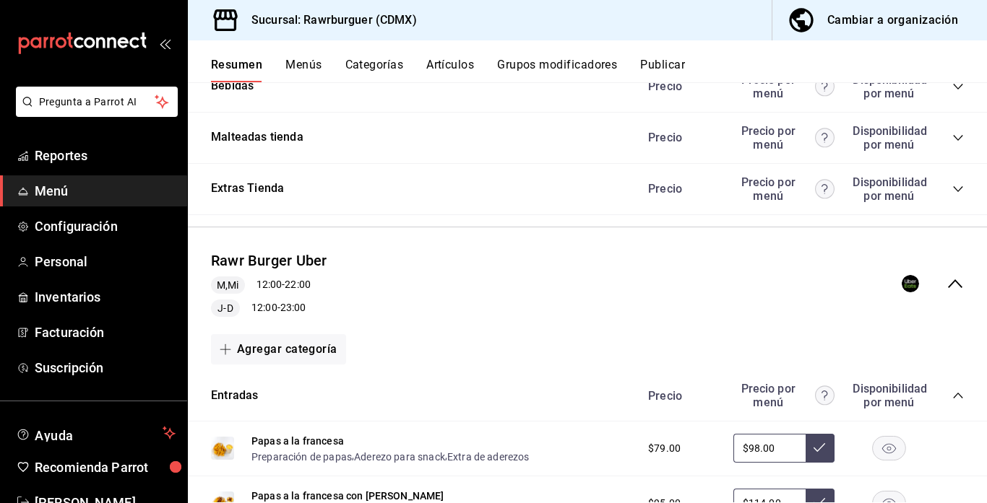
click at [955, 392] on icon "collapse-category-row" at bounding box center [958, 396] width 12 height 12
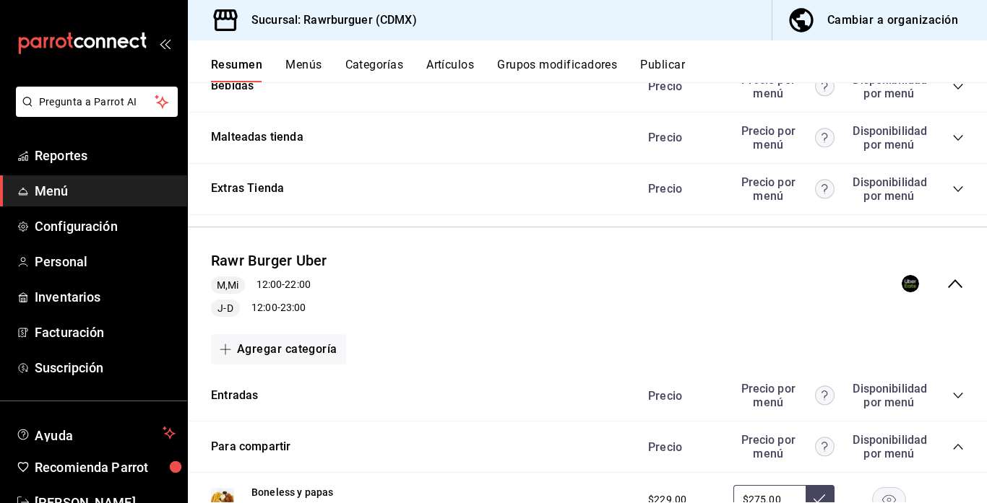
click at [956, 445] on icon "collapse-category-row" at bounding box center [958, 447] width 12 height 12
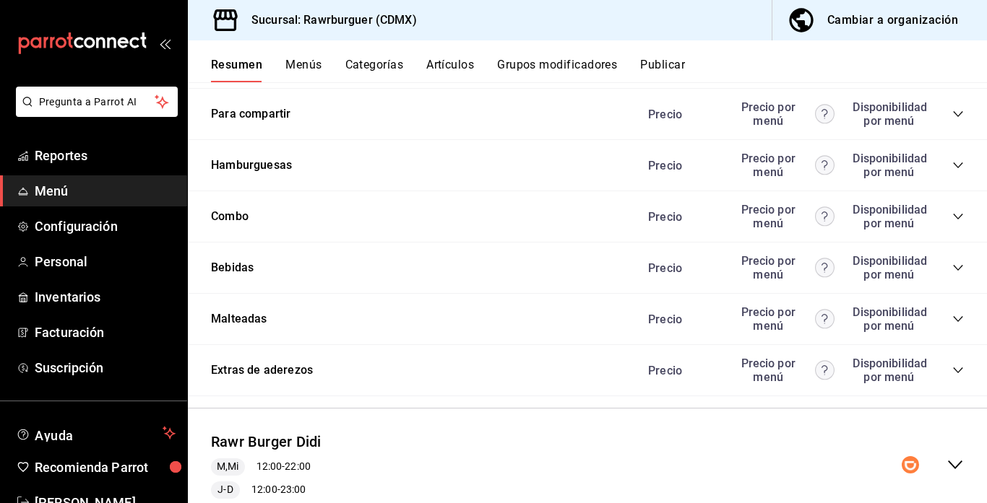
scroll to position [1118, 0]
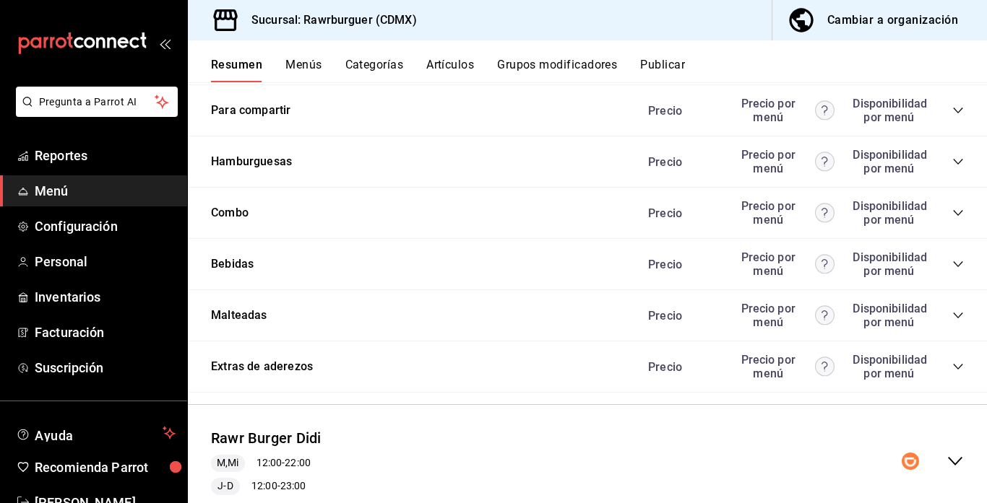
click at [956, 316] on icon "collapse-category-row" at bounding box center [957, 316] width 9 height 6
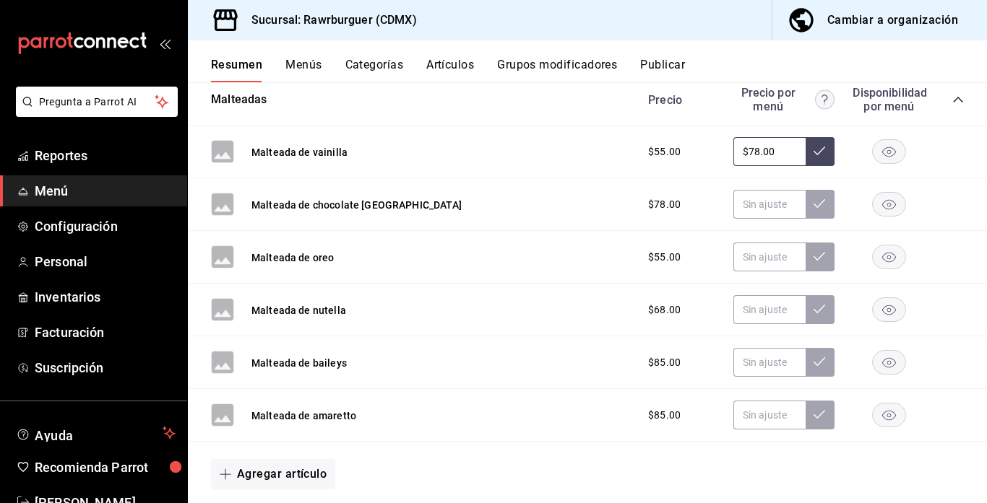
scroll to position [1336, 0]
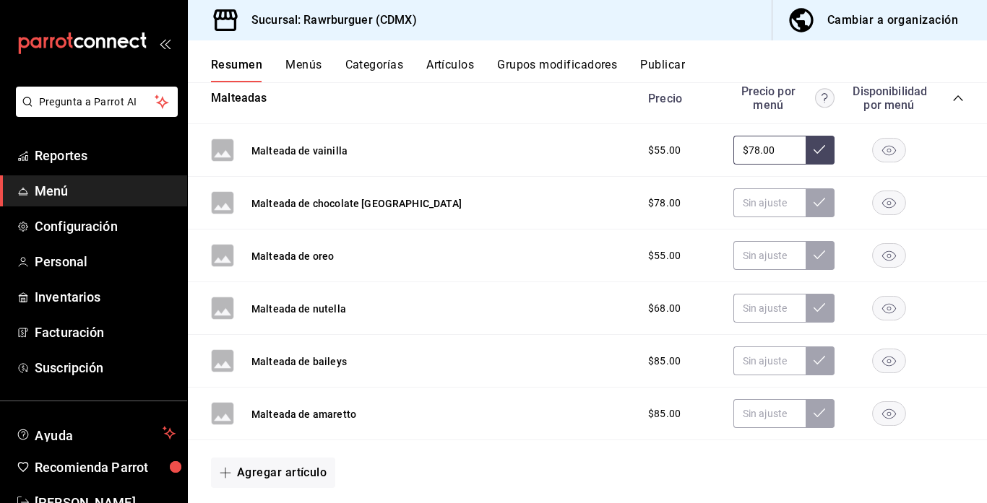
click at [893, 357] on rect "button" at bounding box center [889, 362] width 33 height 24
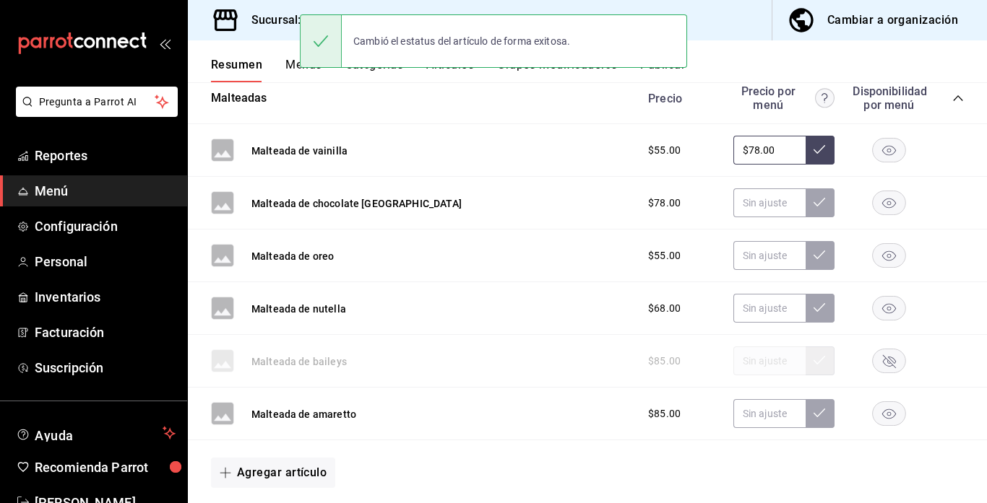
click at [888, 409] on rect "button" at bounding box center [889, 414] width 33 height 24
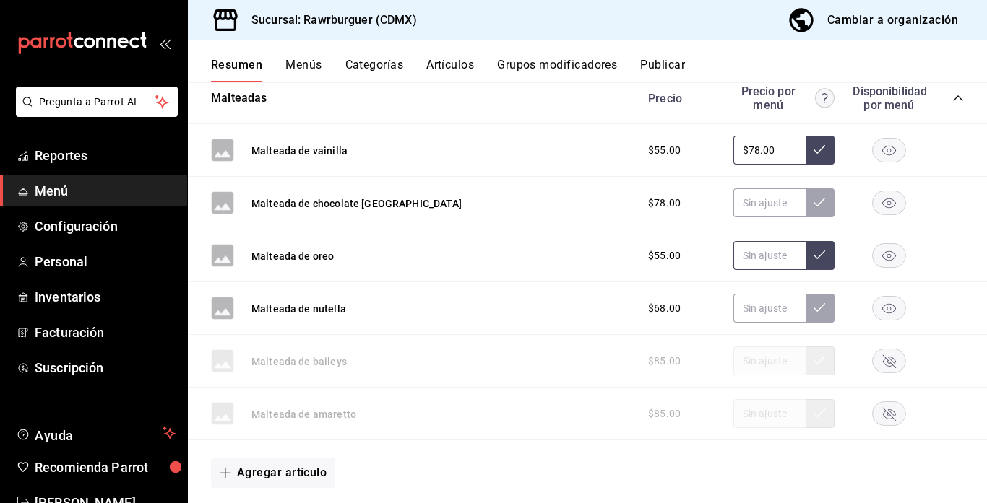
click at [745, 259] on input "text" at bounding box center [769, 255] width 72 height 29
type input "$78.00"
click at [316, 254] on button "Malteada de oreo" at bounding box center [292, 256] width 82 height 14
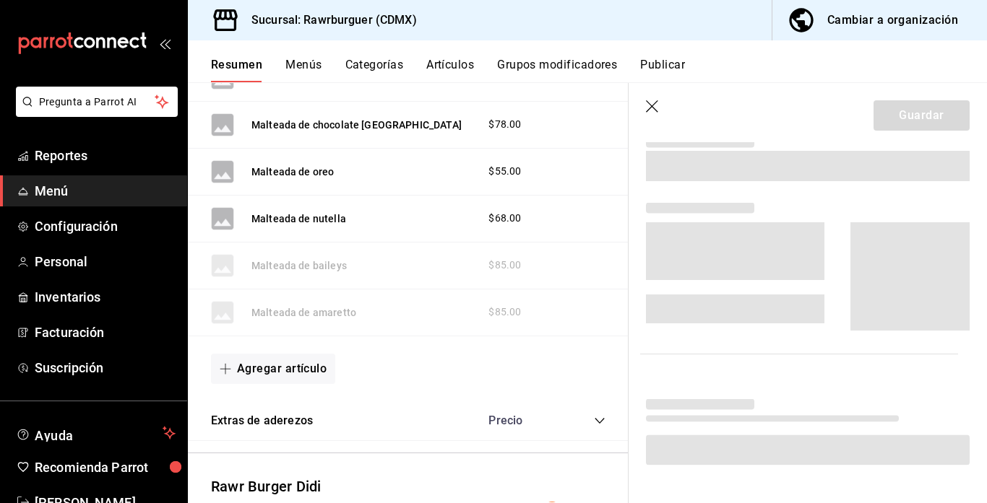
scroll to position [1210, 0]
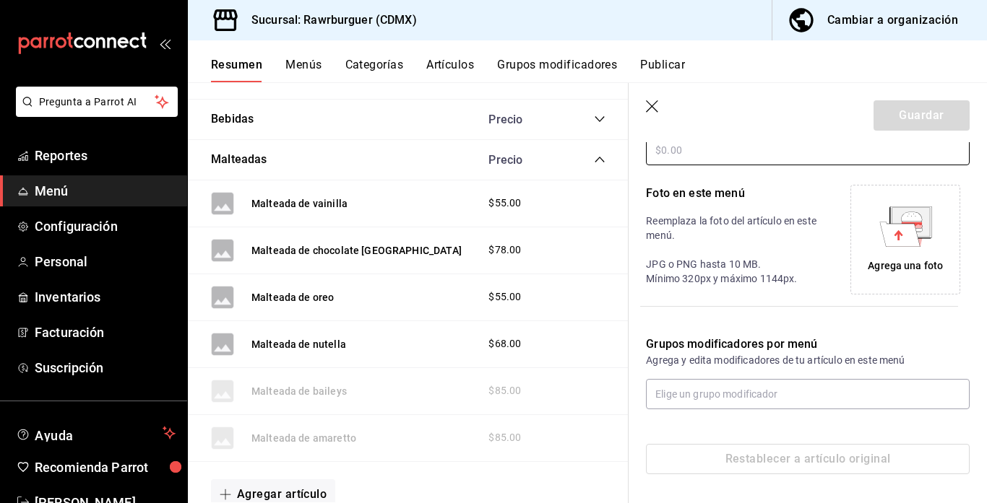
click at [758, 159] on input "text" at bounding box center [808, 150] width 324 height 30
type input "$78.00"
click at [897, 267] on div "Agrega una foto" at bounding box center [905, 266] width 75 height 15
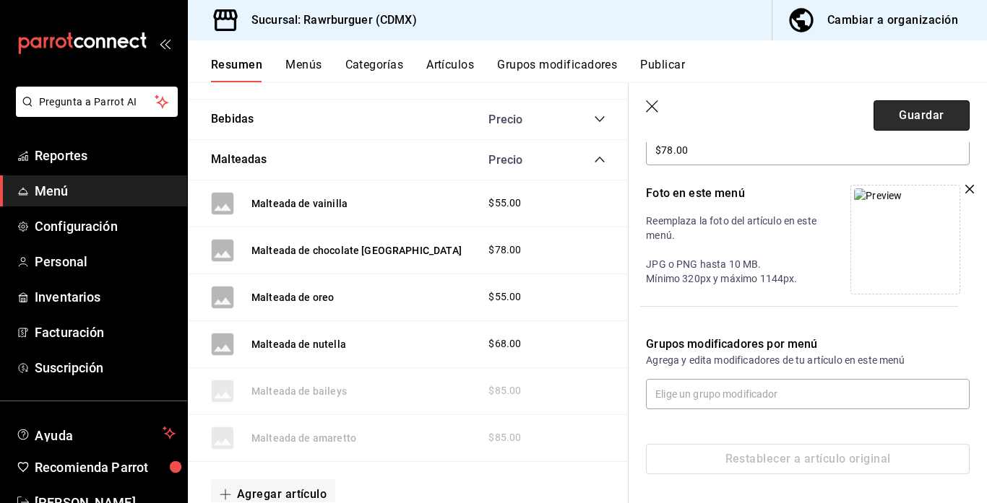
click at [911, 113] on button "Guardar" at bounding box center [921, 115] width 96 height 30
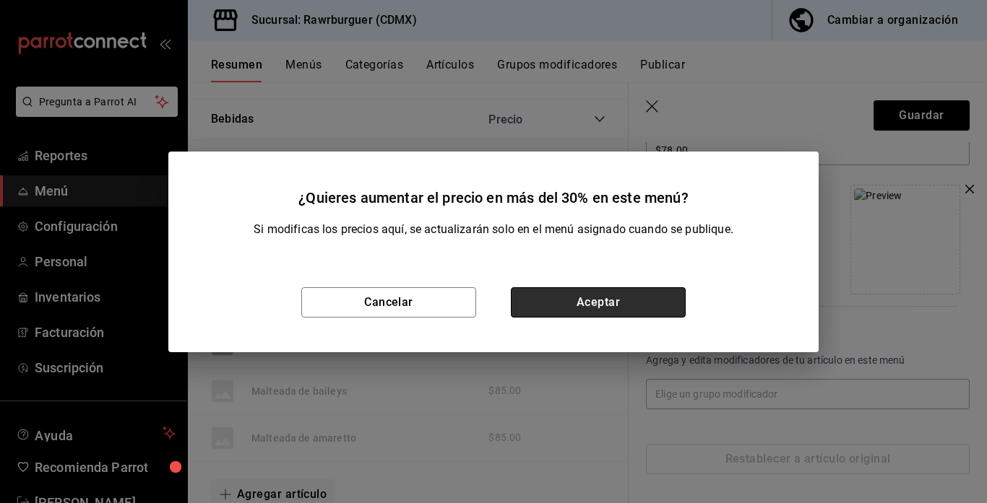
click at [604, 298] on button "Aceptar" at bounding box center [598, 302] width 175 height 30
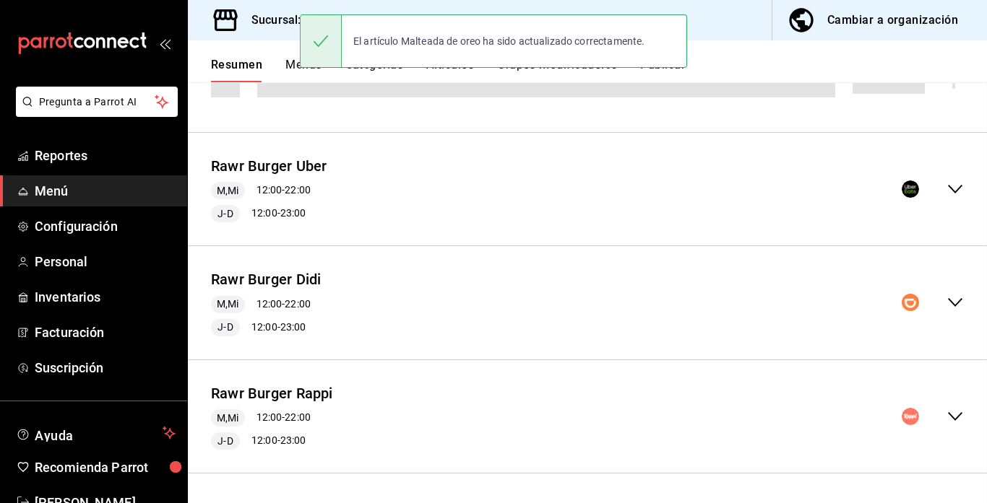
scroll to position [613, 0]
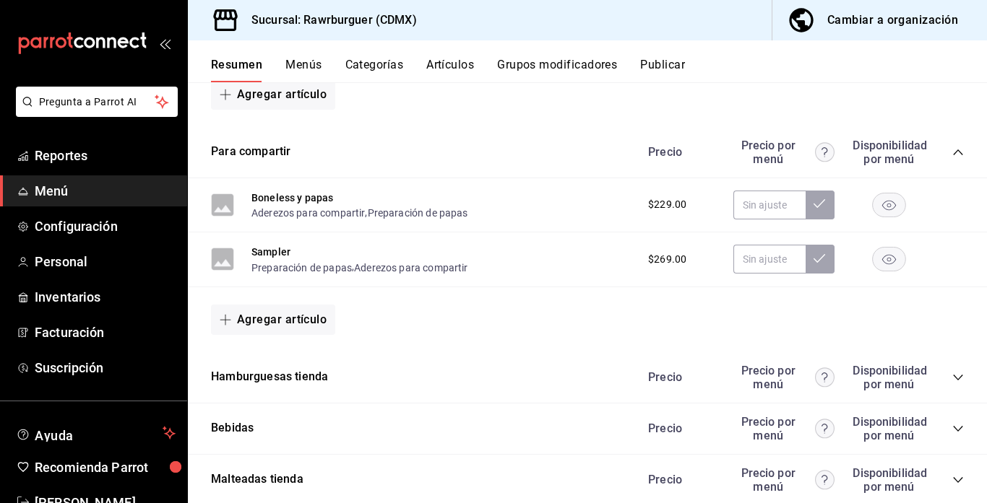
click at [957, 155] on icon "collapse-category-row" at bounding box center [958, 153] width 12 height 12
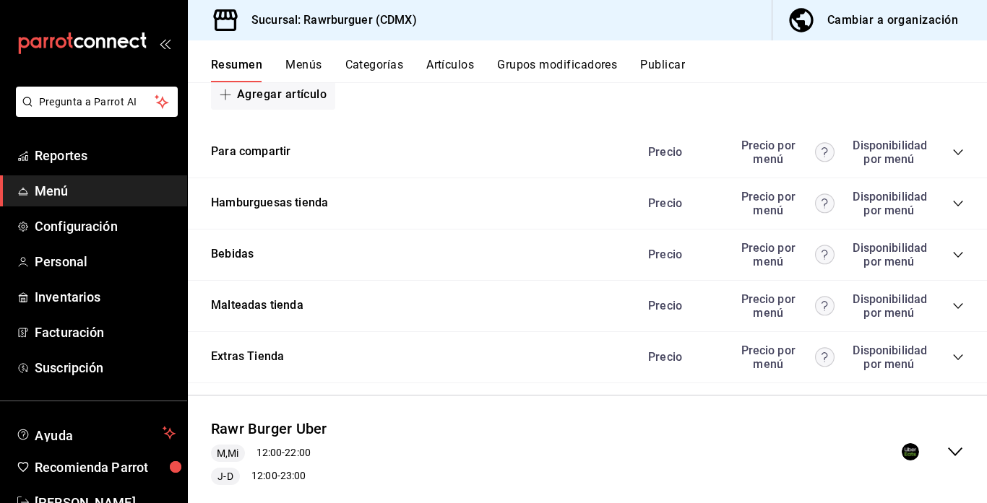
click at [956, 448] on icon "collapse-menu-row" at bounding box center [954, 452] width 17 height 17
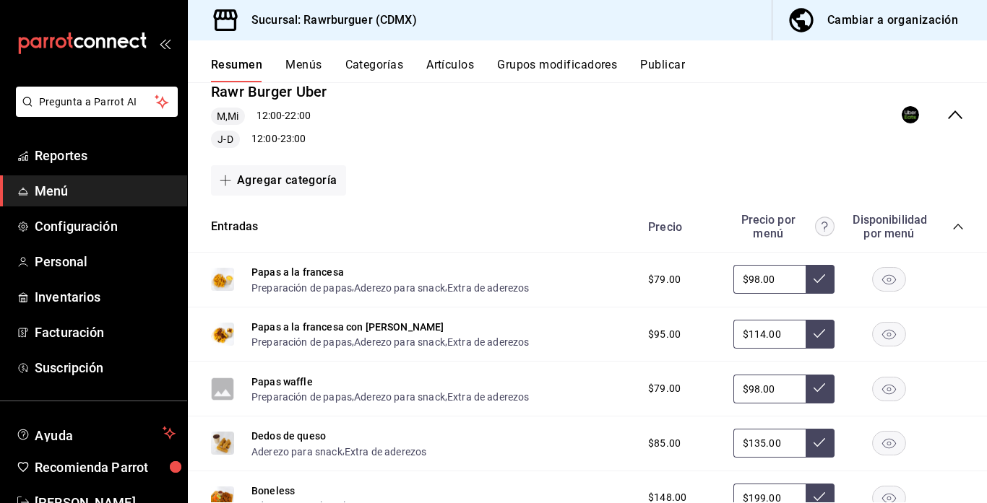
scroll to position [953, 0]
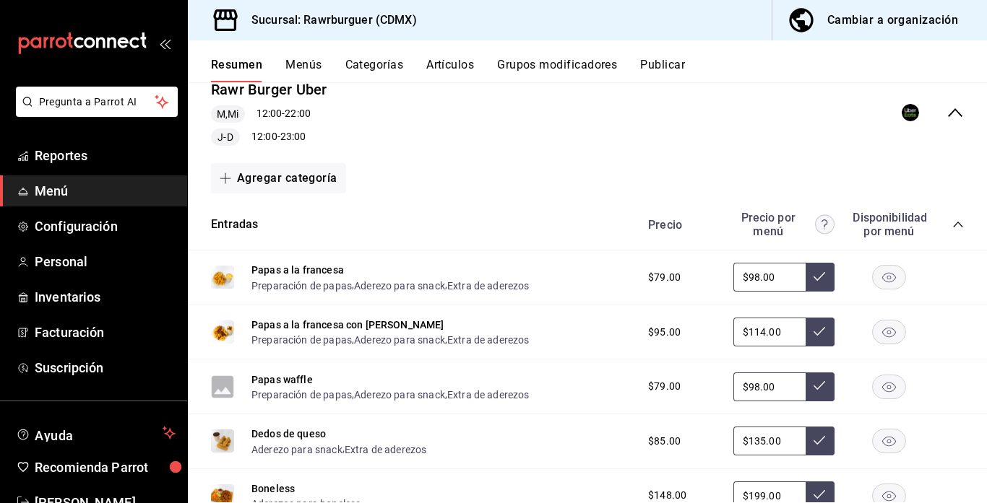
click at [955, 220] on icon "collapse-category-row" at bounding box center [958, 225] width 12 height 12
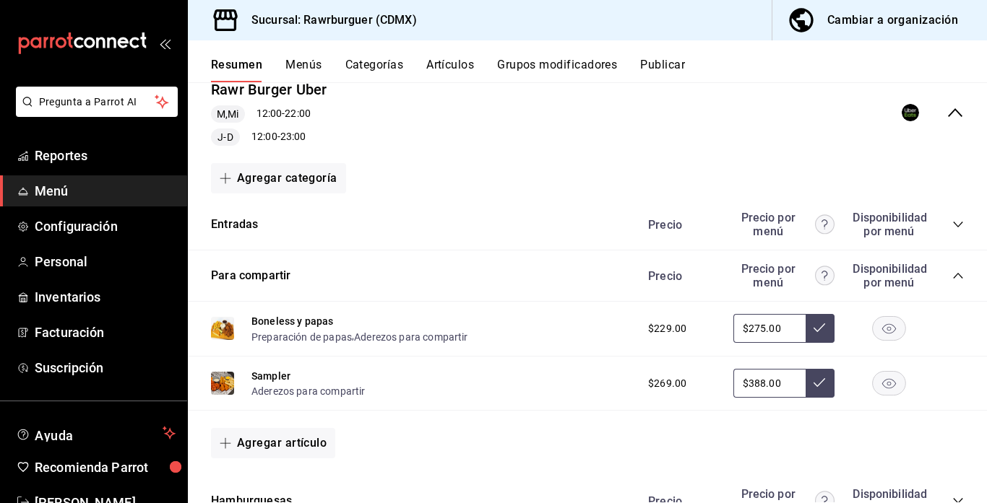
click at [962, 274] on icon "collapse-category-row" at bounding box center [958, 276] width 12 height 12
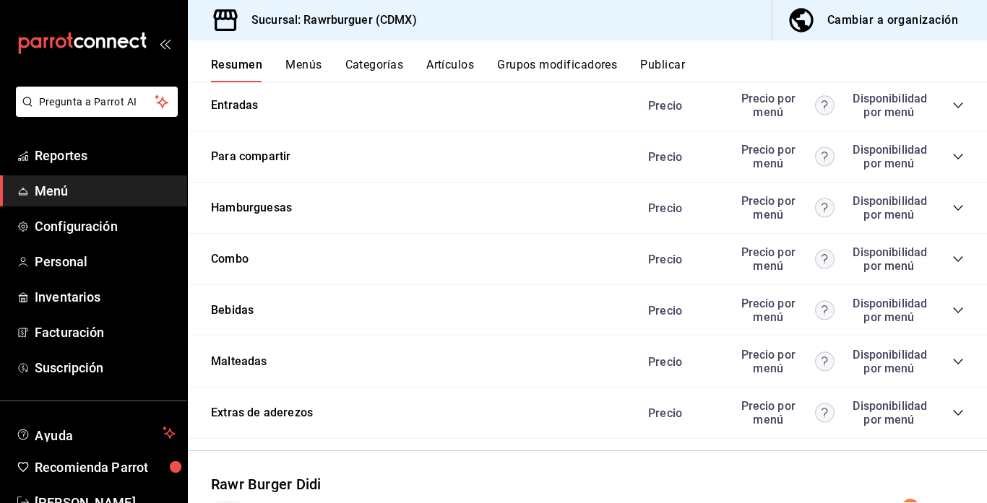
scroll to position [1073, 0]
click at [959, 363] on icon "collapse-category-row" at bounding box center [958, 361] width 12 height 12
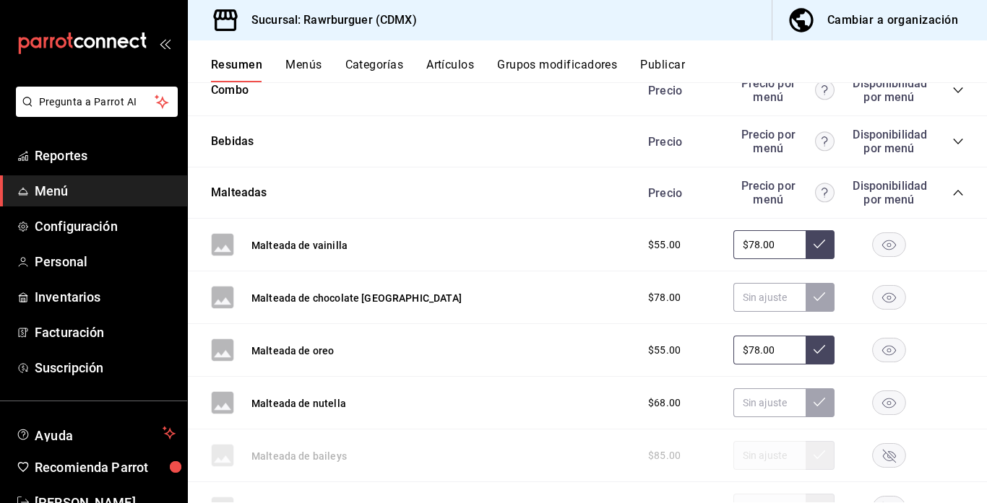
scroll to position [1250, 0]
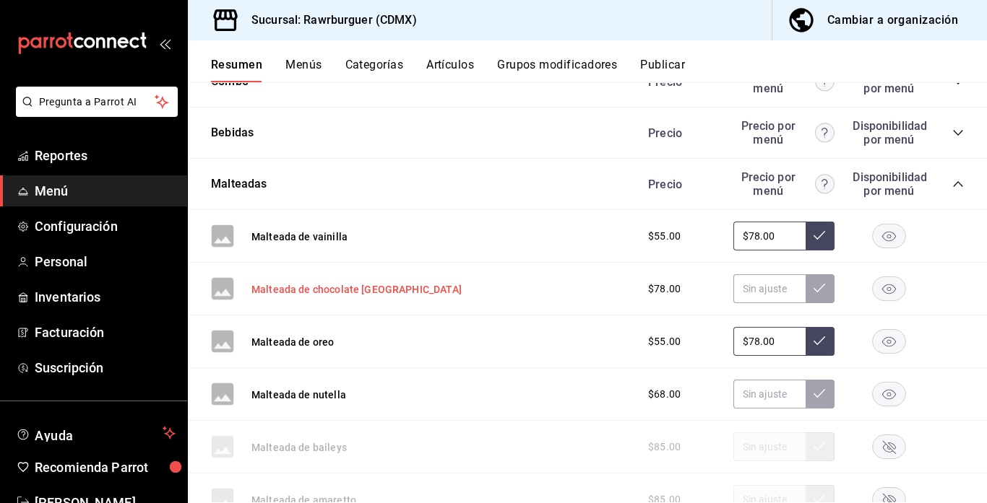
click at [352, 288] on button "Malteada de chocolate [GEOGRAPHIC_DATA]" at bounding box center [356, 289] width 210 height 14
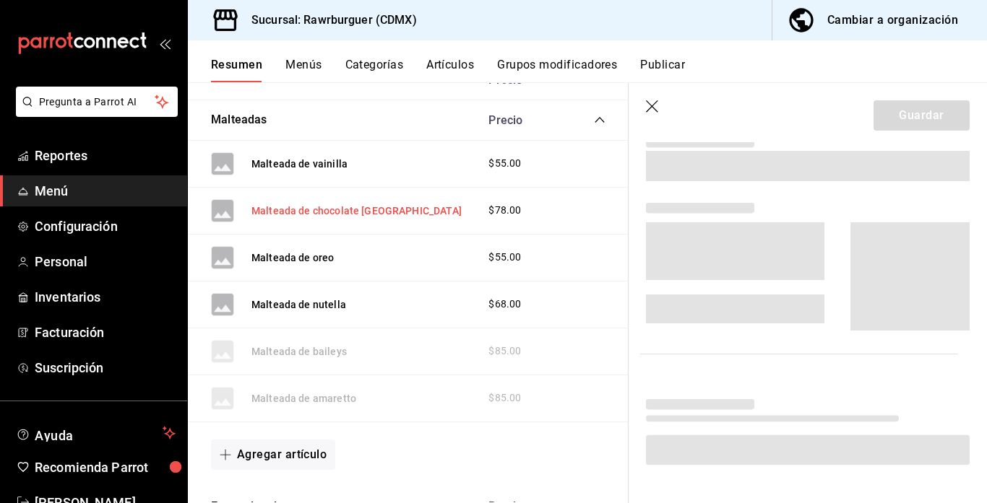
scroll to position [1146, 0]
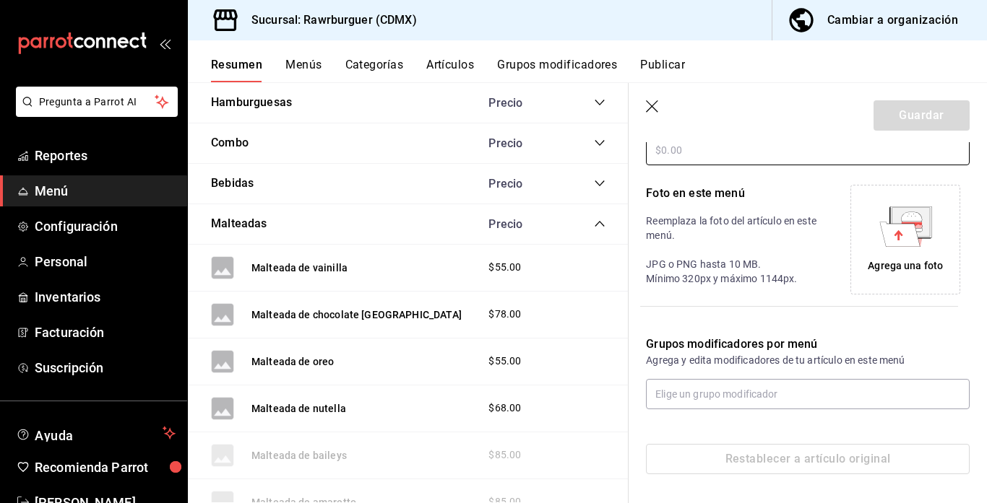
click at [692, 149] on input "text" at bounding box center [808, 150] width 324 height 30
type input "$88.00"
click at [881, 246] on icon at bounding box center [905, 227] width 53 height 40
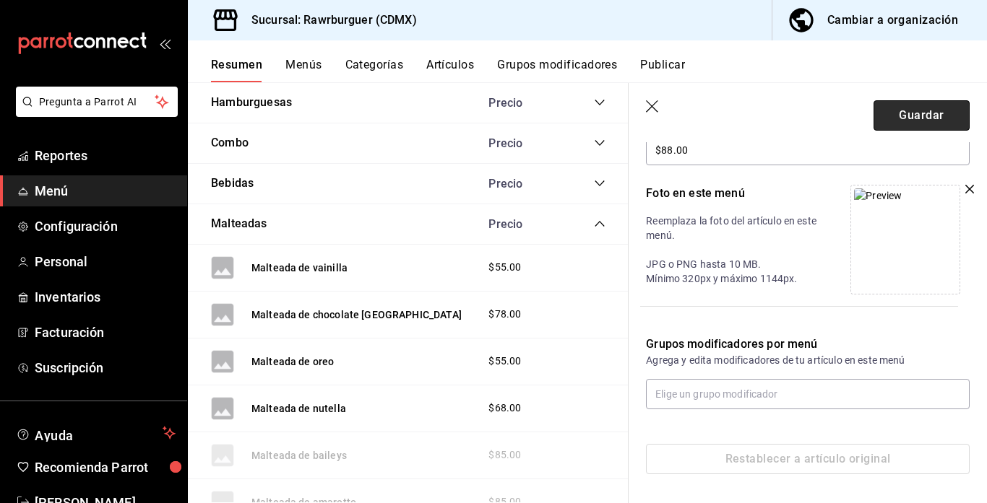
click at [891, 122] on button "Guardar" at bounding box center [921, 115] width 96 height 30
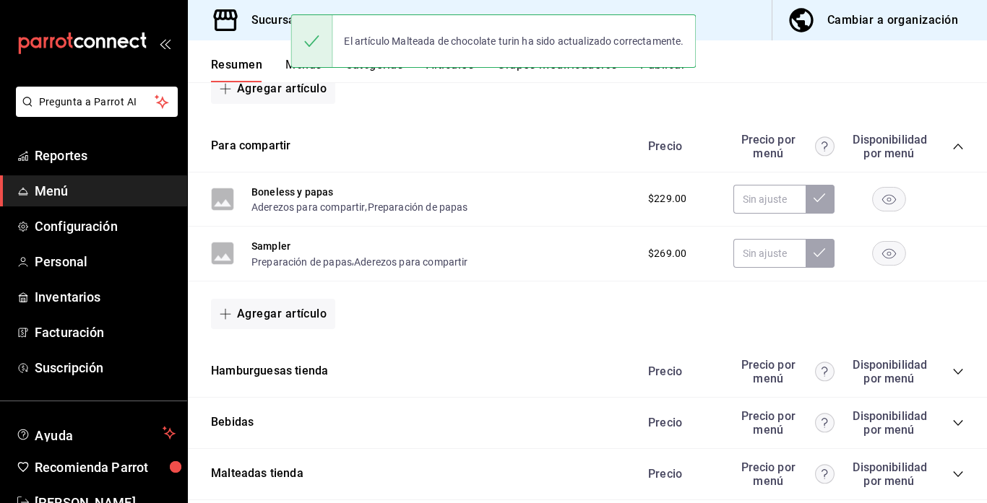
scroll to position [613, 0]
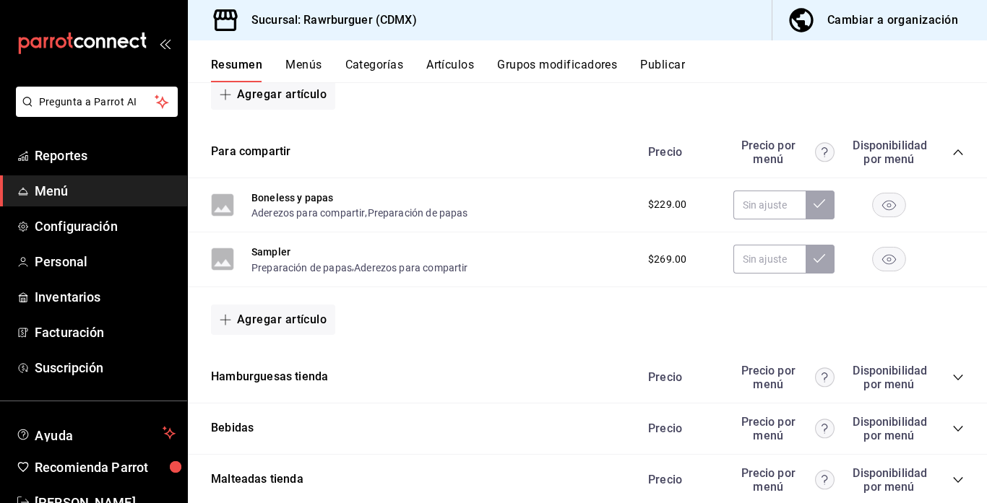
click at [959, 150] on icon "collapse-category-row" at bounding box center [958, 153] width 12 height 12
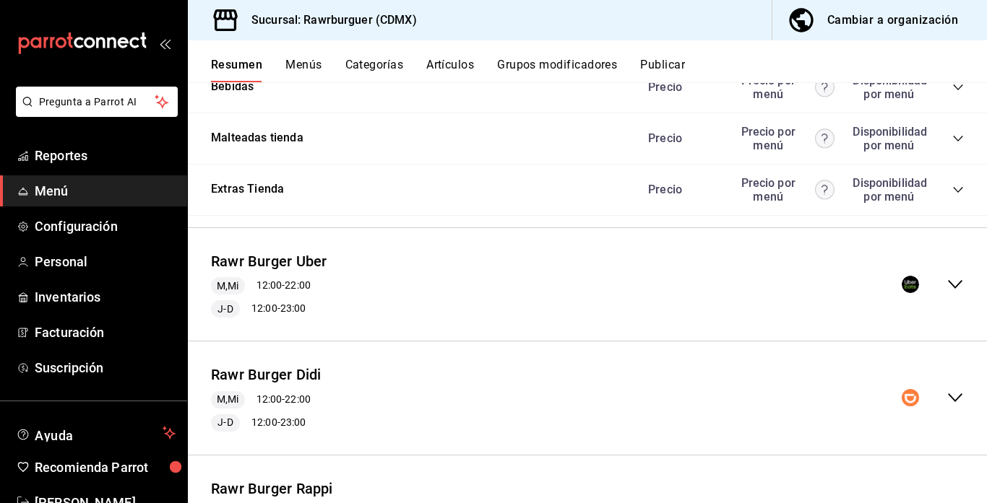
scroll to position [782, 0]
click at [956, 283] on icon "collapse-menu-row" at bounding box center [954, 282] width 17 height 17
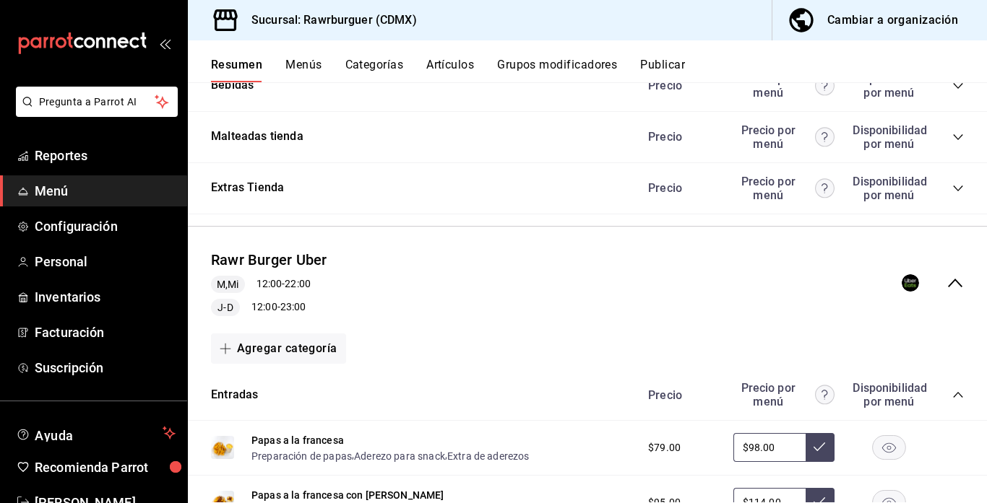
scroll to position [875, 0]
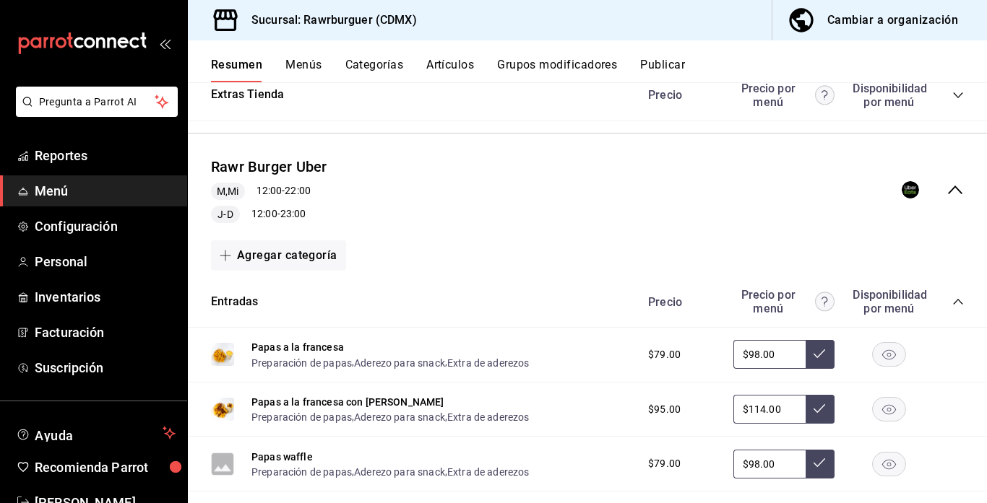
click at [956, 303] on icon "collapse-category-row" at bounding box center [958, 302] width 12 height 12
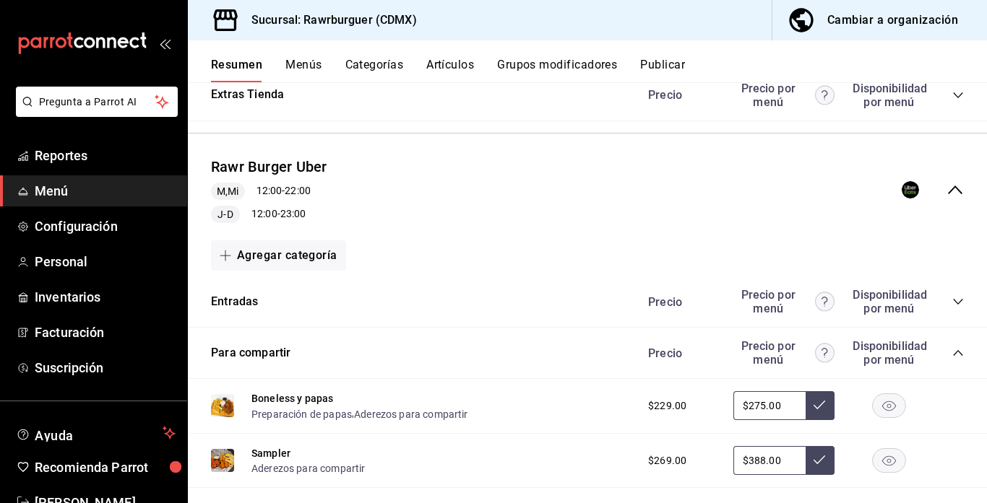
click at [956, 353] on icon "collapse-category-row" at bounding box center [958, 353] width 12 height 12
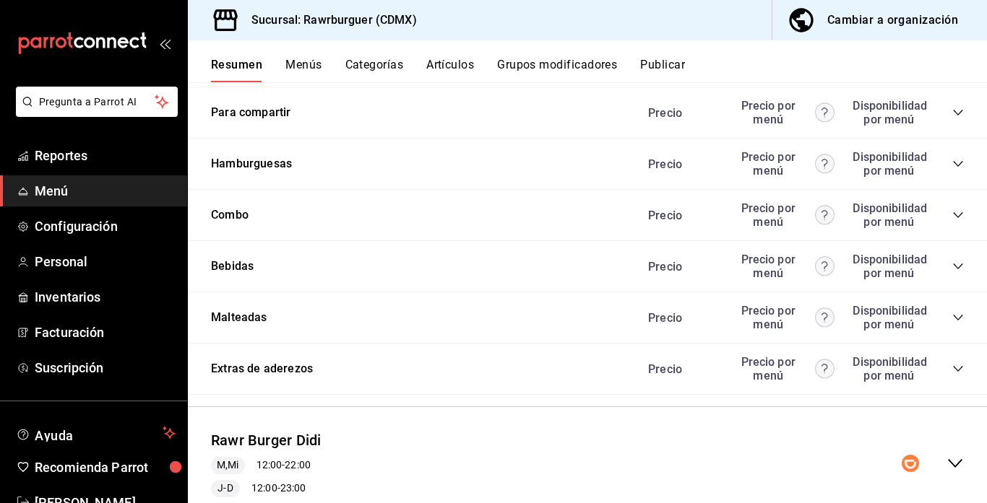
scroll to position [1123, 0]
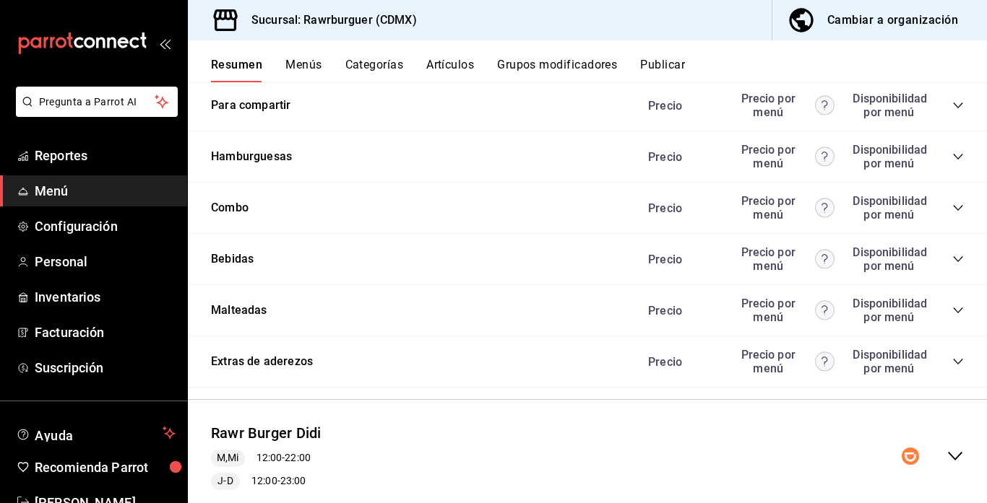
click at [958, 308] on icon "collapse-category-row" at bounding box center [958, 311] width 12 height 12
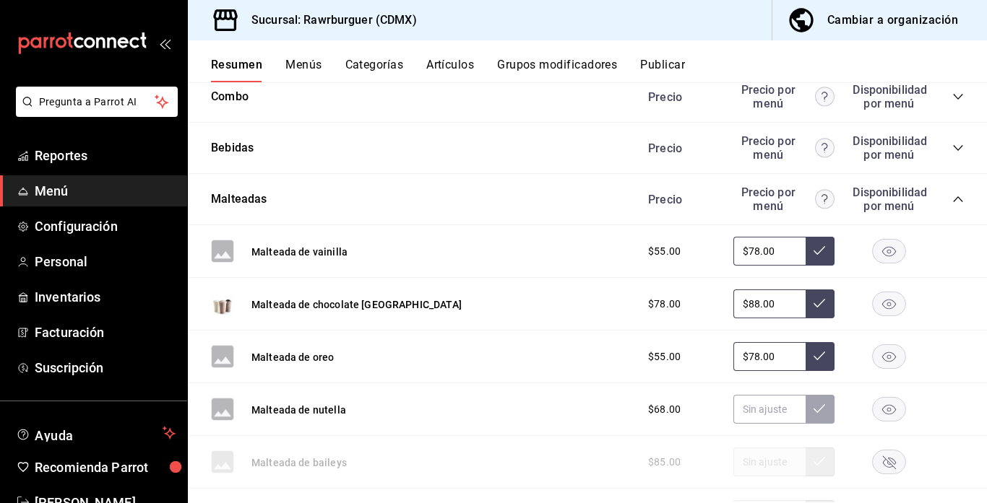
scroll to position [1236, 0]
click at [311, 414] on button "Malteada de nutella" at bounding box center [298, 409] width 95 height 14
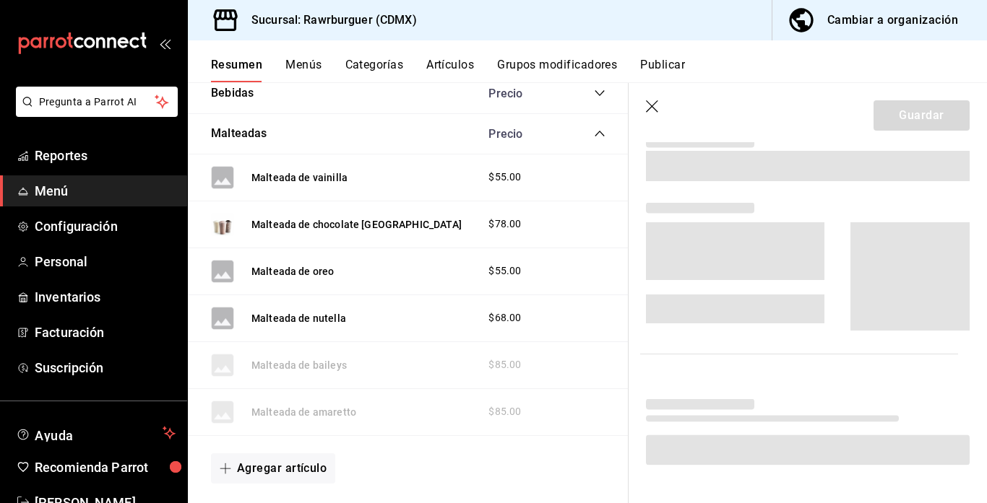
scroll to position [1132, 0]
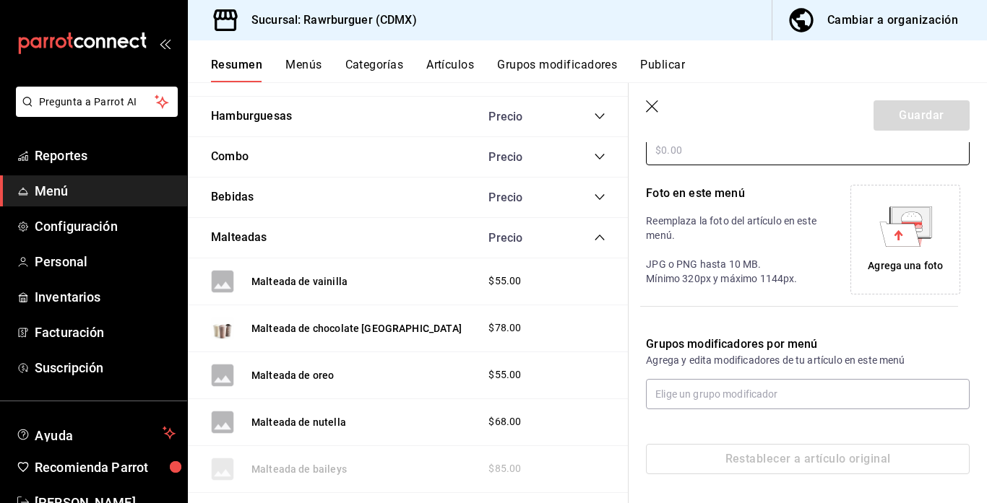
click at [749, 154] on input "text" at bounding box center [808, 150] width 324 height 30
type input "$88.00"
click at [870, 225] on div "Agrega una foto" at bounding box center [905, 240] width 103 height 103
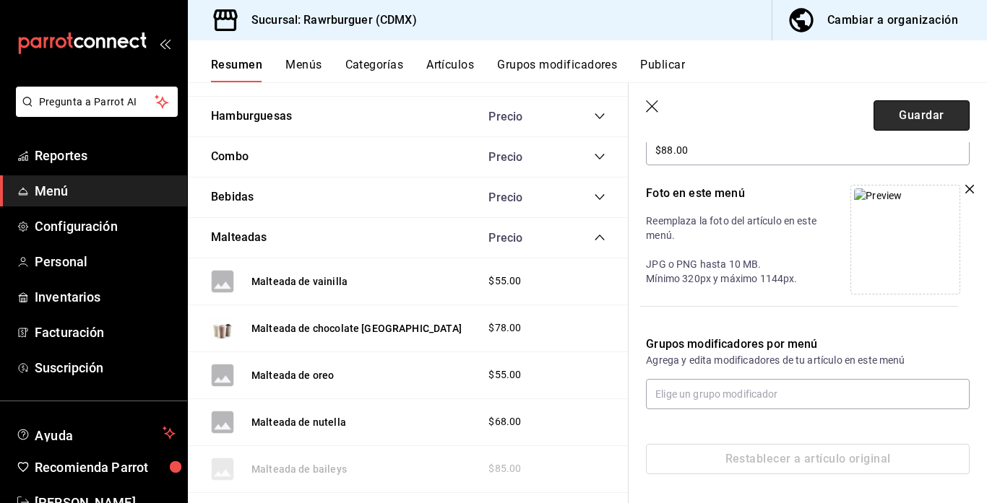
click at [912, 122] on button "Guardar" at bounding box center [921, 115] width 96 height 30
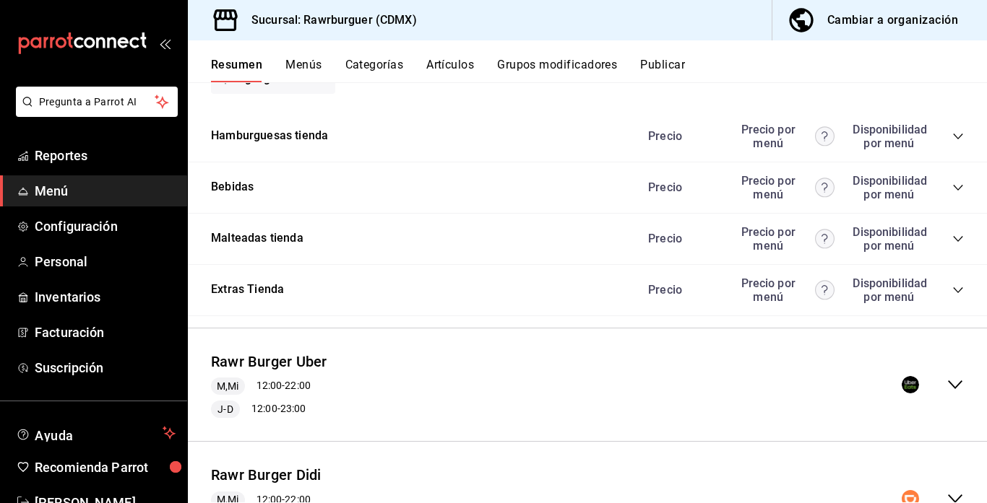
scroll to position [857, 0]
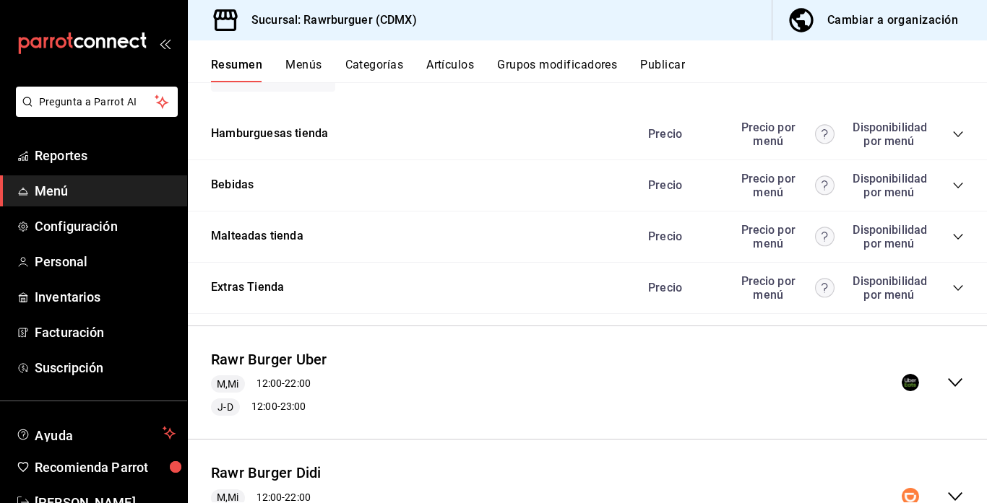
click at [954, 238] on icon "collapse-category-row" at bounding box center [958, 237] width 12 height 12
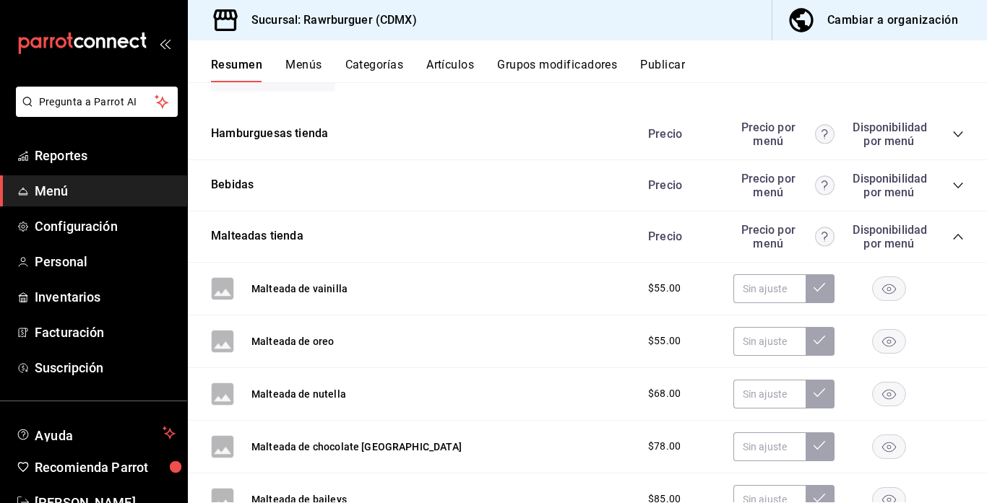
click at [959, 238] on icon "collapse-category-row" at bounding box center [958, 237] width 12 height 12
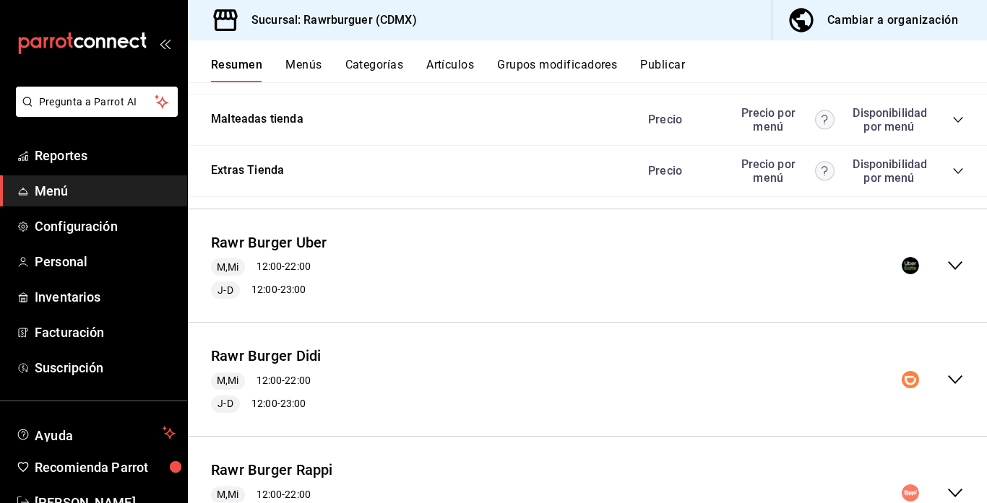
scroll to position [979, 0]
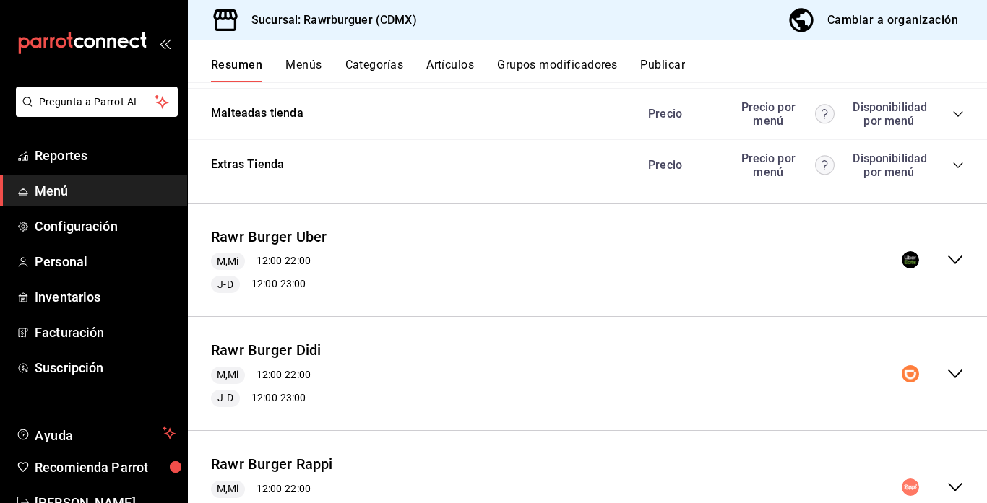
click at [951, 266] on icon "collapse-menu-row" at bounding box center [954, 259] width 17 height 17
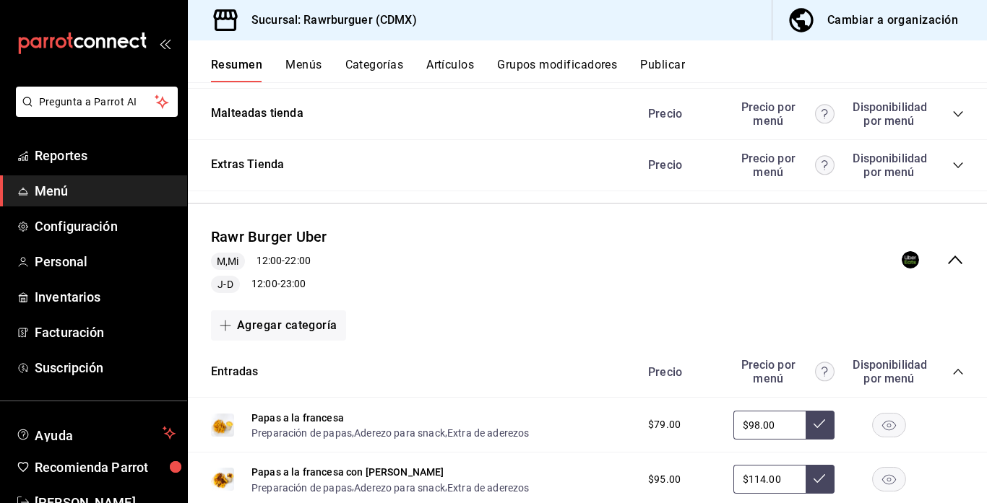
click at [956, 371] on icon "collapse-category-row" at bounding box center [958, 372] width 12 height 12
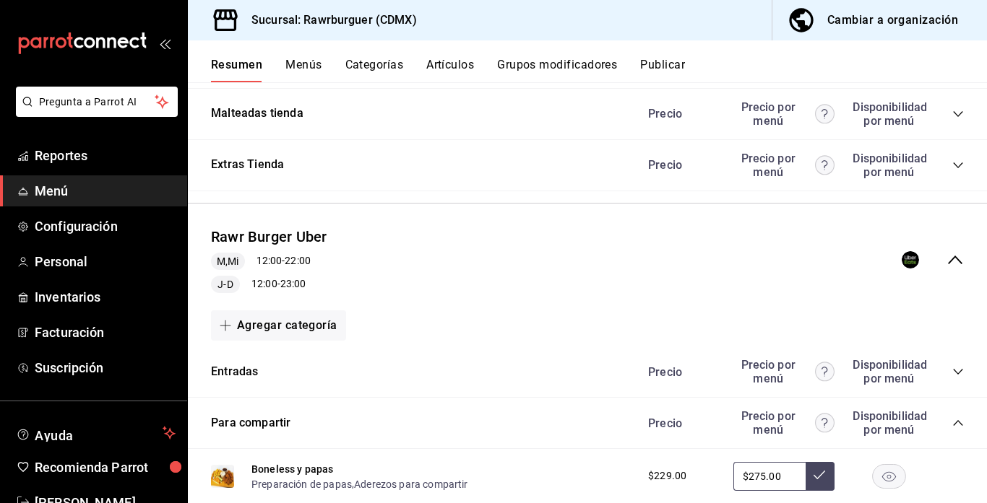
click at [958, 420] on icon "collapse-category-row" at bounding box center [958, 423] width 12 height 12
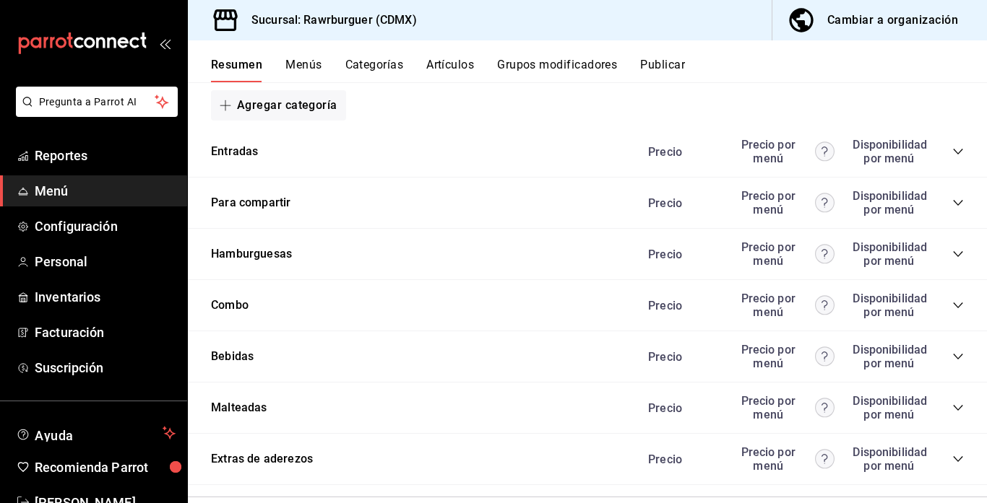
scroll to position [1202, 0]
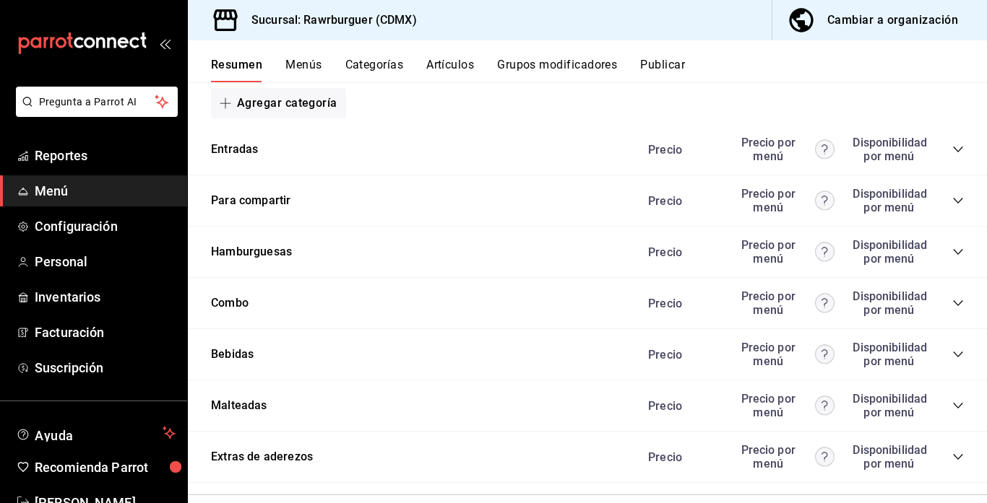
click at [956, 405] on icon "collapse-category-row" at bounding box center [958, 406] width 12 height 12
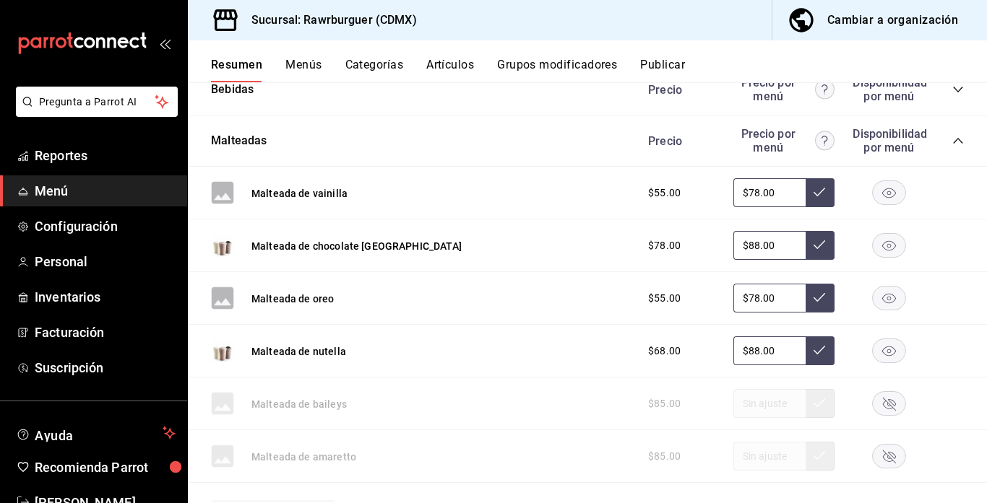
scroll to position [1466, 0]
click at [326, 194] on button "Malteada de vainilla" at bounding box center [299, 195] width 96 height 14
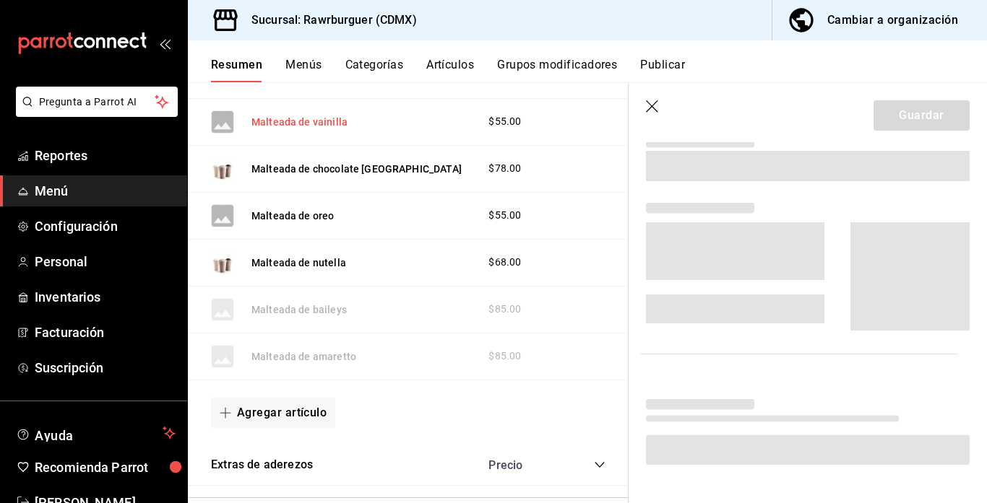
scroll to position [1351, 0]
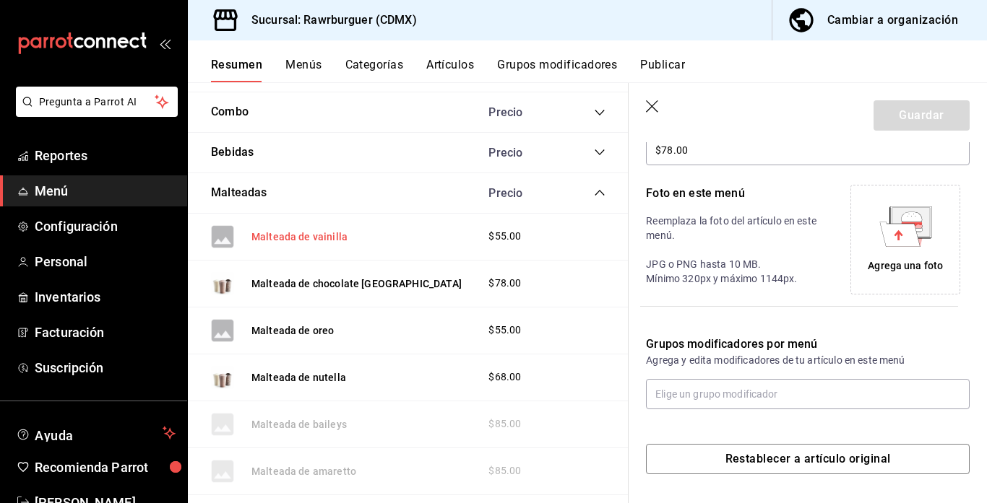
type input "$78.00"
click at [891, 230] on icon at bounding box center [899, 234] width 40 height 25
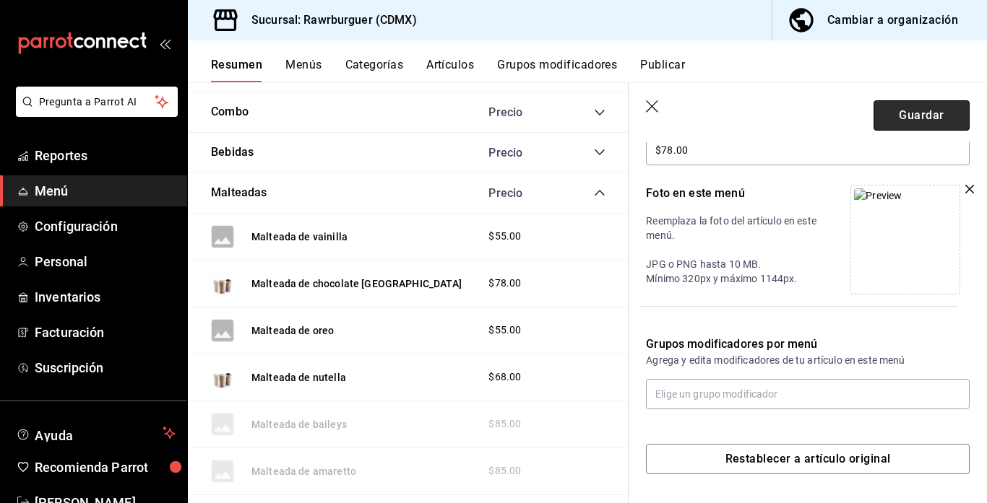
click at [926, 118] on button "Guardar" at bounding box center [921, 115] width 96 height 30
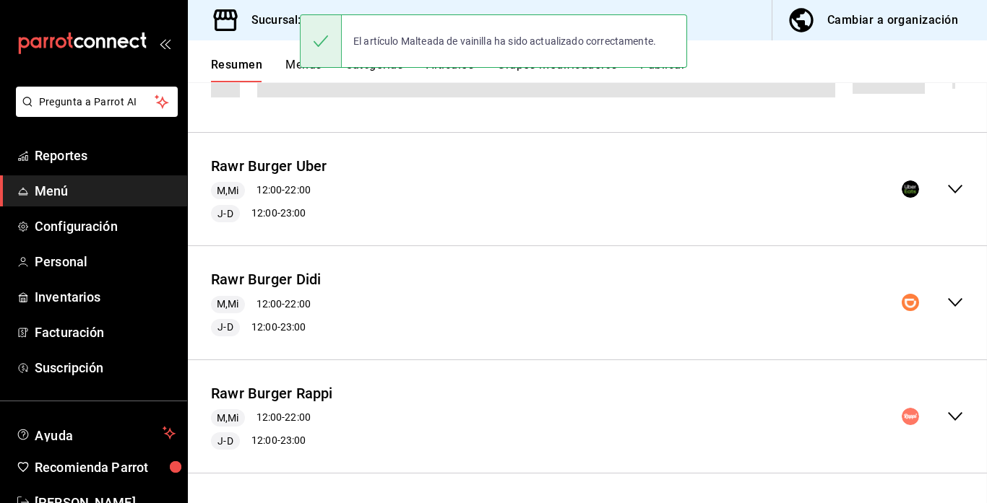
scroll to position [189, 0]
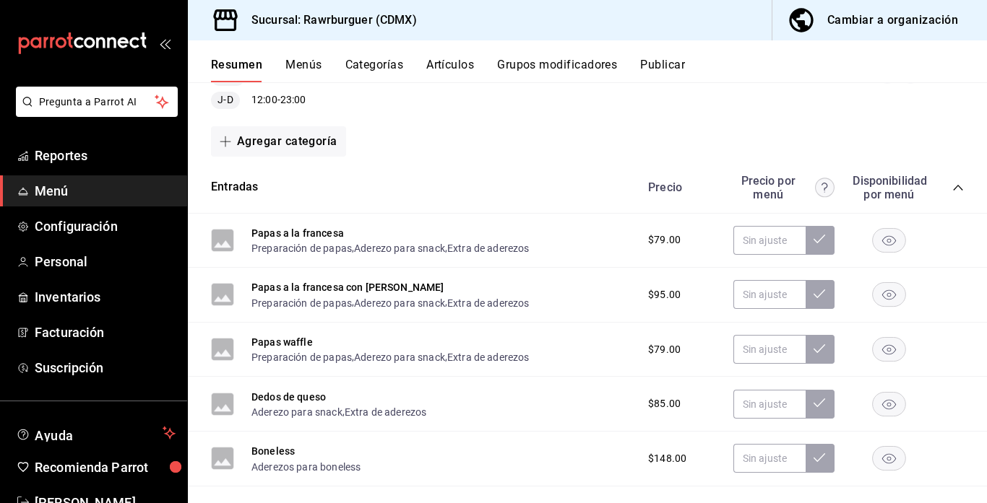
click at [958, 188] on icon "collapse-category-row" at bounding box center [958, 188] width 12 height 12
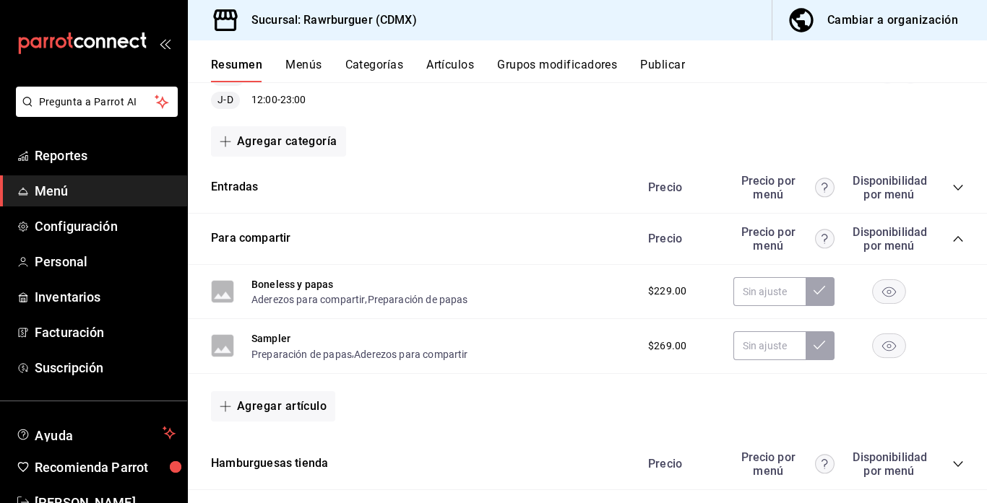
click at [956, 238] on icon "collapse-category-row" at bounding box center [957, 239] width 9 height 6
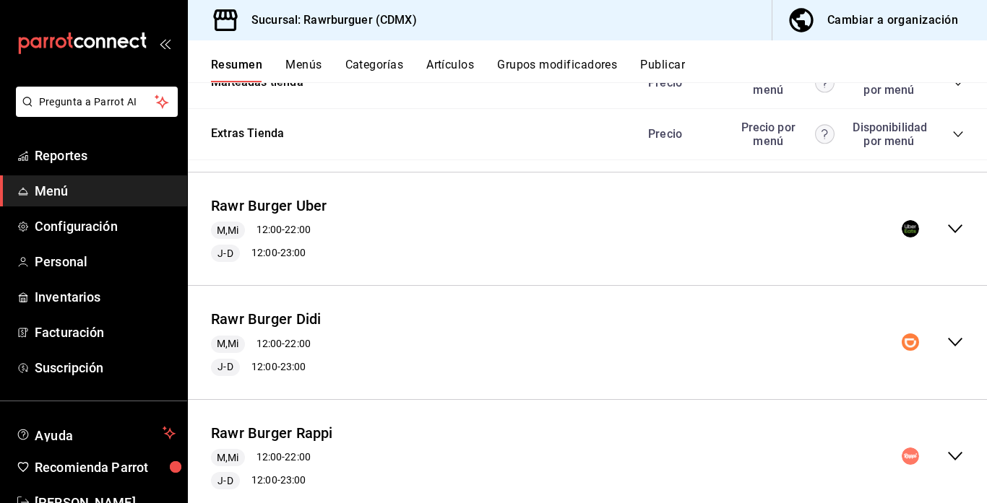
scroll to position [509, 0]
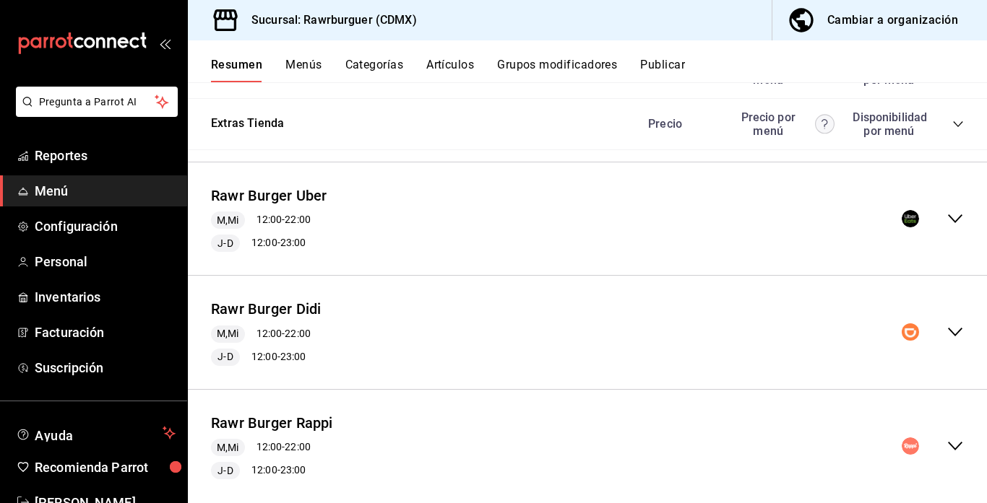
click at [950, 218] on icon "collapse-menu-row" at bounding box center [954, 218] width 17 height 17
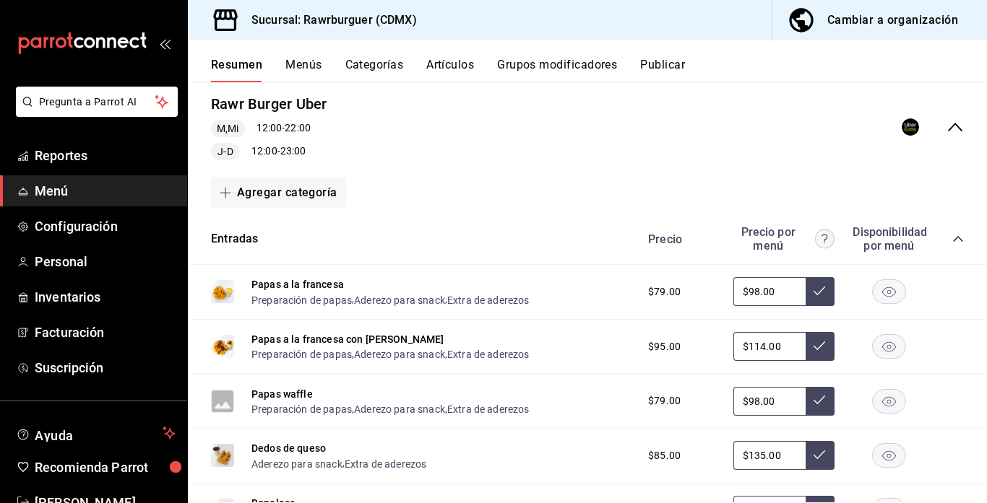
scroll to position [601, 0]
click at [956, 240] on icon "collapse-category-row" at bounding box center [958, 239] width 12 height 12
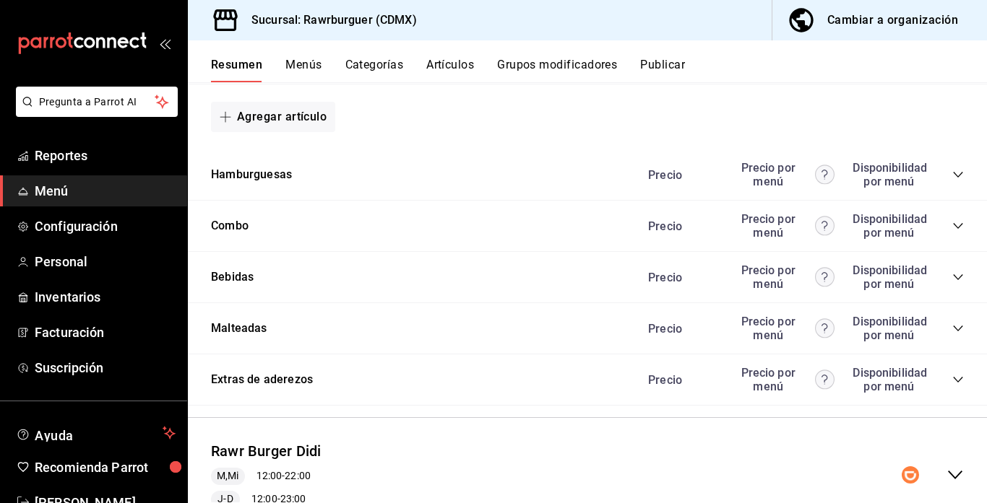
scroll to position [946, 0]
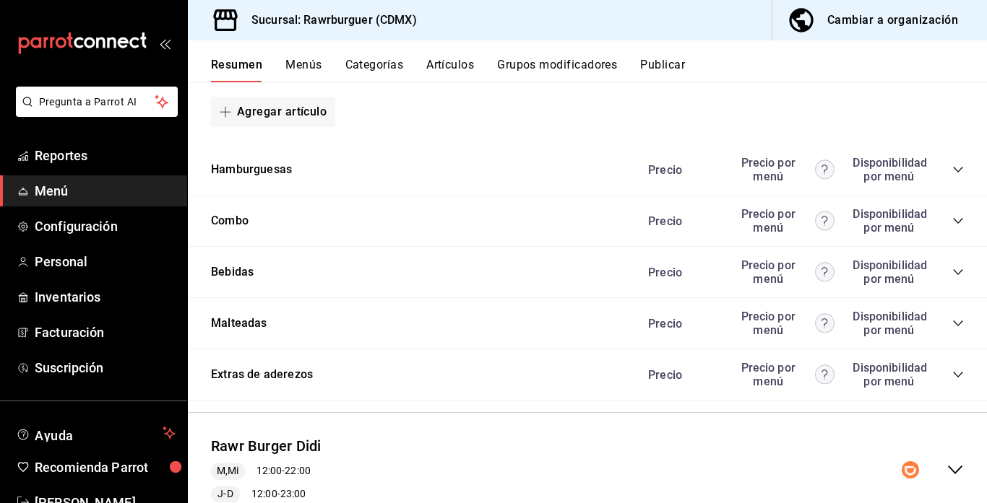
click at [956, 321] on icon "collapse-category-row" at bounding box center [958, 324] width 12 height 12
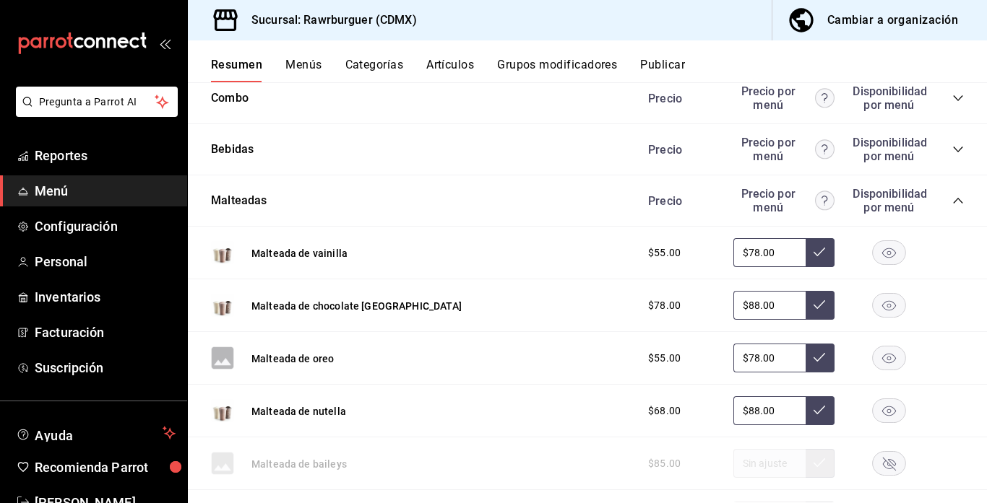
scroll to position [1076, 0]
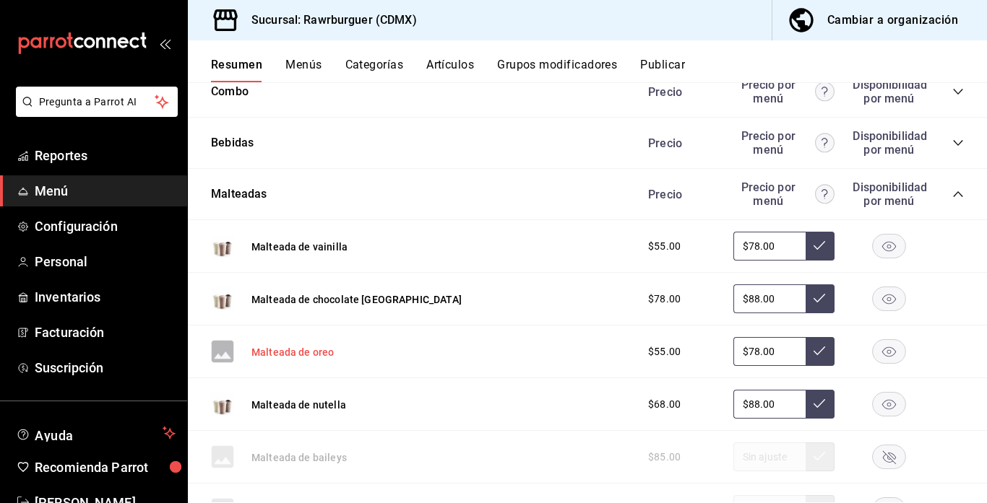
click at [269, 350] on button "Malteada de oreo" at bounding box center [292, 352] width 82 height 14
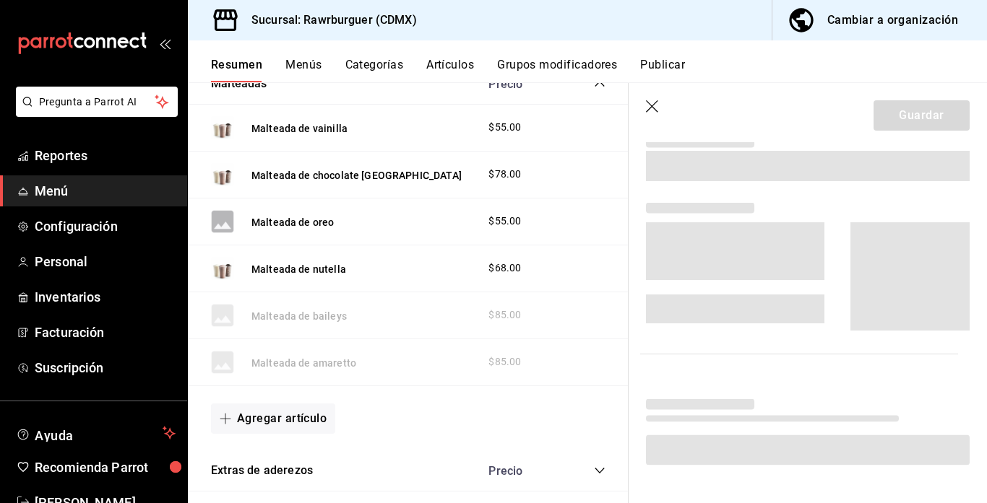
scroll to position [972, 0]
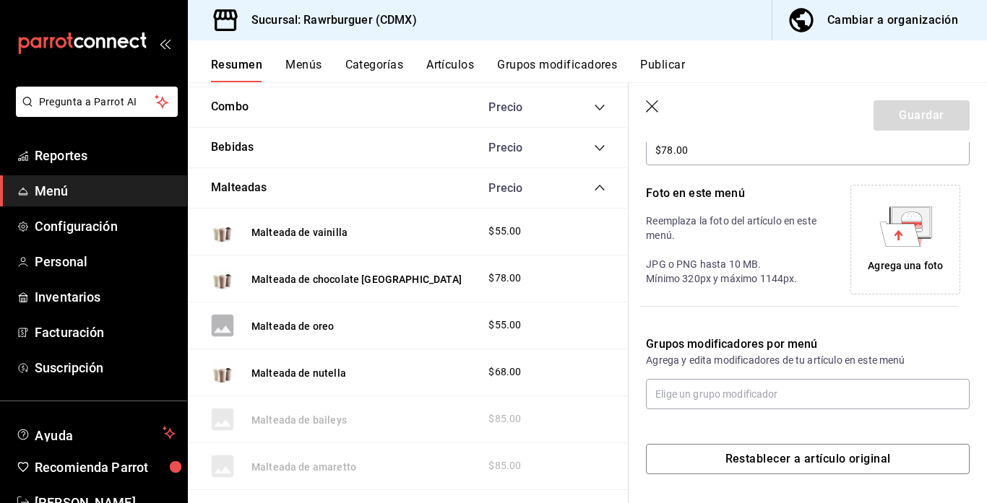
click at [922, 222] on icon at bounding box center [910, 221] width 38 height 29
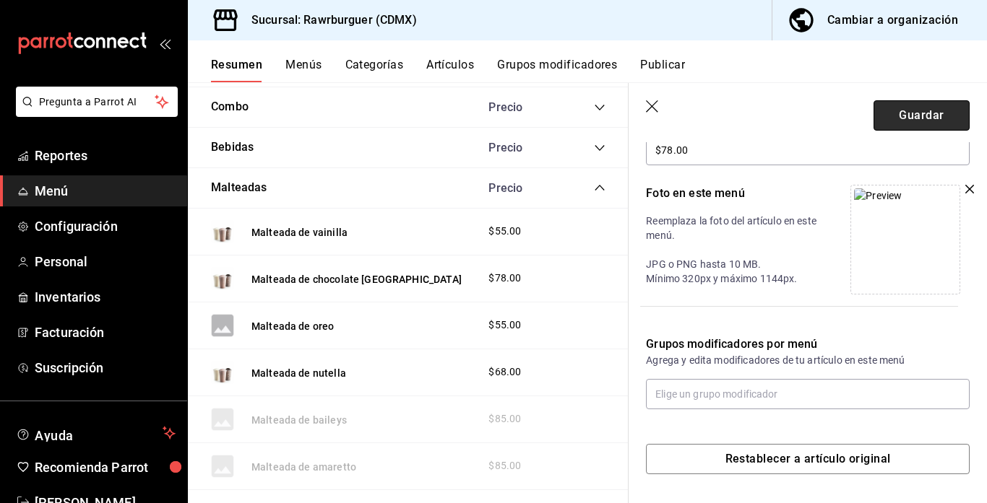
click at [901, 125] on button "Guardar" at bounding box center [921, 115] width 96 height 30
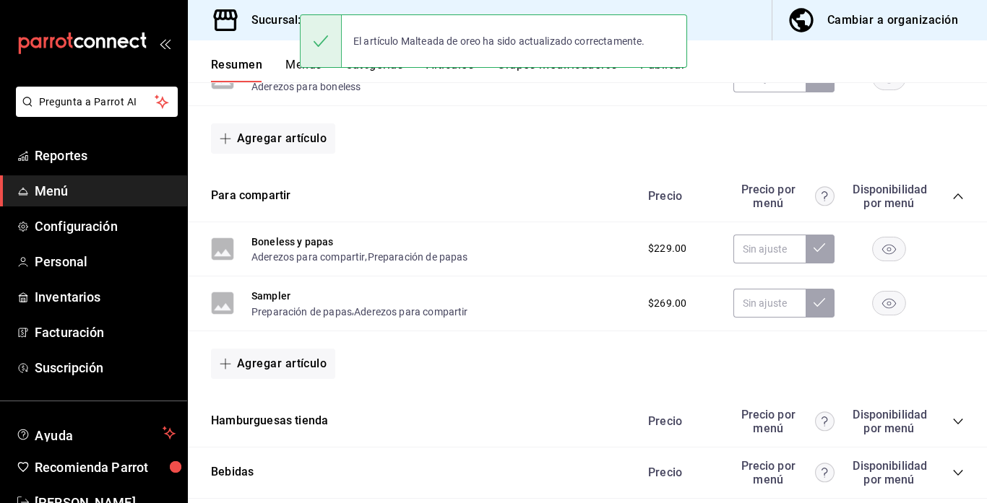
scroll to position [563, 0]
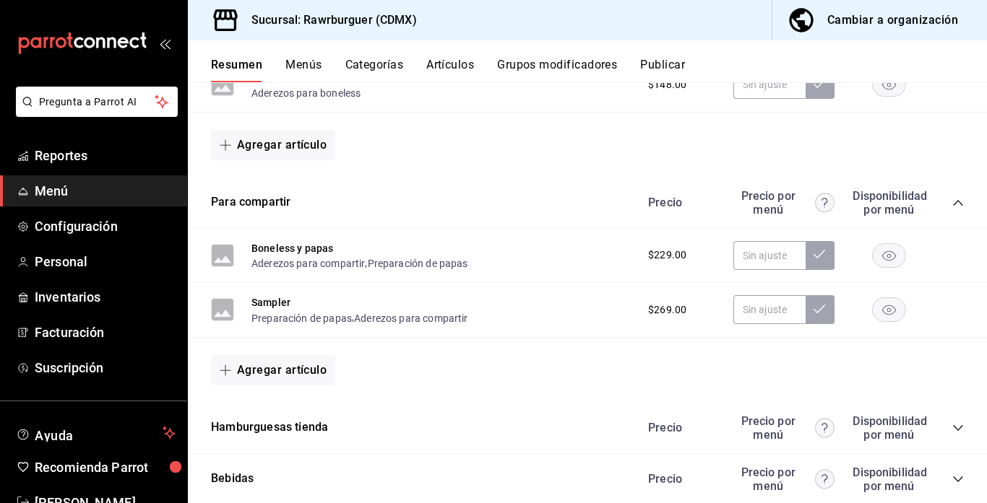
click at [959, 204] on icon "collapse-category-row" at bounding box center [958, 203] width 12 height 12
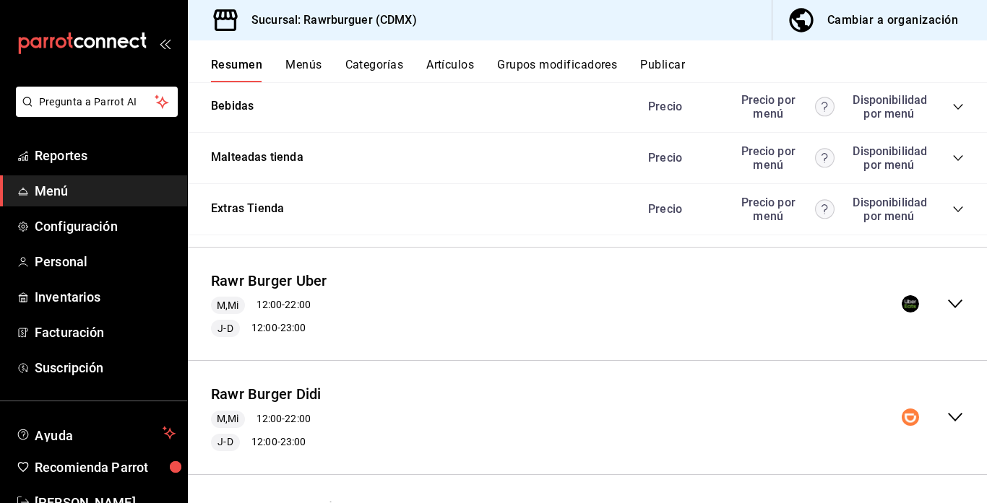
scroll to position [763, 0]
click at [953, 302] on icon "collapse-menu-row" at bounding box center [954, 302] width 17 height 17
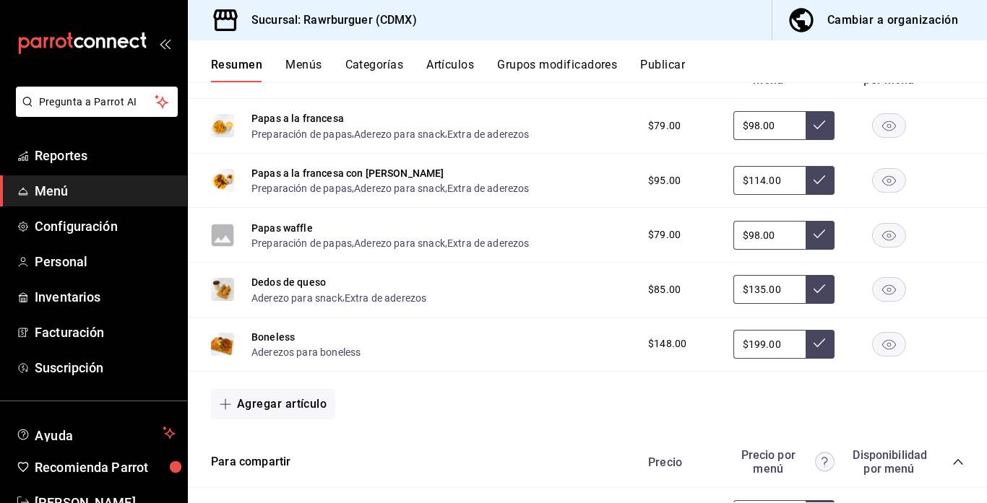
scroll to position [1591, 0]
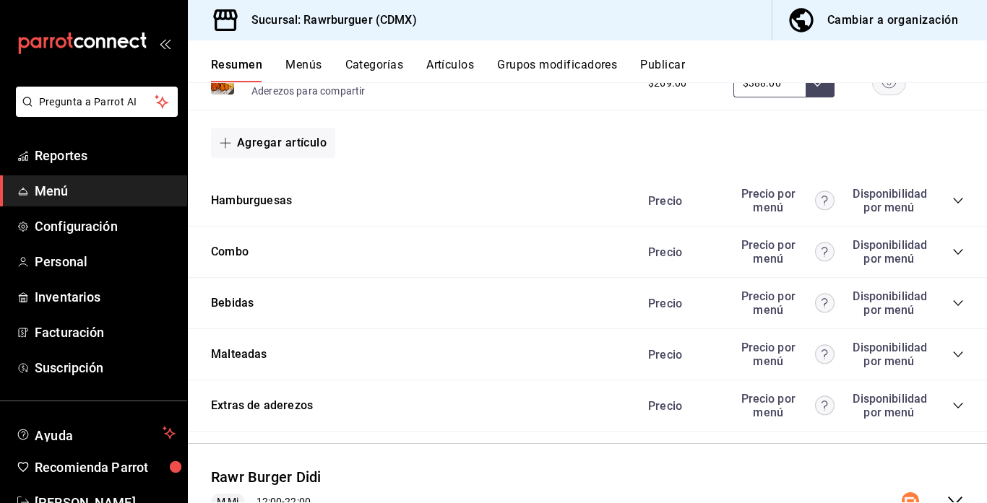
click at [374, 66] on button "Categorías" at bounding box center [374, 70] width 59 height 25
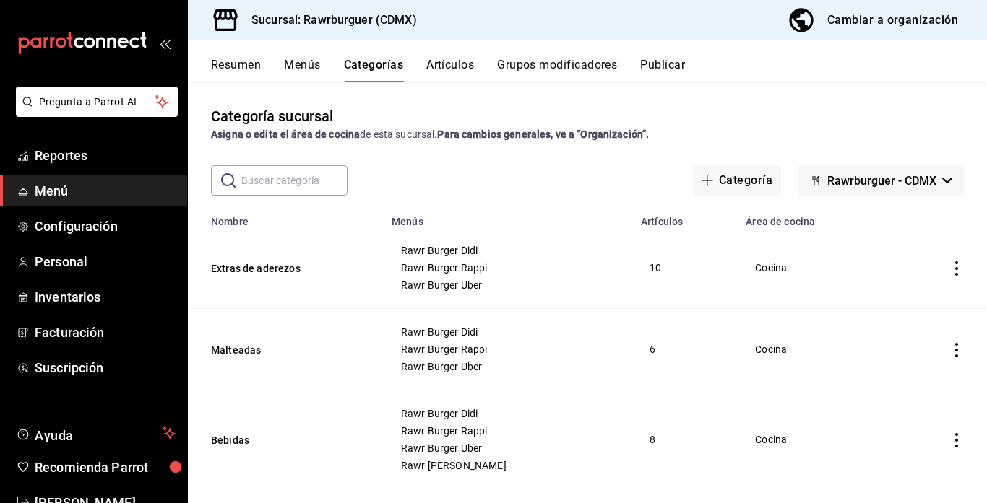
scroll to position [100, 0]
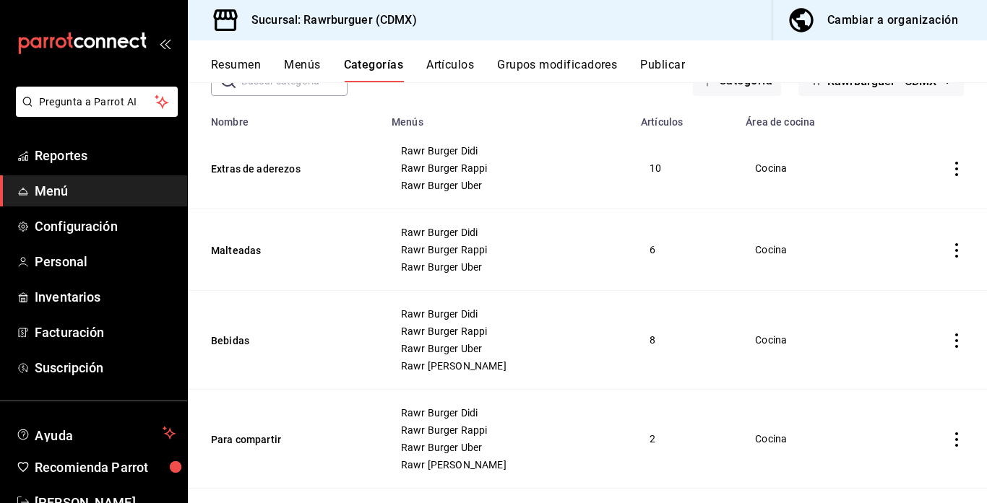
click at [953, 248] on icon "actions" at bounding box center [956, 250] width 14 height 14
click at [896, 288] on span "Editar" at bounding box center [913, 284] width 38 height 15
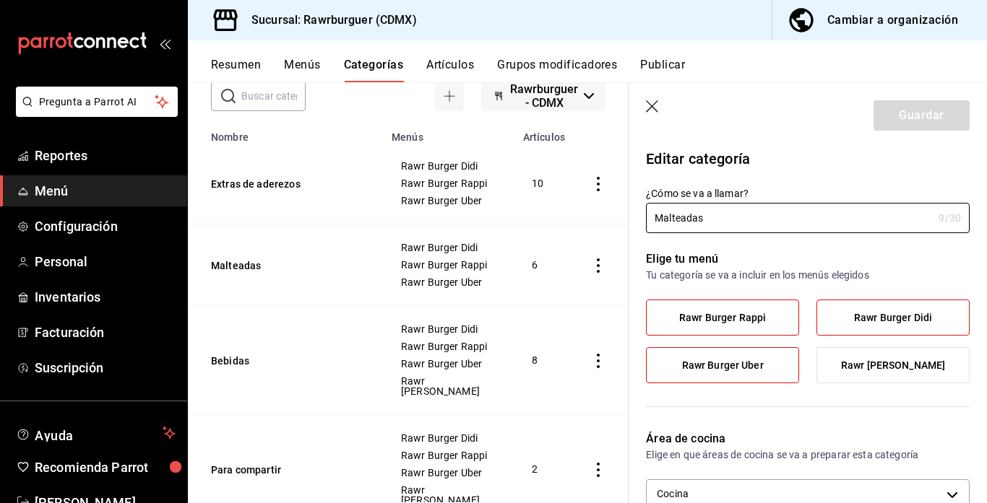
type input "7dfeb004-850d-4a9f-b8bb-68d39b3c8e61"
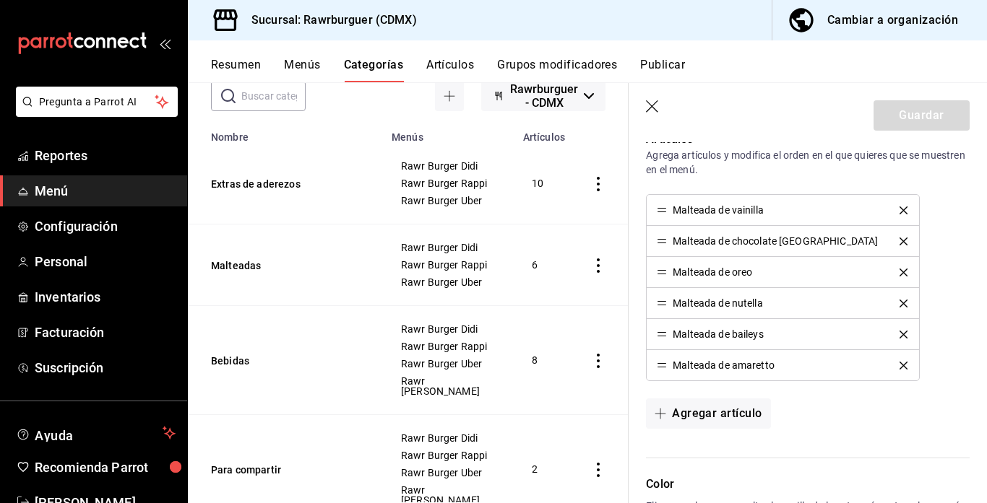
scroll to position [428, 0]
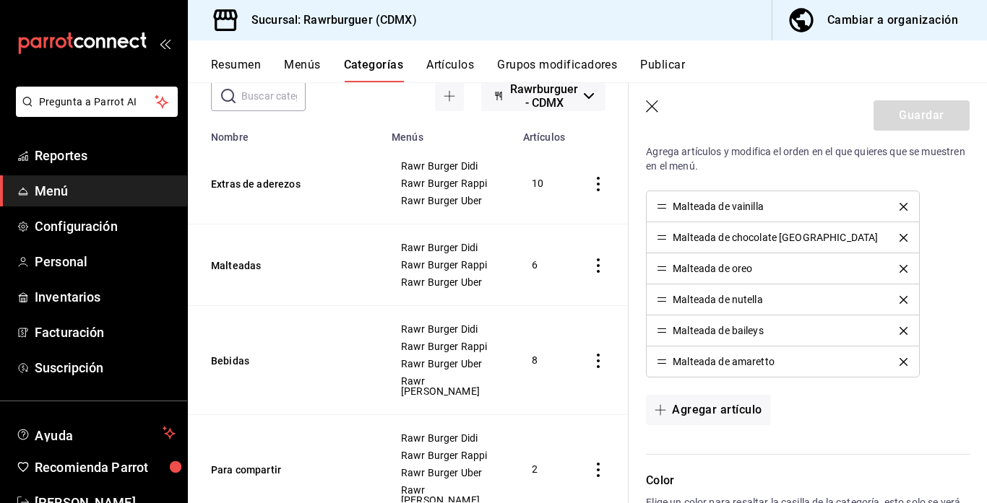
click at [899, 329] on icon "delete" at bounding box center [903, 331] width 8 height 8
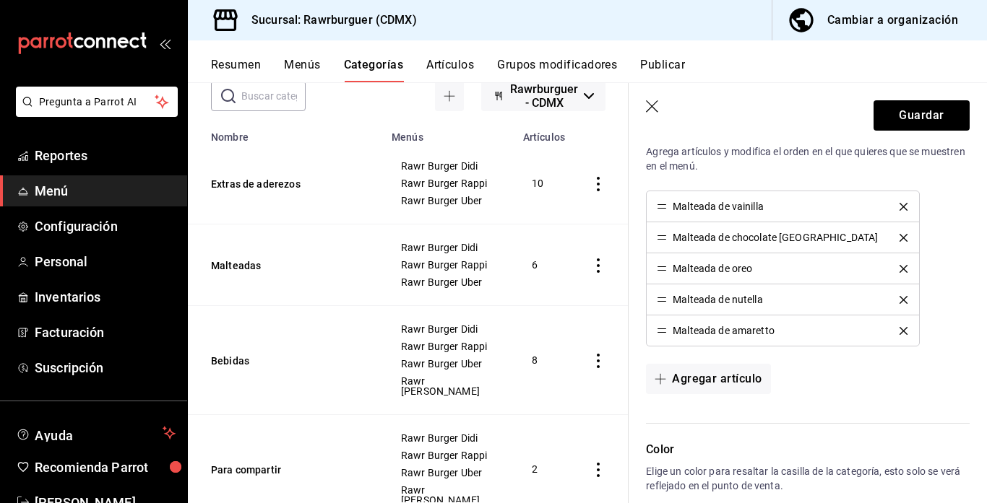
click at [899, 329] on icon "delete" at bounding box center [903, 331] width 8 height 8
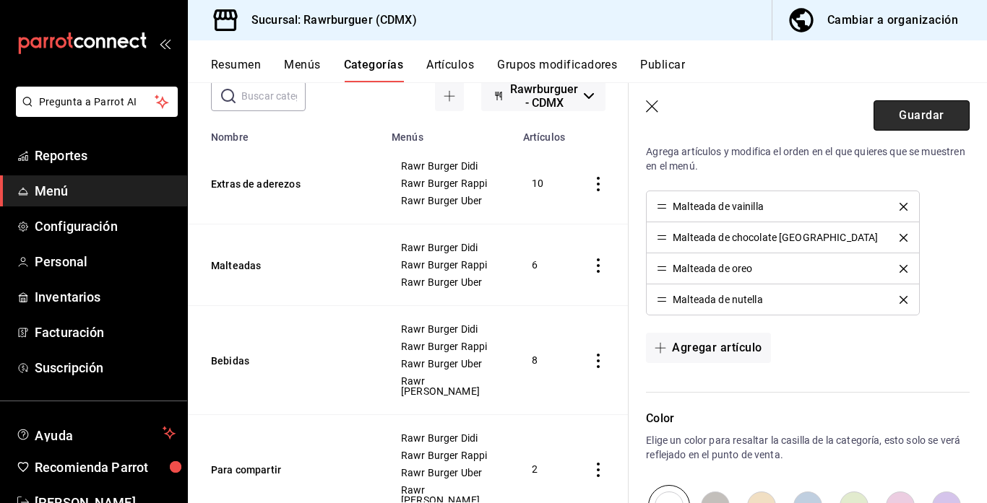
click at [912, 111] on button "Guardar" at bounding box center [921, 115] width 96 height 30
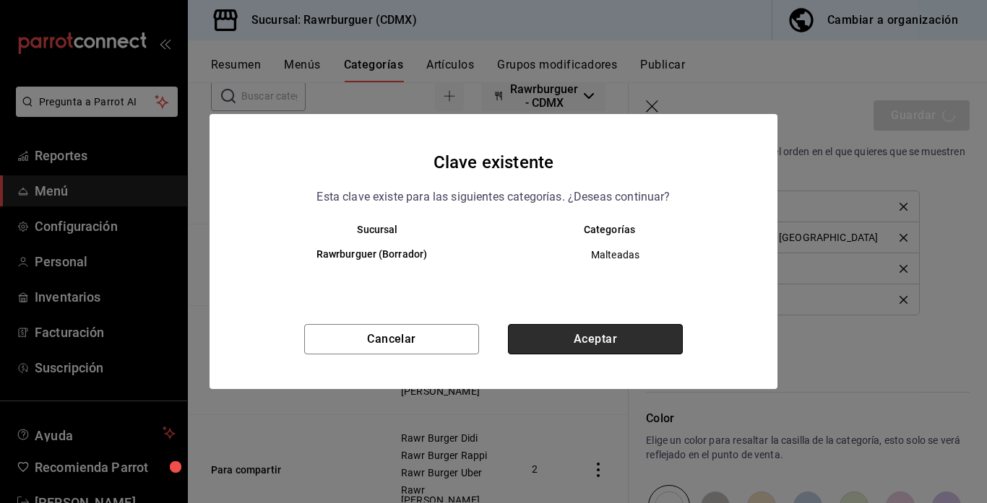
click at [534, 339] on button "Aceptar" at bounding box center [595, 339] width 175 height 30
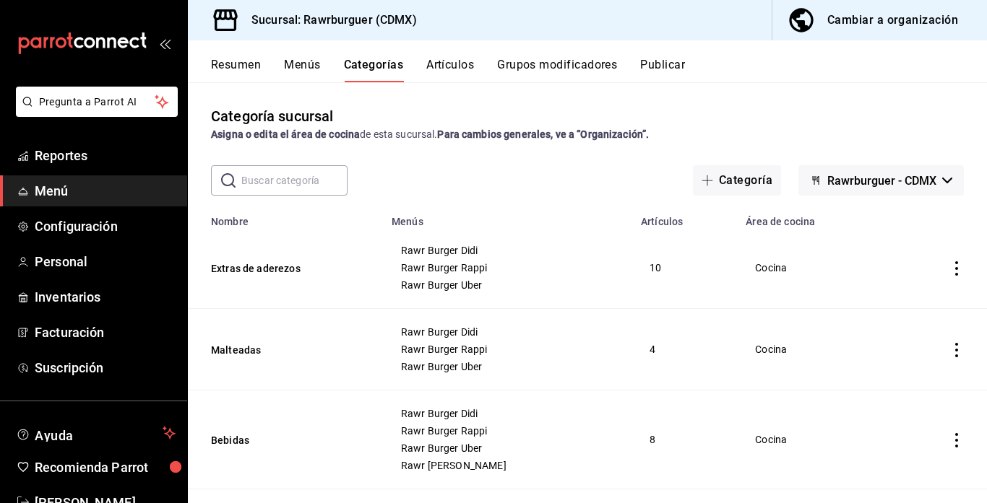
click at [220, 62] on button "Resumen" at bounding box center [236, 70] width 50 height 25
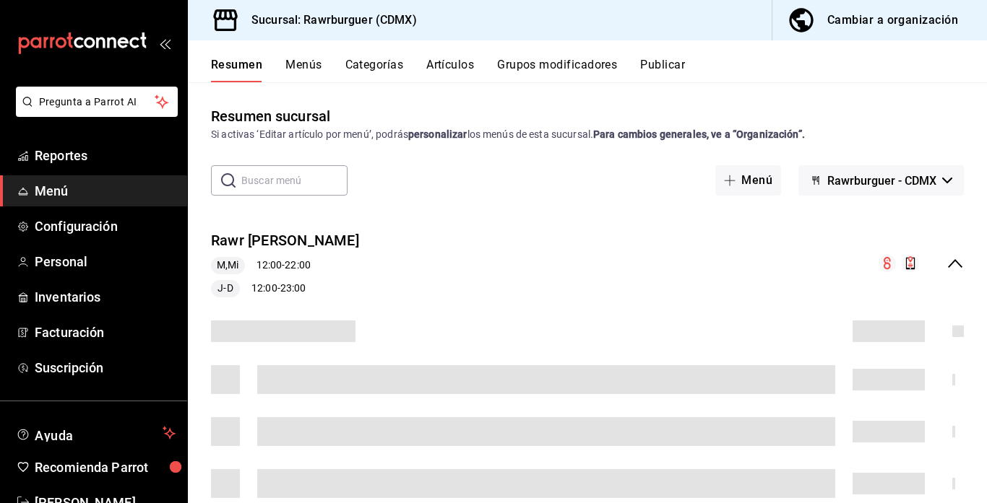
scroll to position [27, 0]
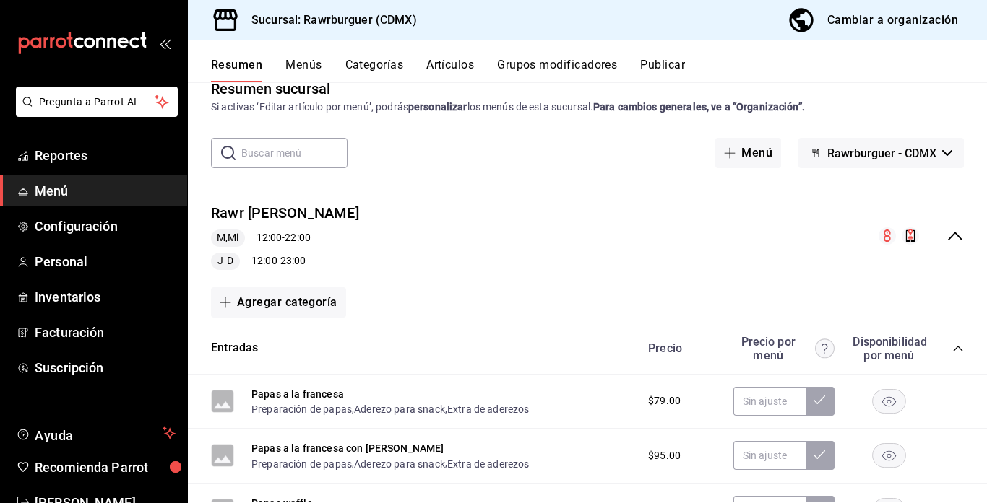
click at [954, 234] on icon "collapse-menu-row" at bounding box center [955, 236] width 14 height 9
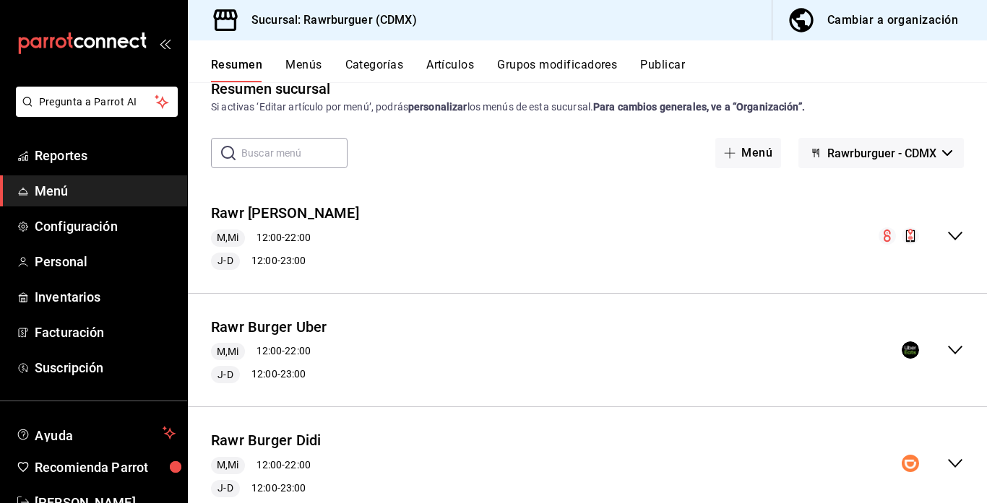
click at [958, 358] on icon "collapse-menu-row" at bounding box center [954, 350] width 17 height 17
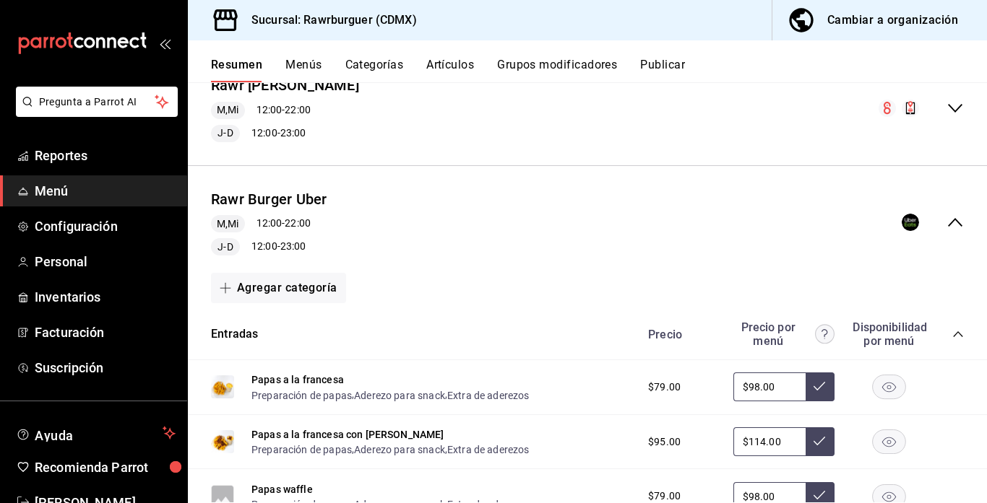
scroll to position [158, 0]
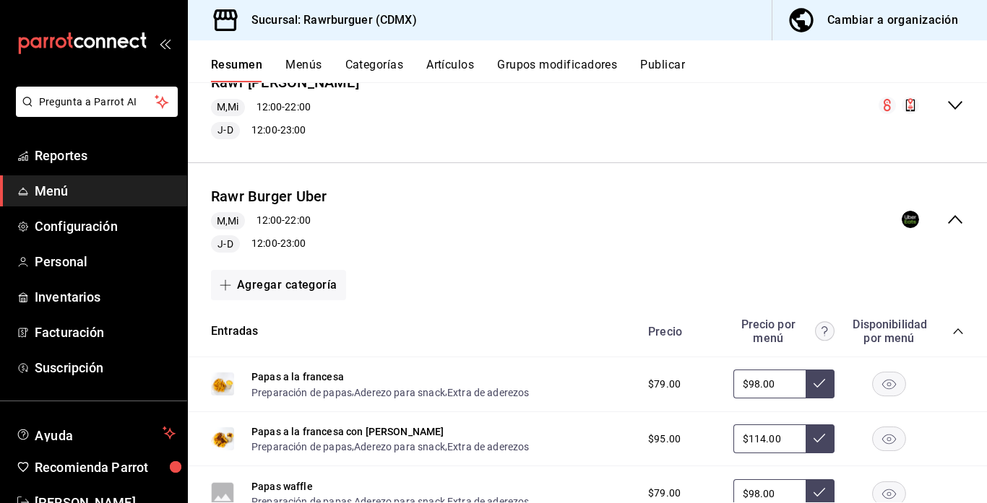
click at [950, 223] on icon "collapse-menu-row" at bounding box center [954, 219] width 17 height 17
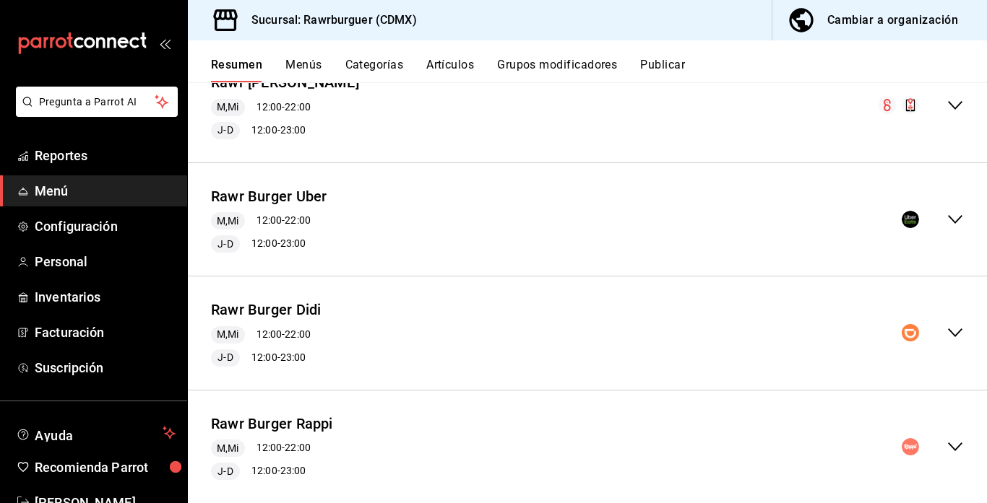
click at [950, 223] on icon "collapse-menu-row" at bounding box center [954, 219] width 17 height 17
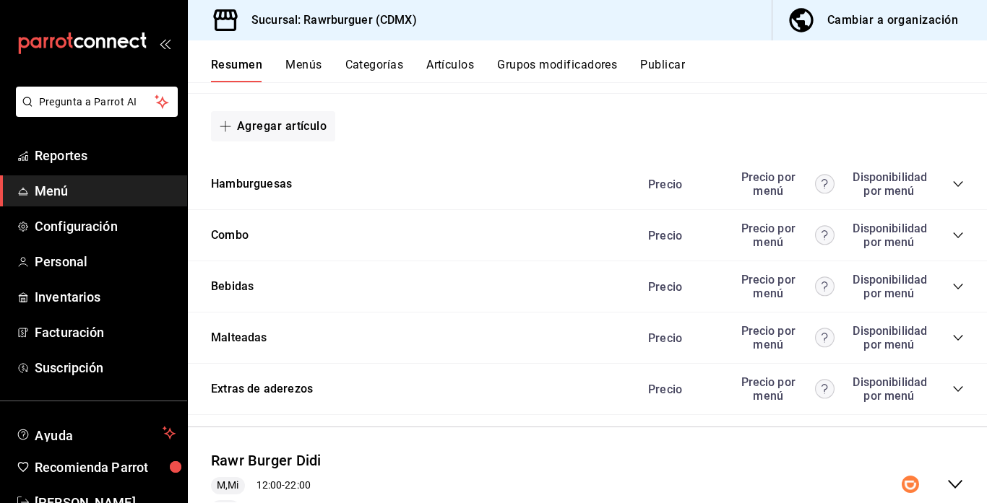
scroll to position [926, 0]
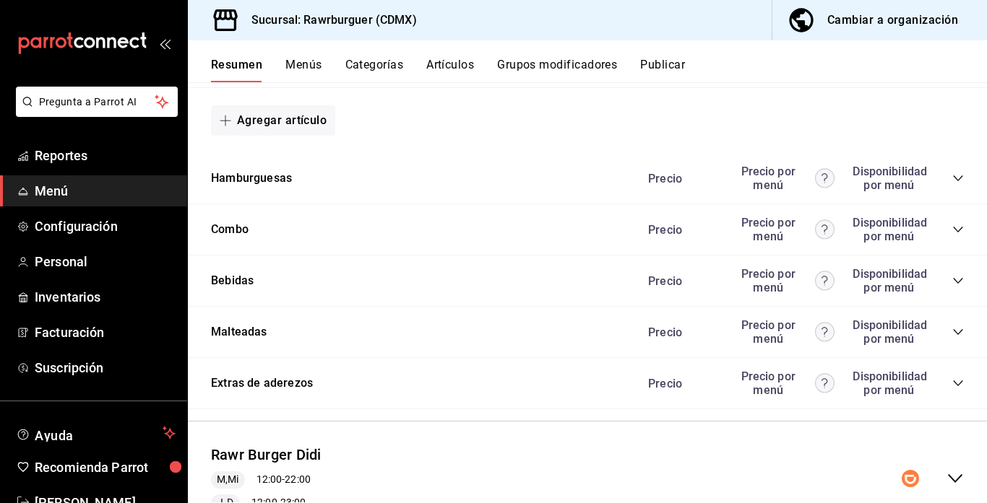
click at [309, 66] on button "Menús" at bounding box center [303, 70] width 36 height 25
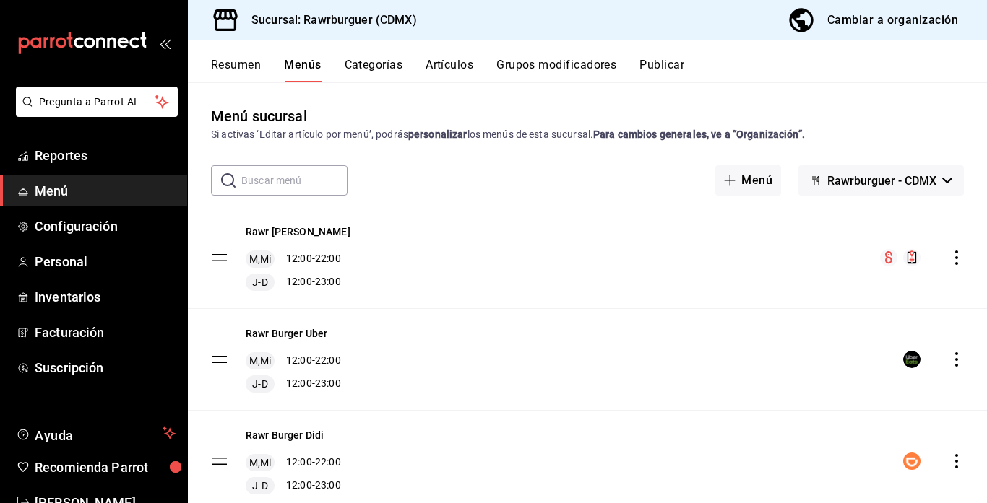
click at [956, 360] on icon "actions" at bounding box center [956, 359] width 3 height 14
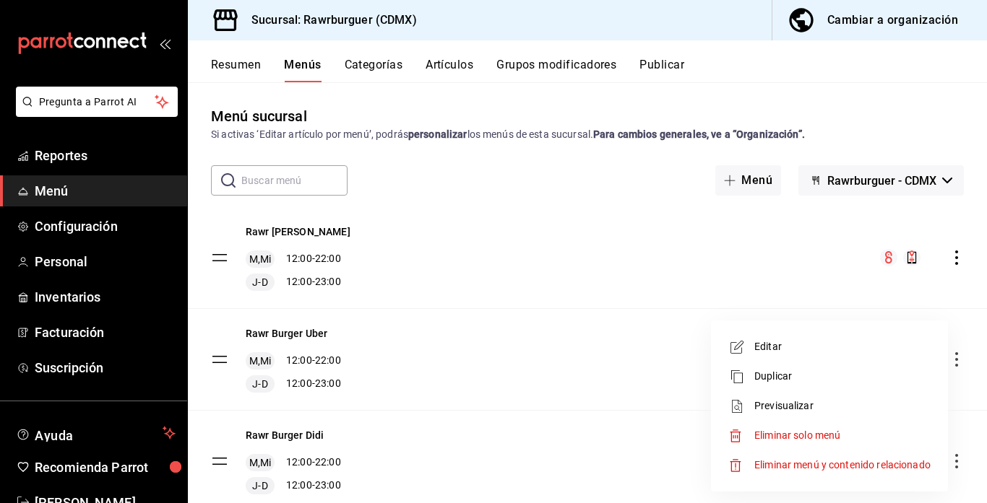
click at [744, 347] on icon at bounding box center [736, 347] width 17 height 17
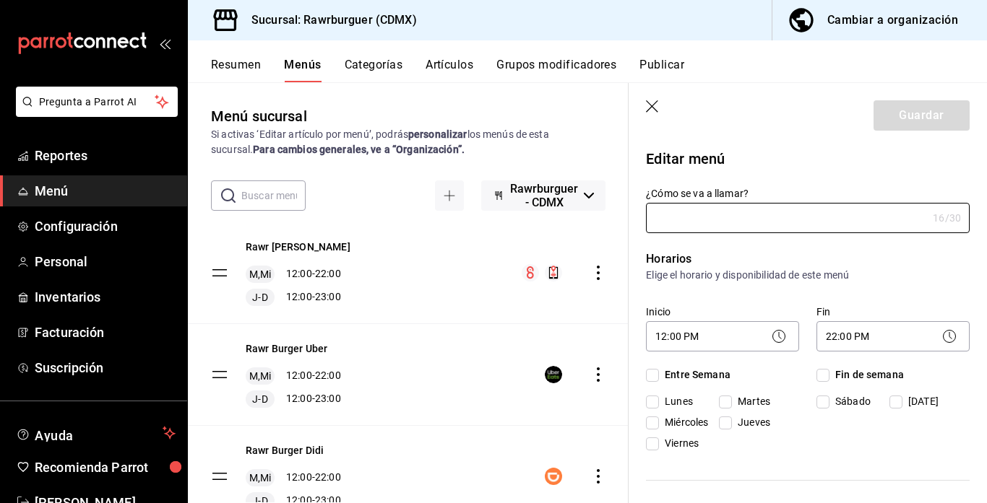
type input "Rawr Burger Uber"
checkbox input "true"
type input "1758771799213"
checkbox input "true"
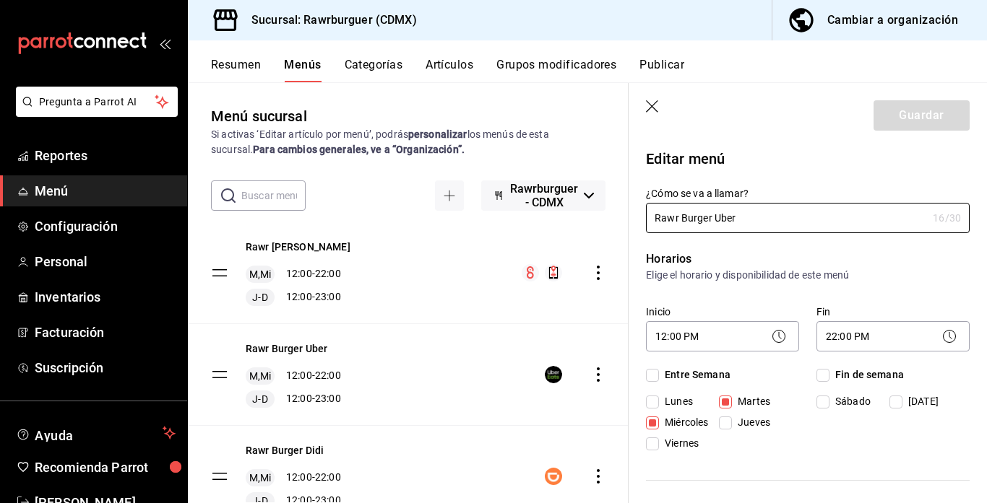
checkbox input "true"
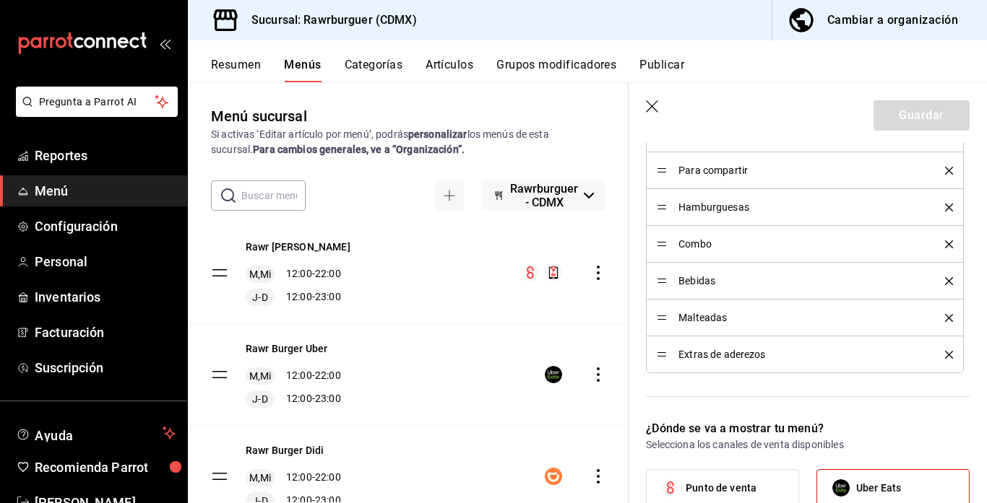
scroll to position [735, 0]
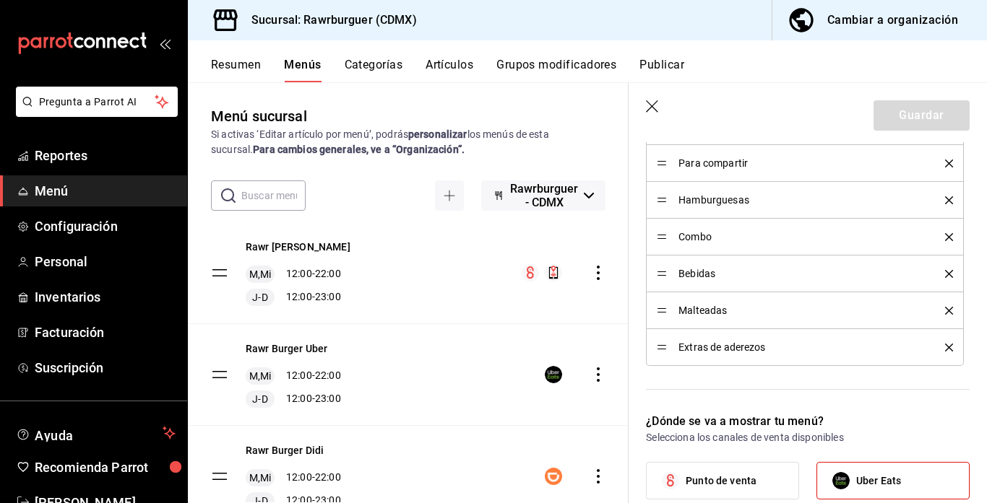
click at [946, 346] on icon "delete" at bounding box center [949, 348] width 8 height 8
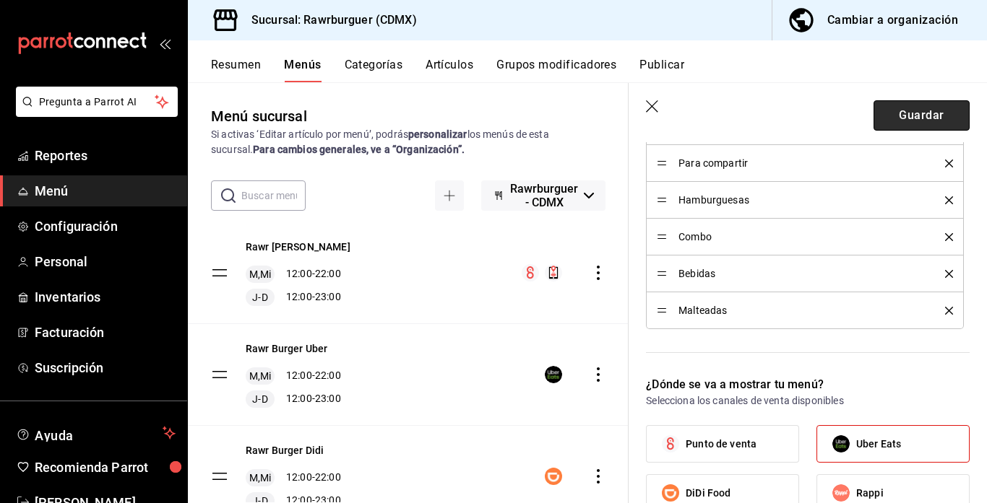
click at [916, 118] on button "Guardar" at bounding box center [921, 115] width 96 height 30
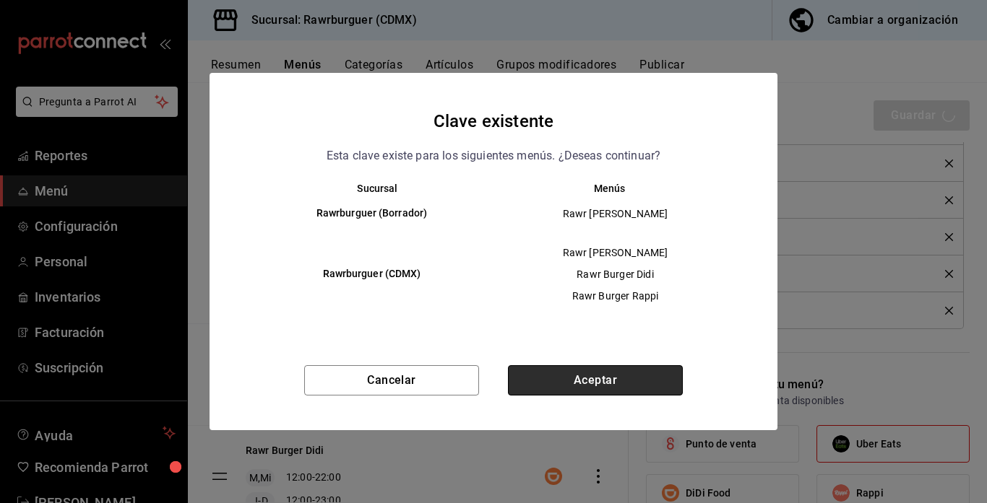
click at [540, 384] on button "Aceptar" at bounding box center [595, 380] width 175 height 30
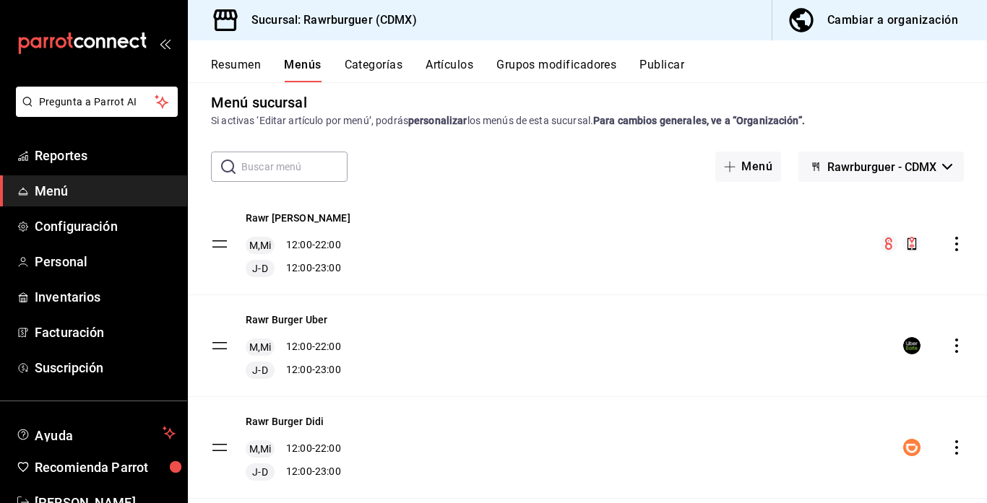
scroll to position [14, 0]
click at [235, 59] on button "Resumen" at bounding box center [236, 70] width 50 height 25
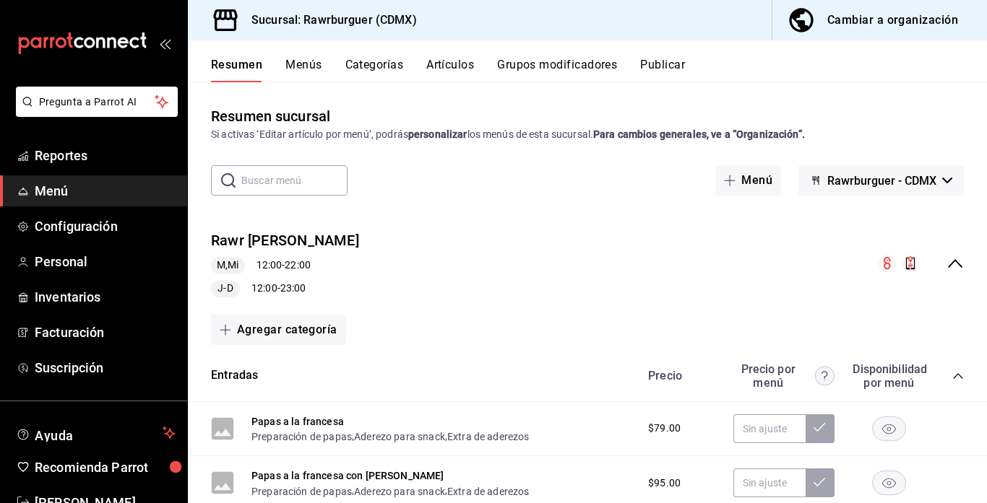
click at [952, 267] on icon "collapse-menu-row" at bounding box center [954, 263] width 17 height 17
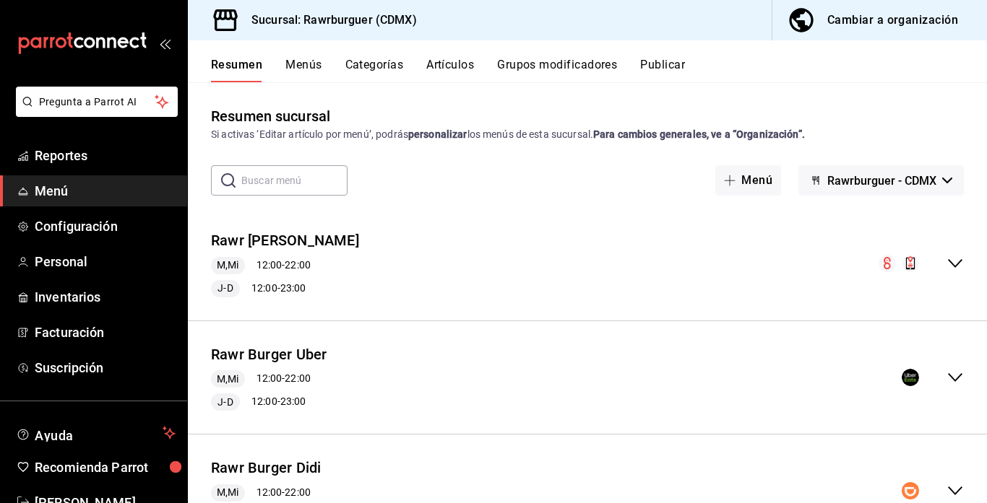
click at [954, 373] on icon "collapse-menu-row" at bounding box center [954, 377] width 17 height 17
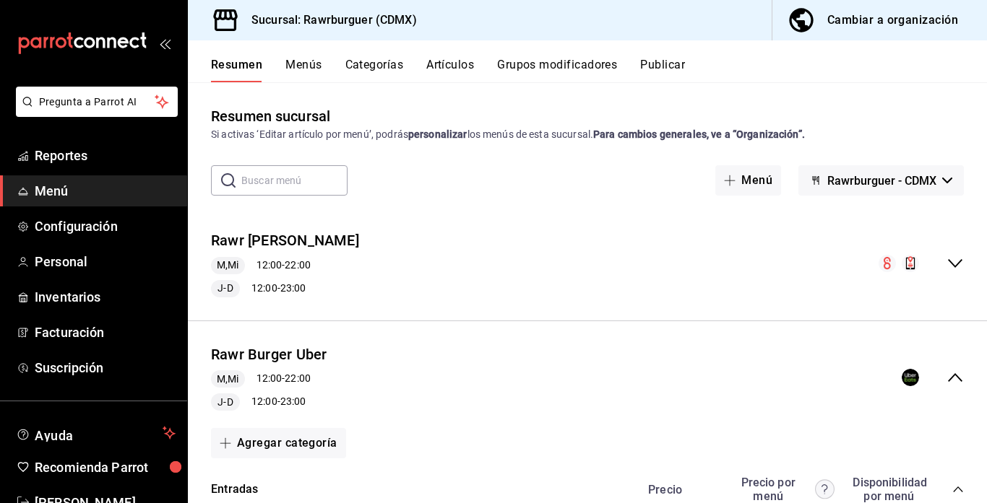
click at [659, 61] on button "Publicar" at bounding box center [662, 70] width 45 height 25
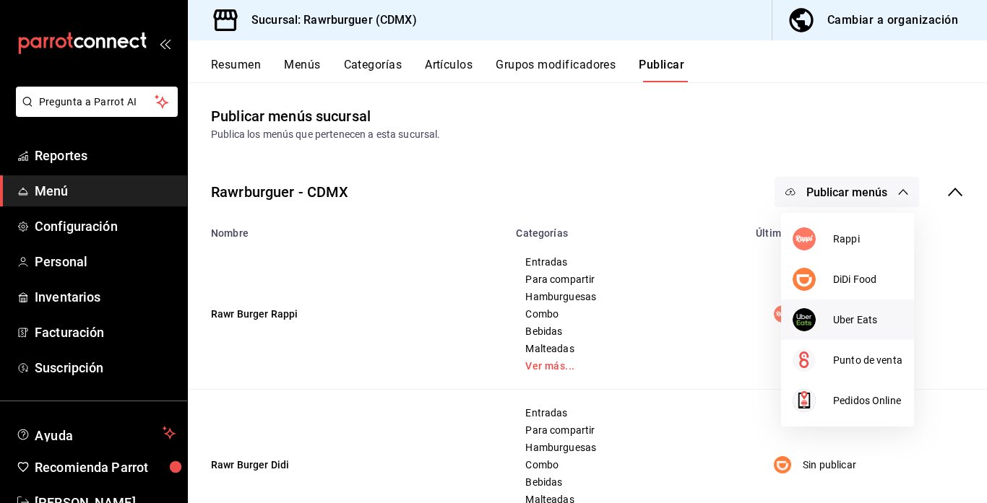
click at [847, 325] on span "Uber Eats" at bounding box center [867, 320] width 69 height 15
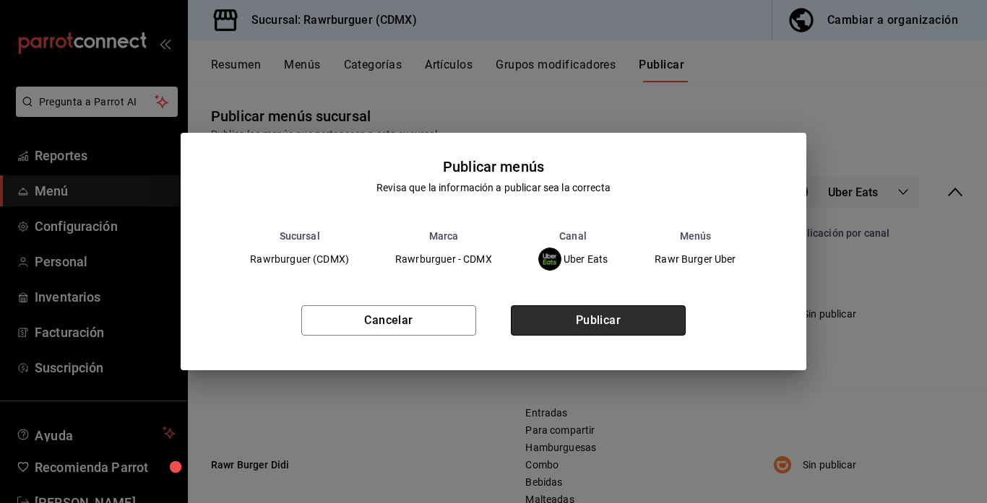
click at [585, 314] on button "Publicar" at bounding box center [598, 321] width 175 height 30
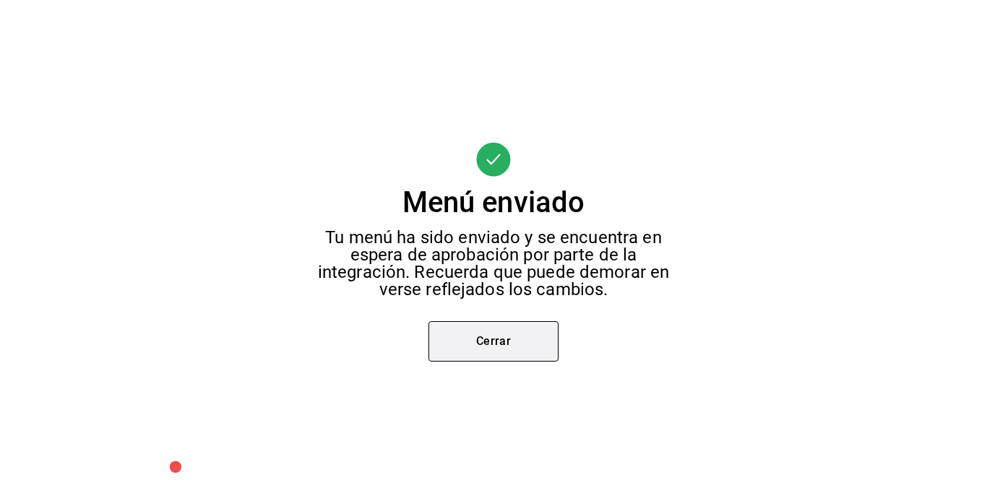
click at [540, 330] on button "Cerrar" at bounding box center [493, 341] width 130 height 40
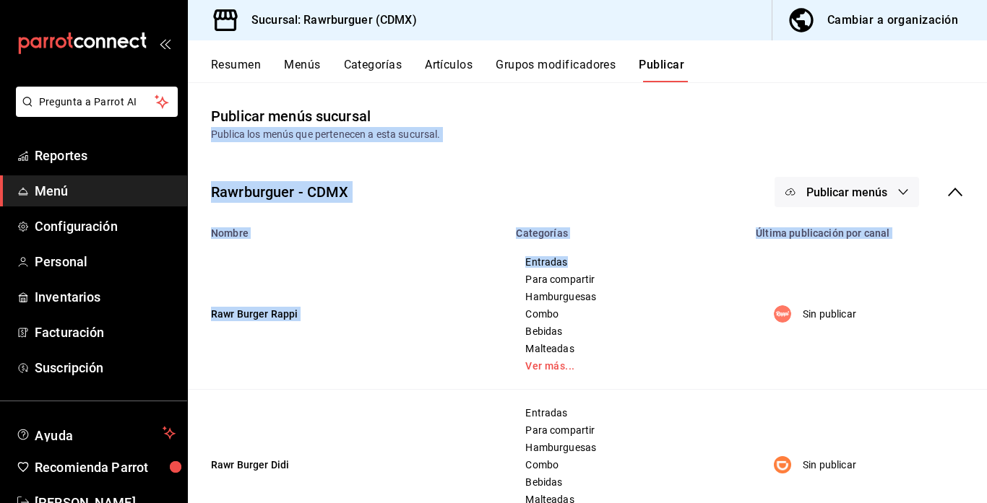
drag, startPoint x: 670, startPoint y: 264, endPoint x: 506, endPoint y: 111, distance: 224.4
click at [506, 111] on main "Publicar menús sucursal Publica los menús que pertenecen a esta sucursal. Rawrb…" at bounding box center [587, 456] width 799 height 749
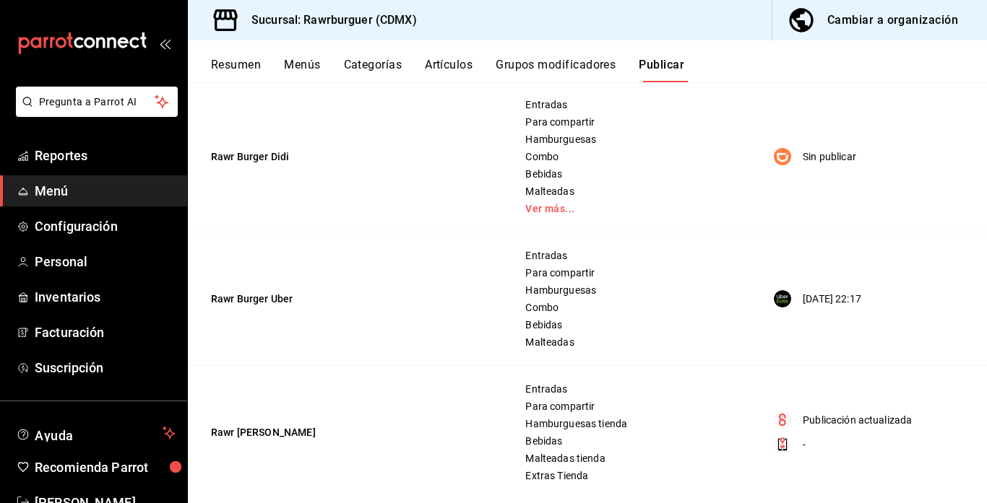
scroll to position [310, 0]
